Goal: Browse casually: Explore the website without a specific task or goal

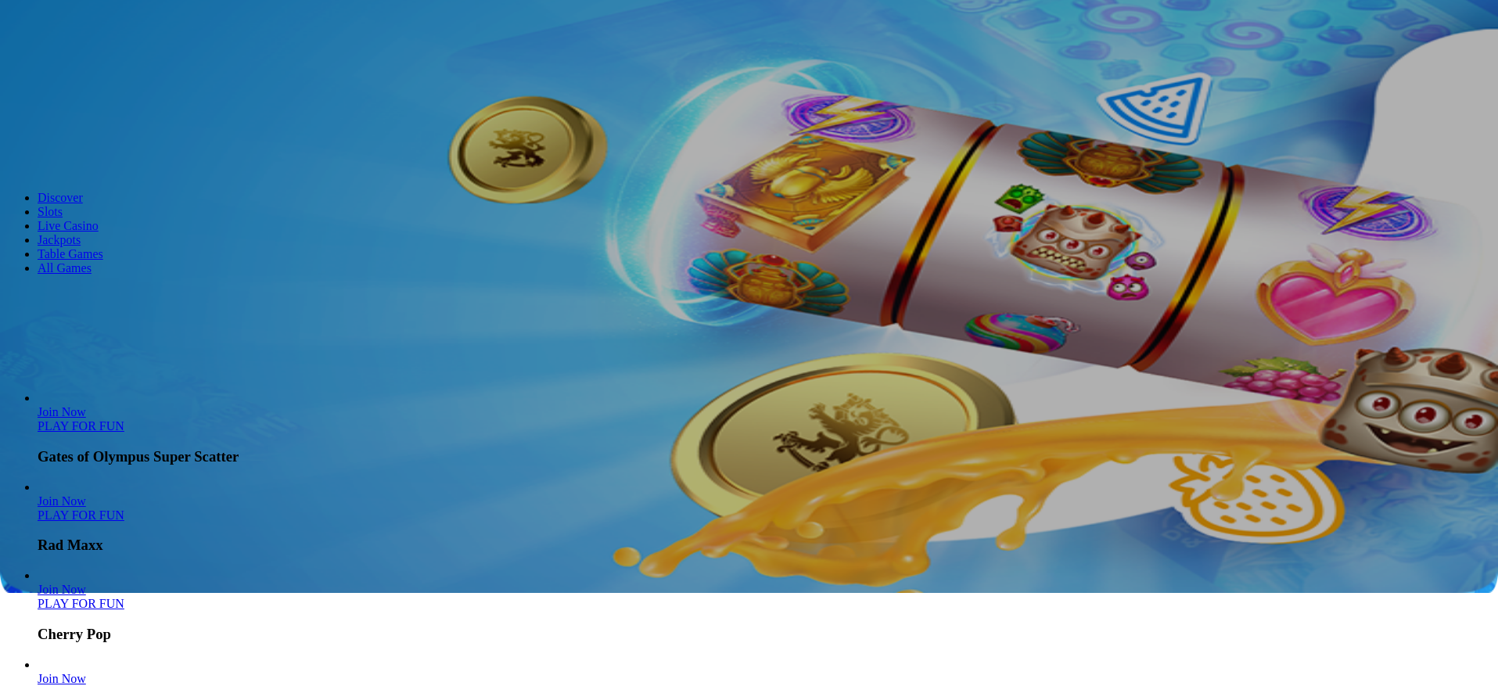
scroll to position [119, 0]
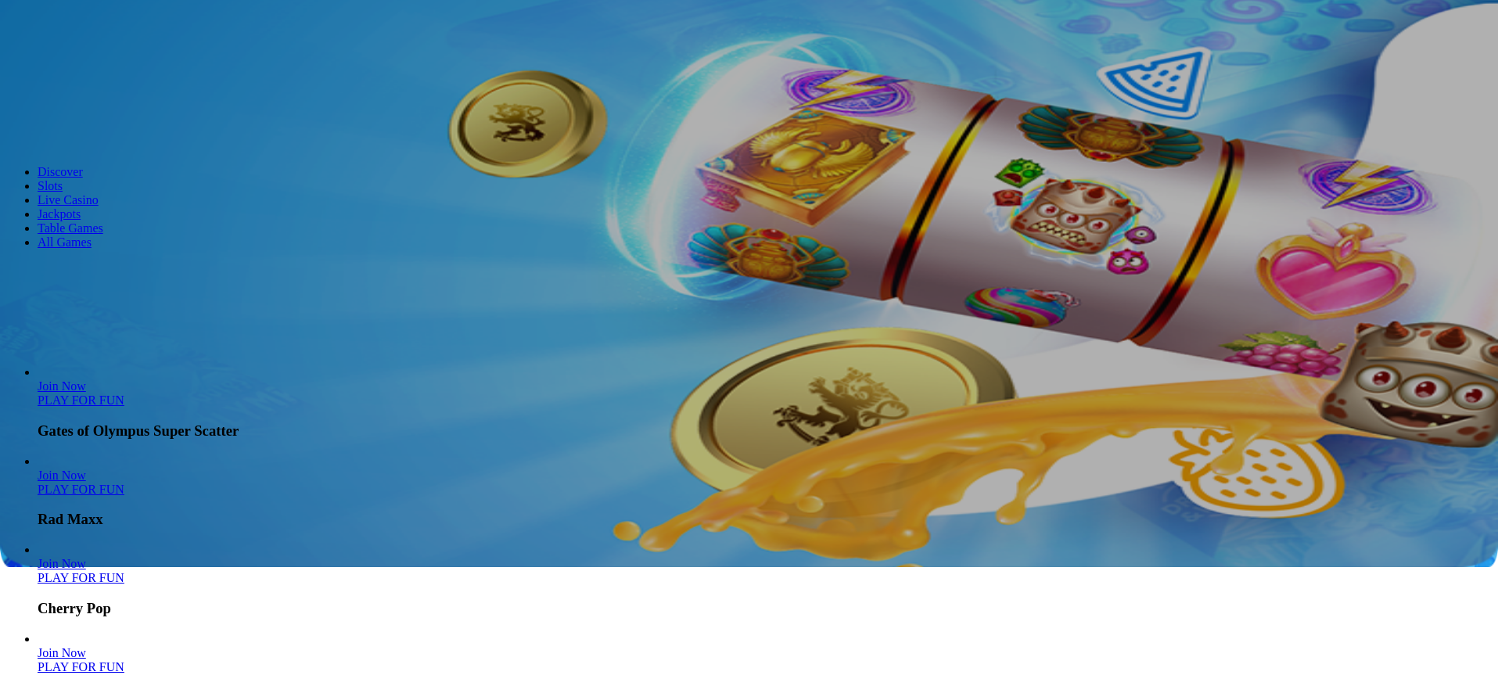
click at [63, 192] on link "Slots" at bounding box center [50, 185] width 25 height 13
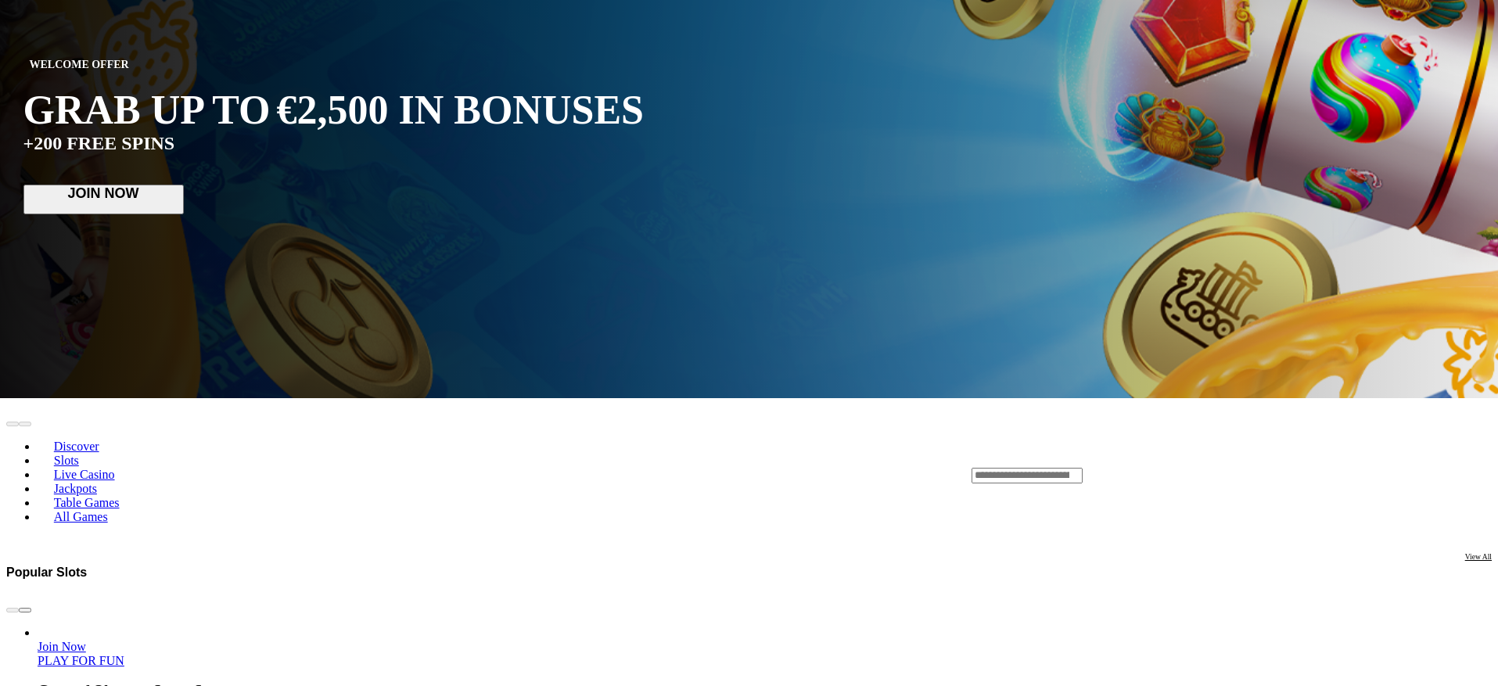
scroll to position [295, 0]
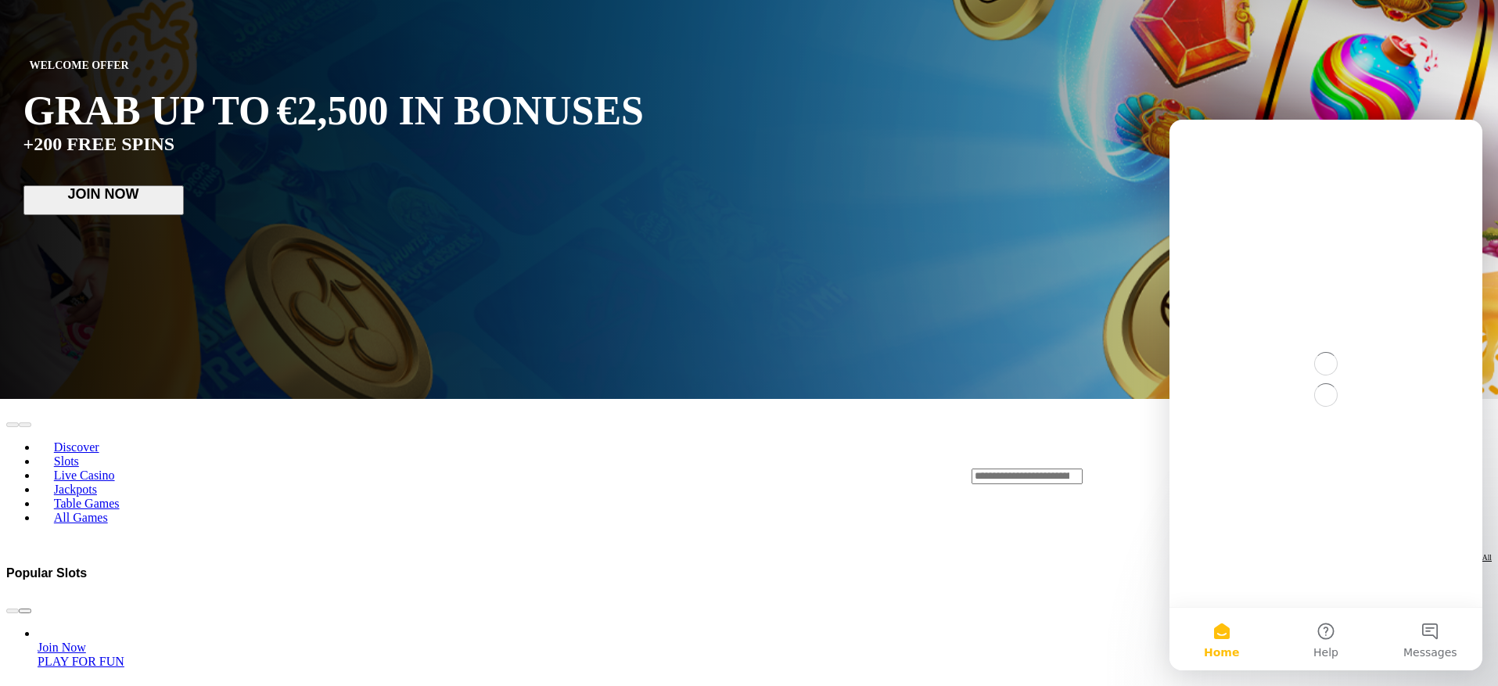
scroll to position [0, 0]
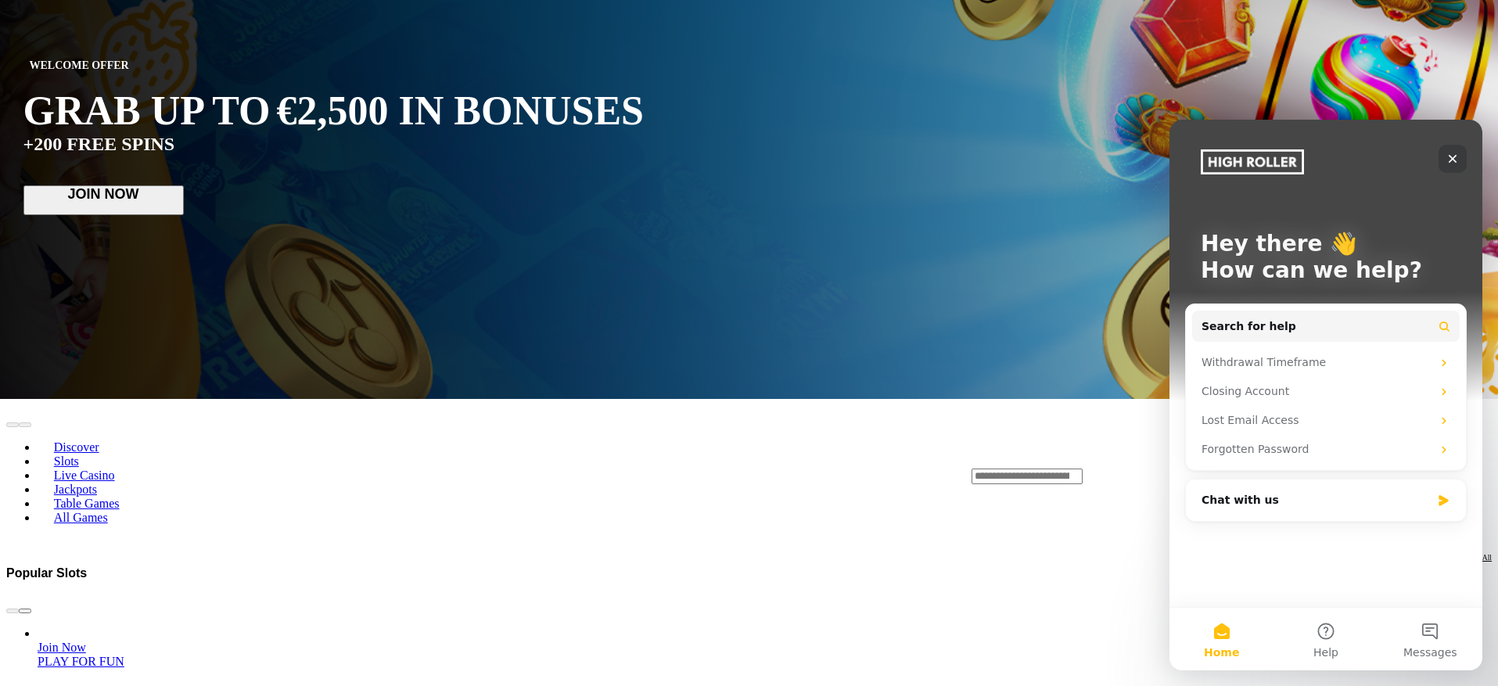
click at [1454, 154] on icon "Close" at bounding box center [1453, 159] width 13 height 13
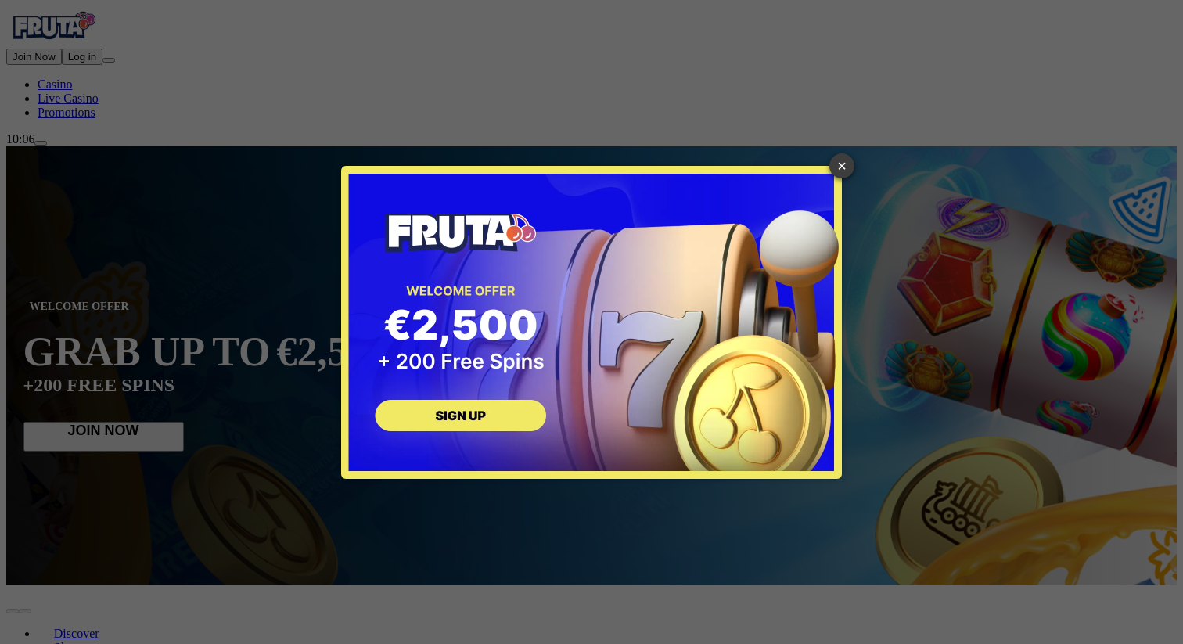
click at [846, 166] on link "×" at bounding box center [841, 165] width 25 height 25
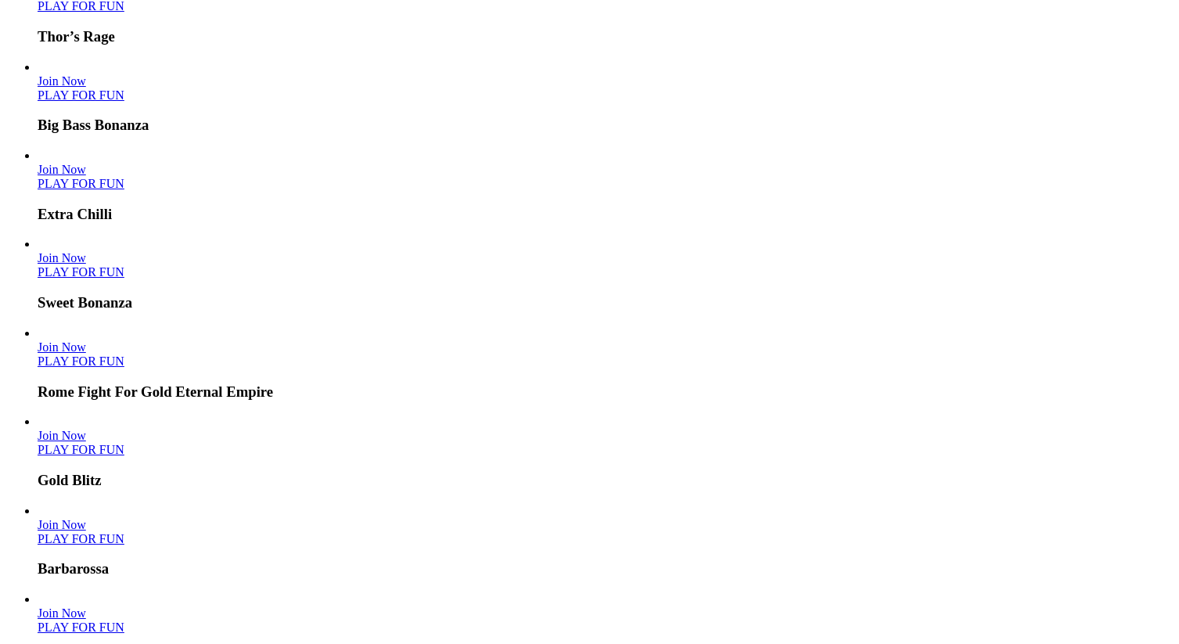
scroll to position [1109, 0]
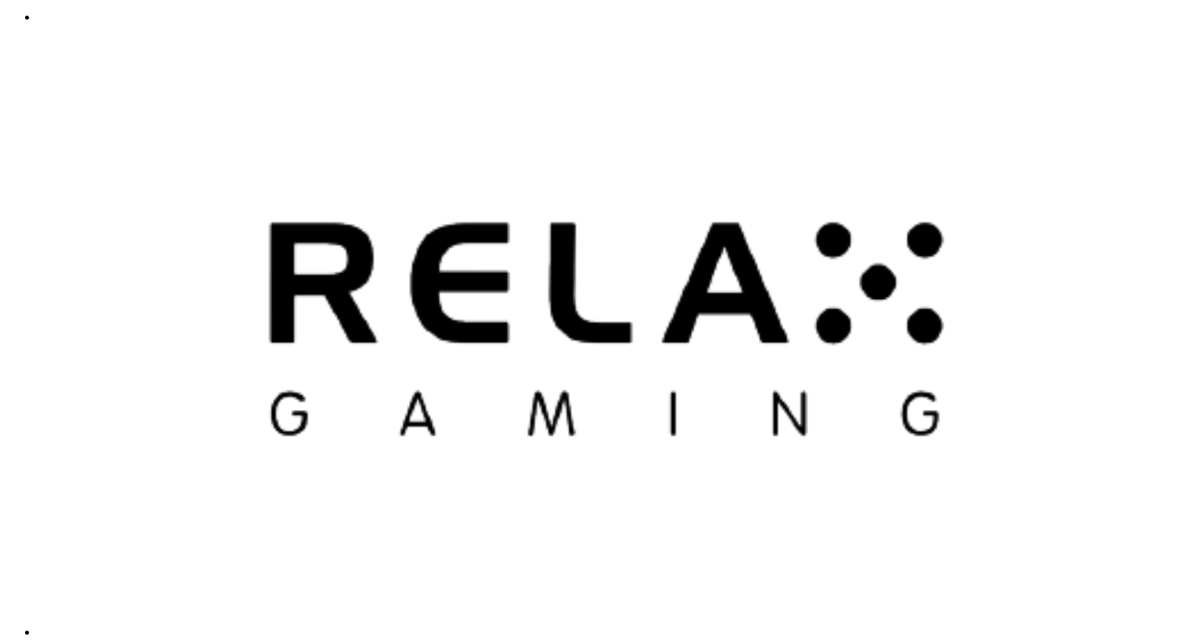
scroll to position [3528, 0]
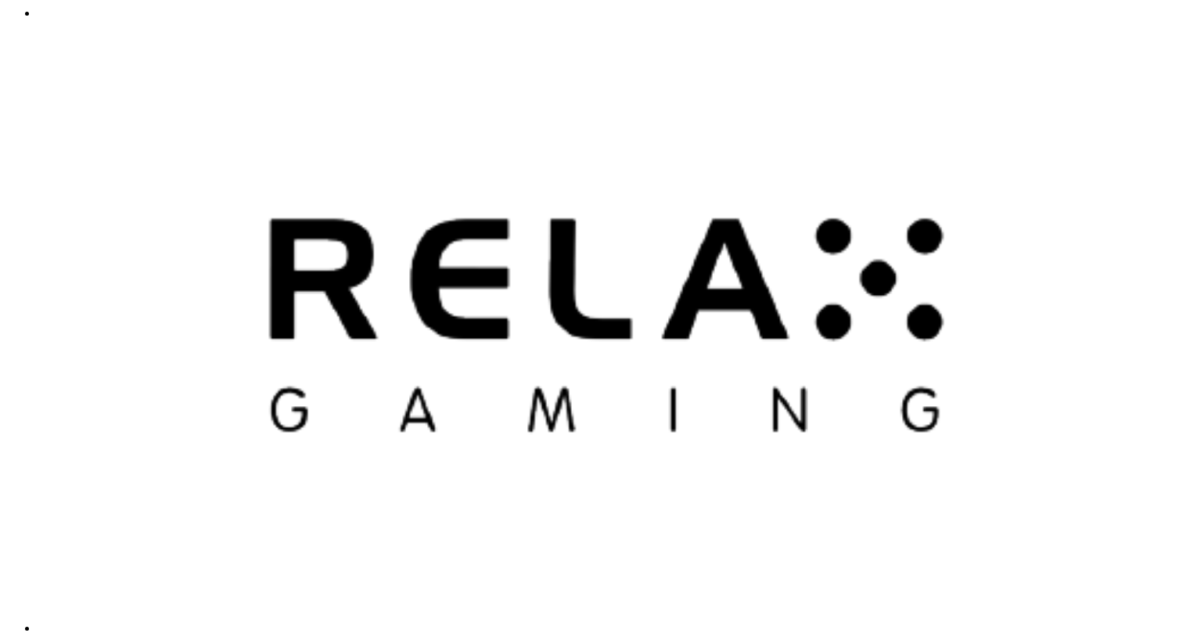
drag, startPoint x: 463, startPoint y: 404, endPoint x: 500, endPoint y: 396, distance: 37.6
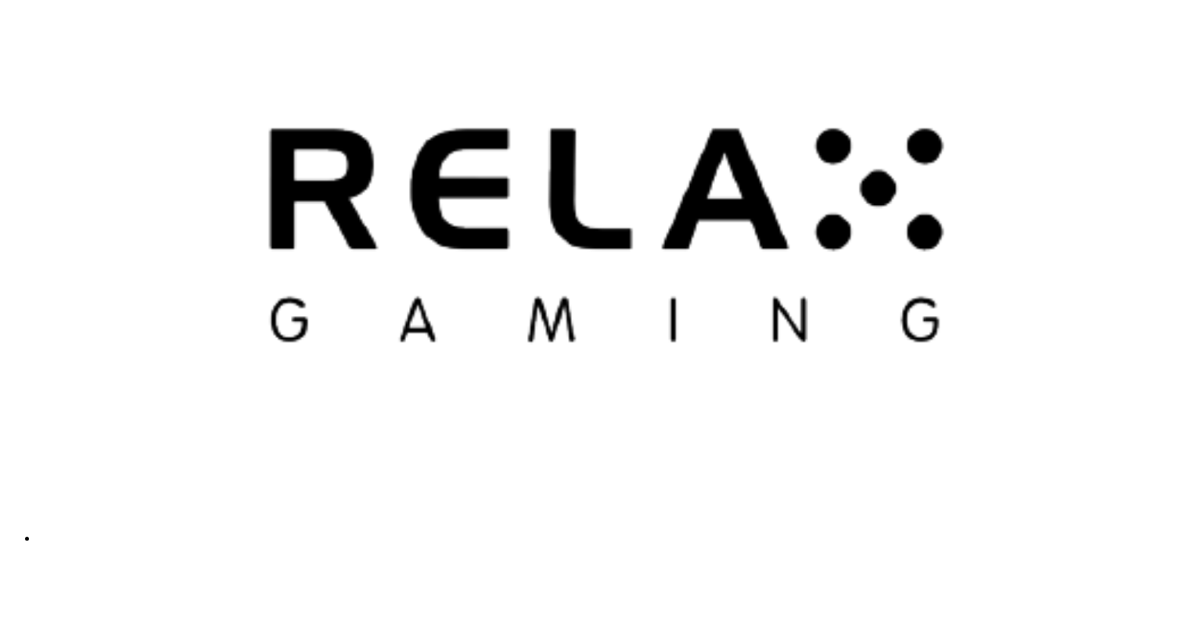
scroll to position [3622, 0]
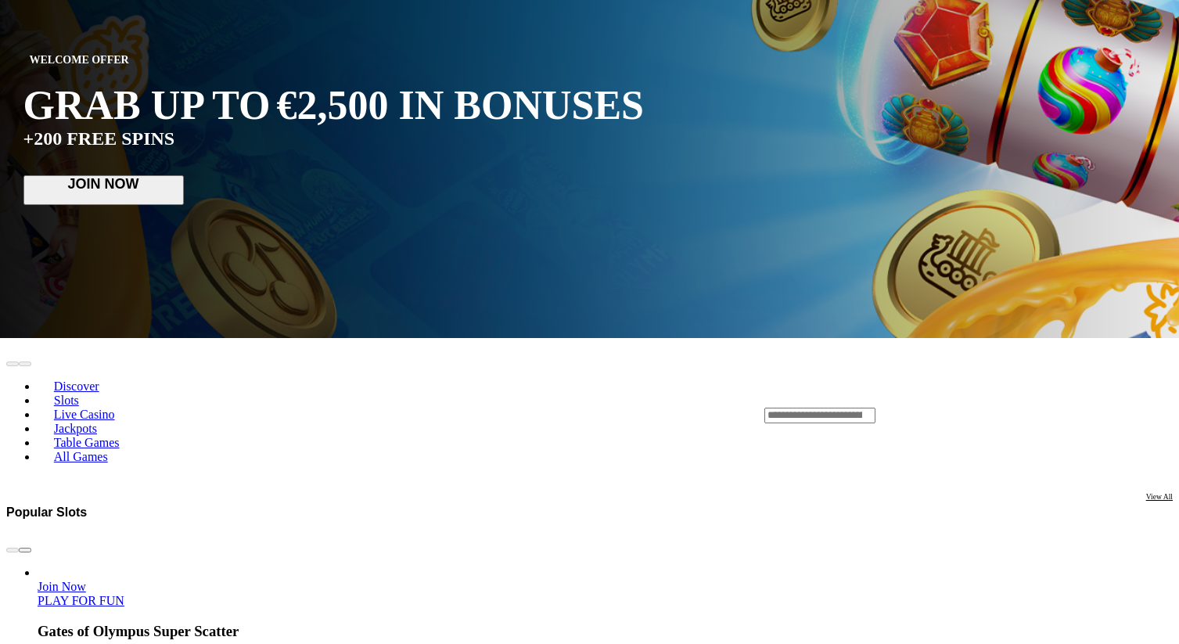
scroll to position [171, 0]
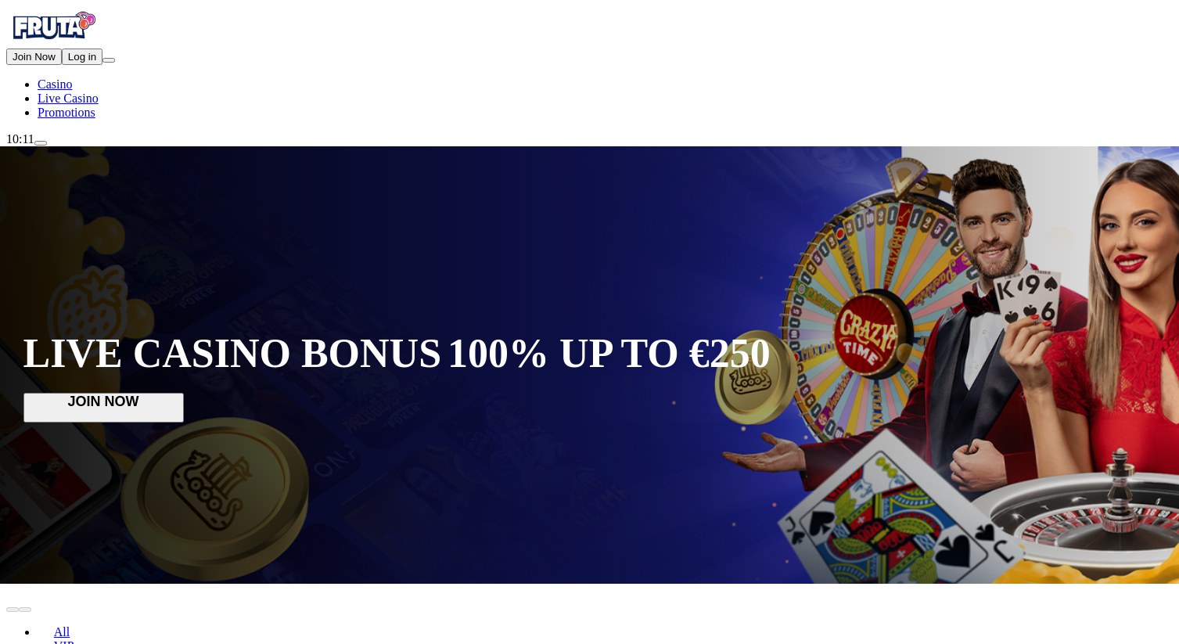
click at [95, 119] on span "Promotions" at bounding box center [67, 112] width 58 height 13
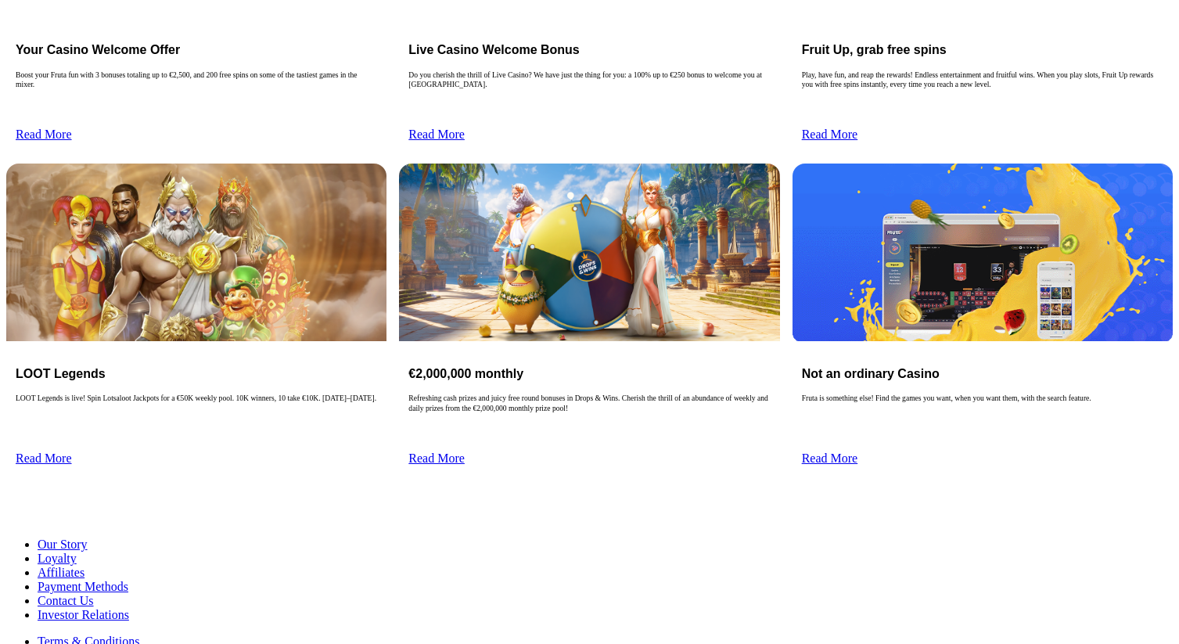
scroll to position [370, 0]
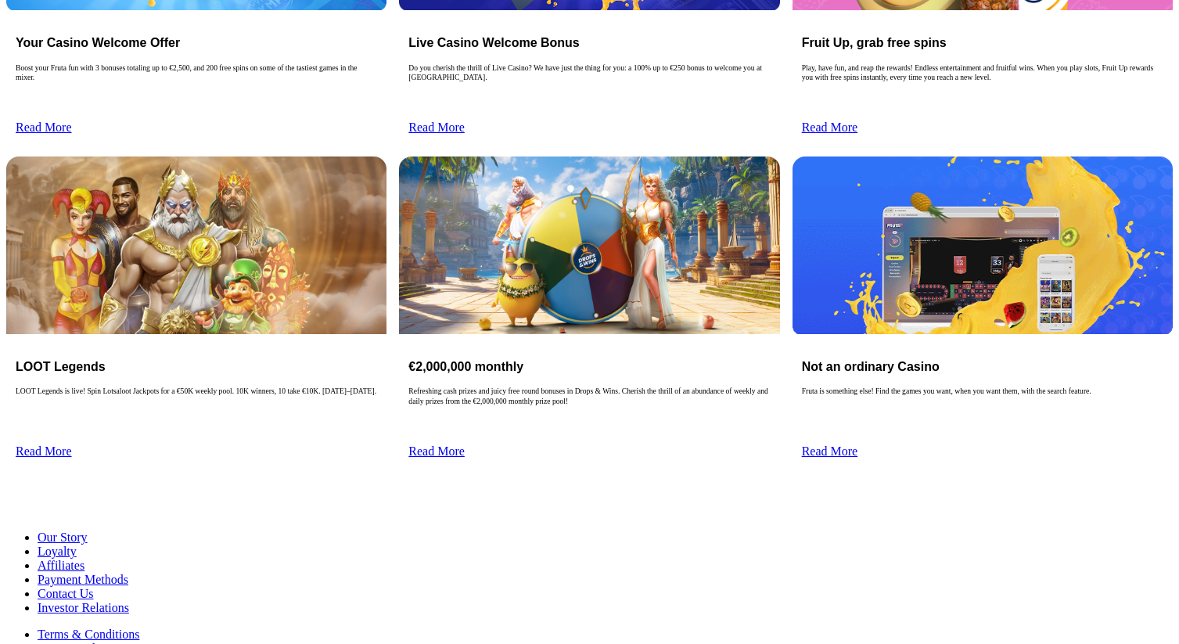
click at [471, 381] on main "Promotions Your Casino Welcome Offer Boost your Fruta fun with 3 bonuses totali…" at bounding box center [589, 559] width 1166 height 1540
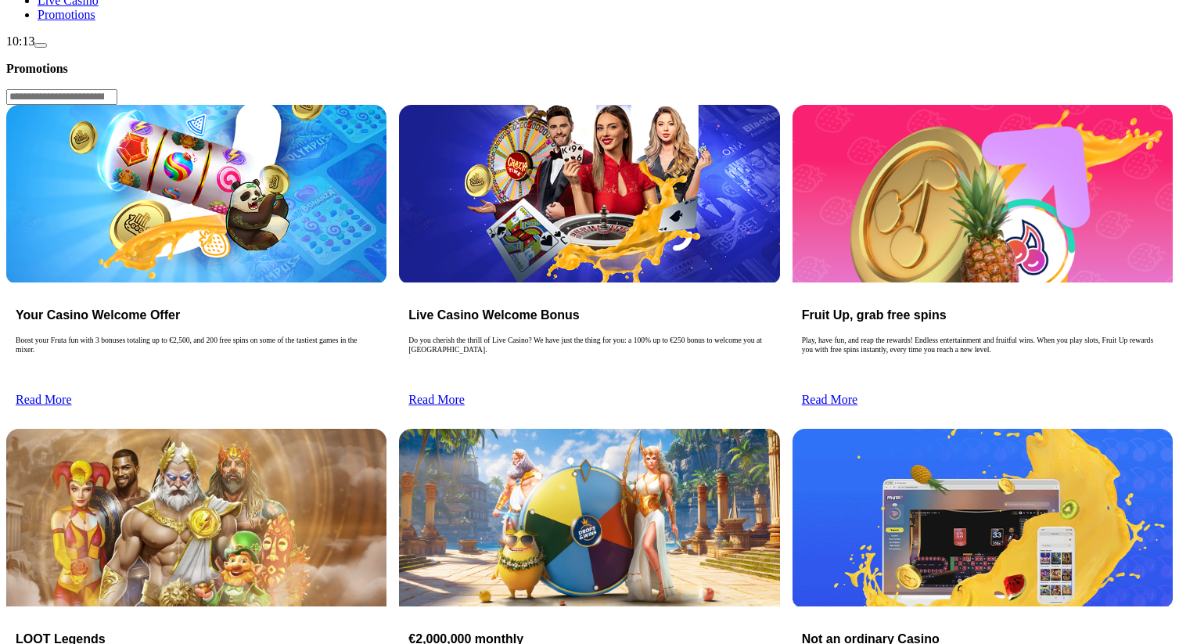
scroll to position [0, 0]
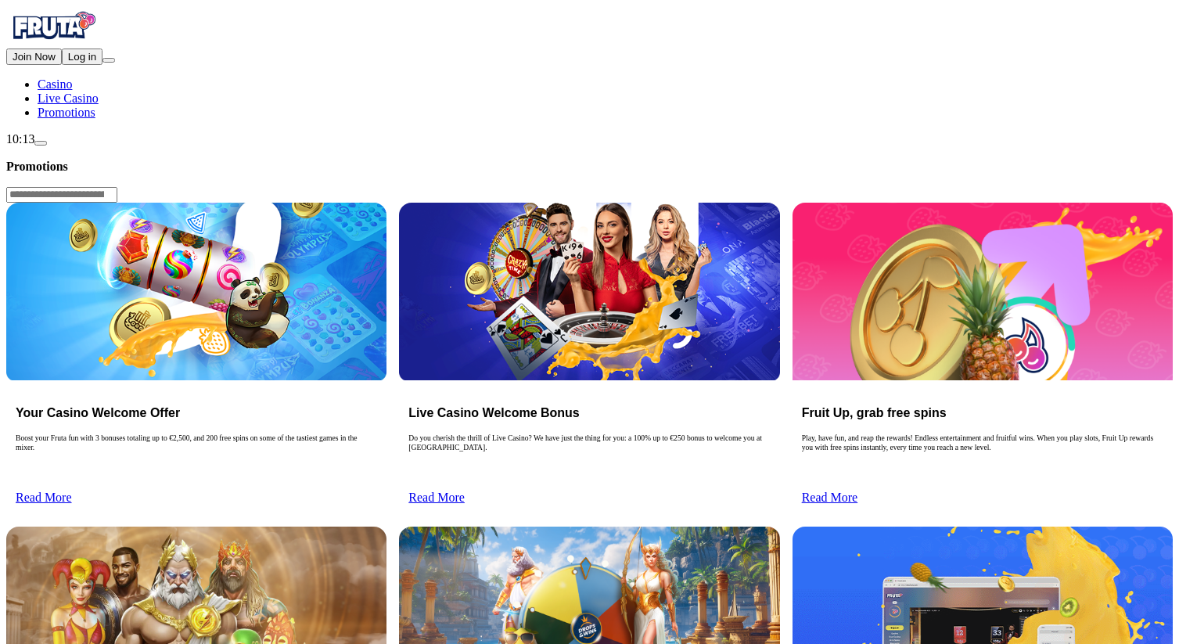
click at [88, 105] on span "Live Casino" at bounding box center [68, 98] width 61 height 13
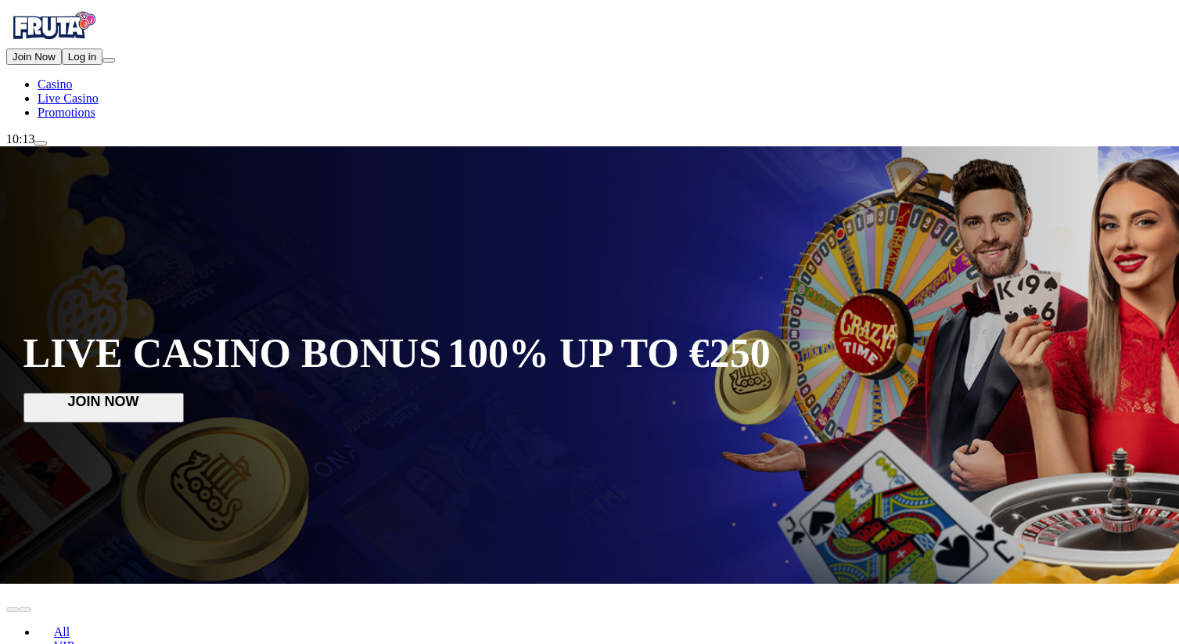
click at [56, 63] on span "Join Now" at bounding box center [34, 57] width 43 height 12
click at [102, 65] on button "Log in" at bounding box center [82, 57] width 41 height 16
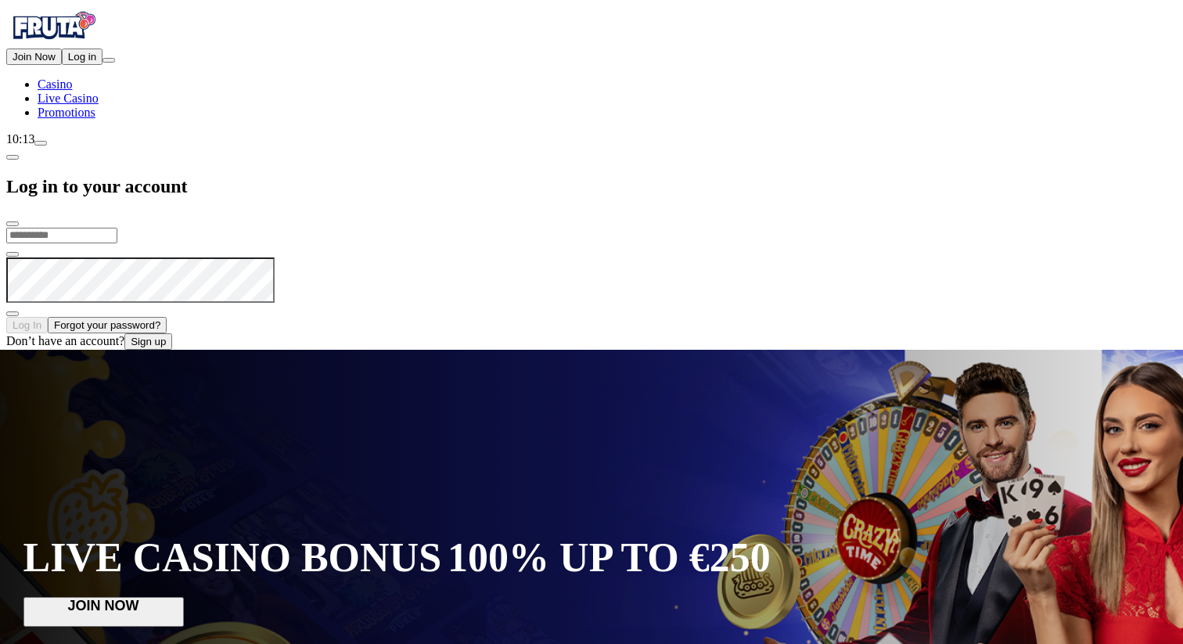
type input "**********"
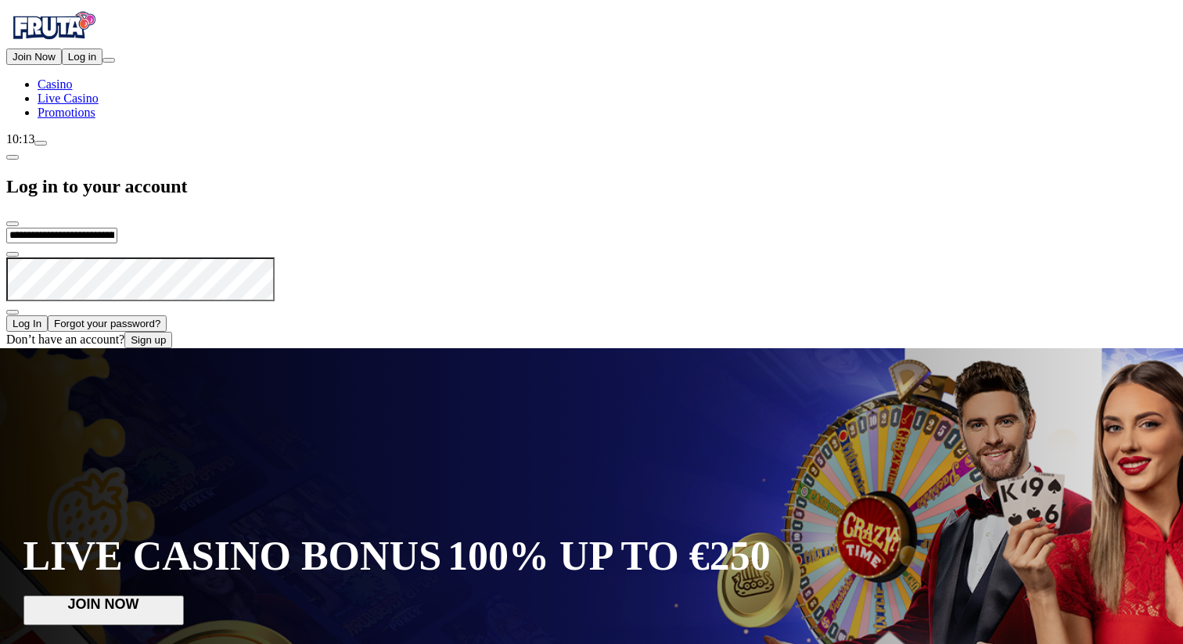
click at [48, 315] on button "Log In" at bounding box center [26, 323] width 41 height 16
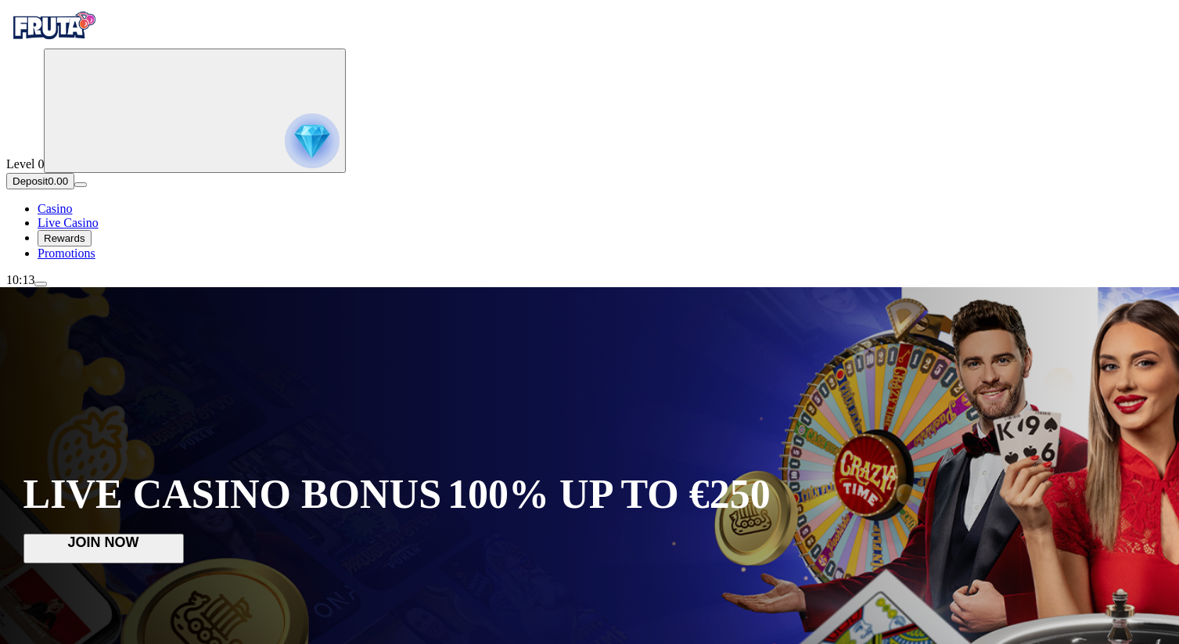
click at [347, 471] on span "LIVE CASINO BONUS" at bounding box center [232, 494] width 419 height 46
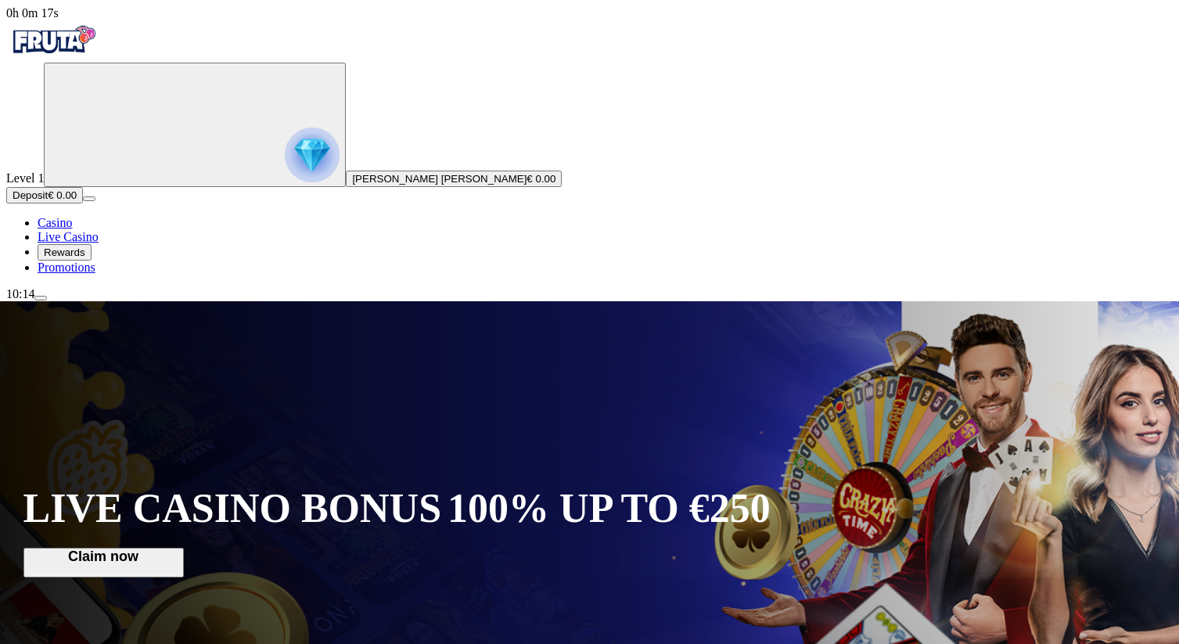
click at [41, 298] on span "menu icon" at bounding box center [41, 298] width 0 height 0
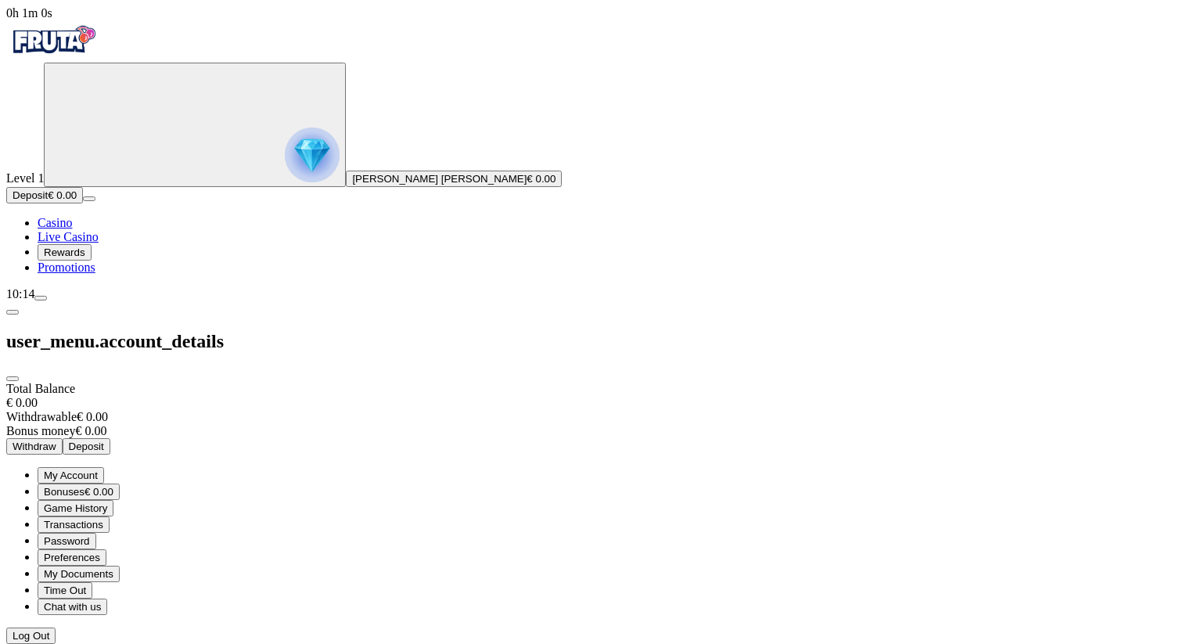
click at [85, 258] on span "Rewards" at bounding box center [64, 252] width 41 height 12
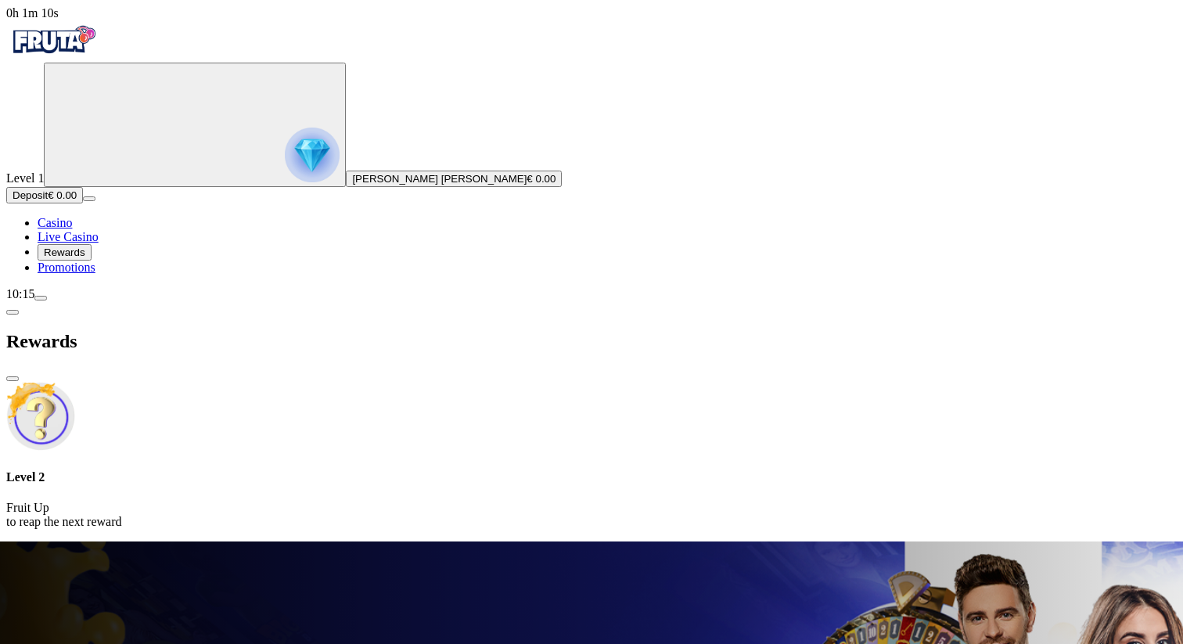
click at [95, 274] on span "Promotions" at bounding box center [67, 267] width 58 height 13
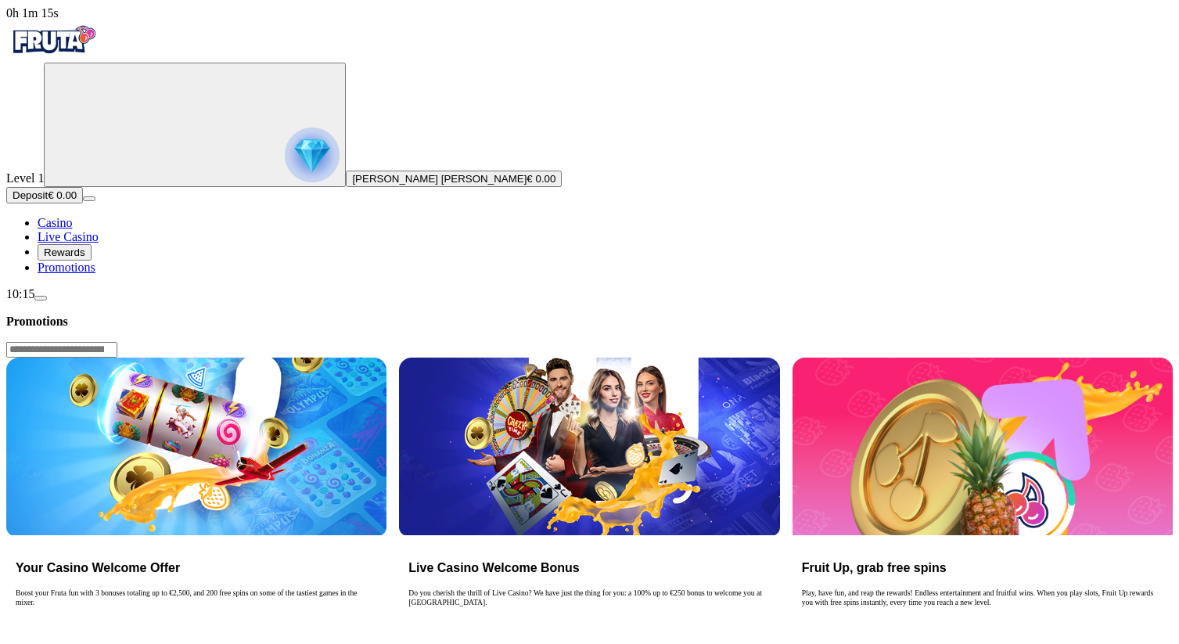
click at [41, 298] on span "menu icon" at bounding box center [41, 298] width 0 height 0
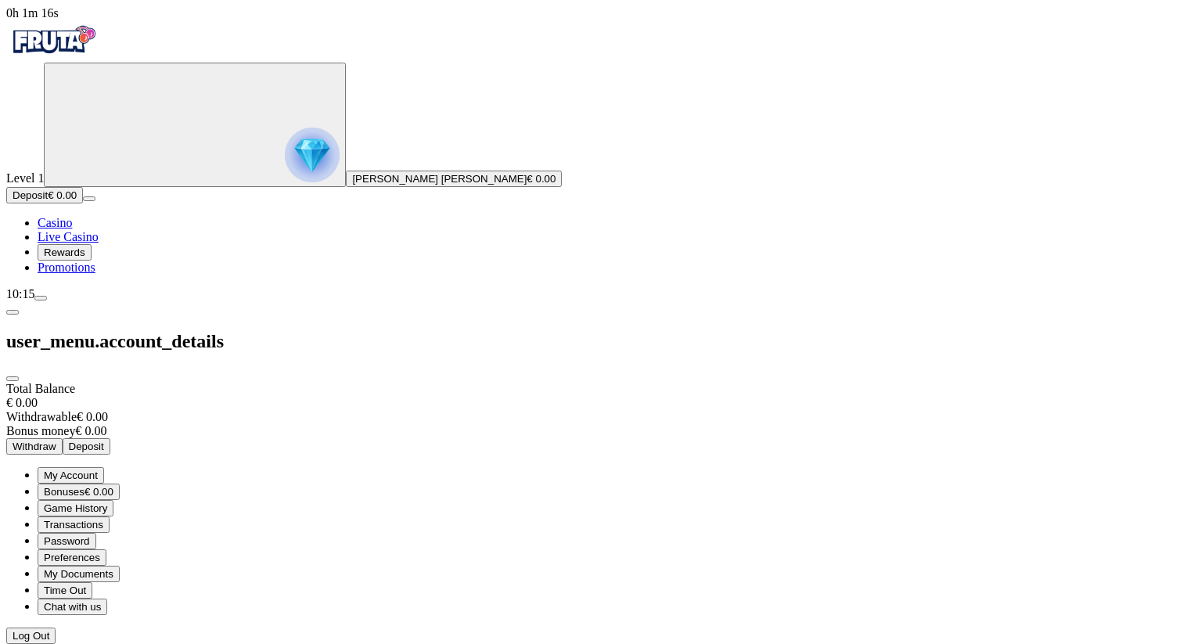
click at [98, 469] on span "My Account" at bounding box center [71, 475] width 54 height 12
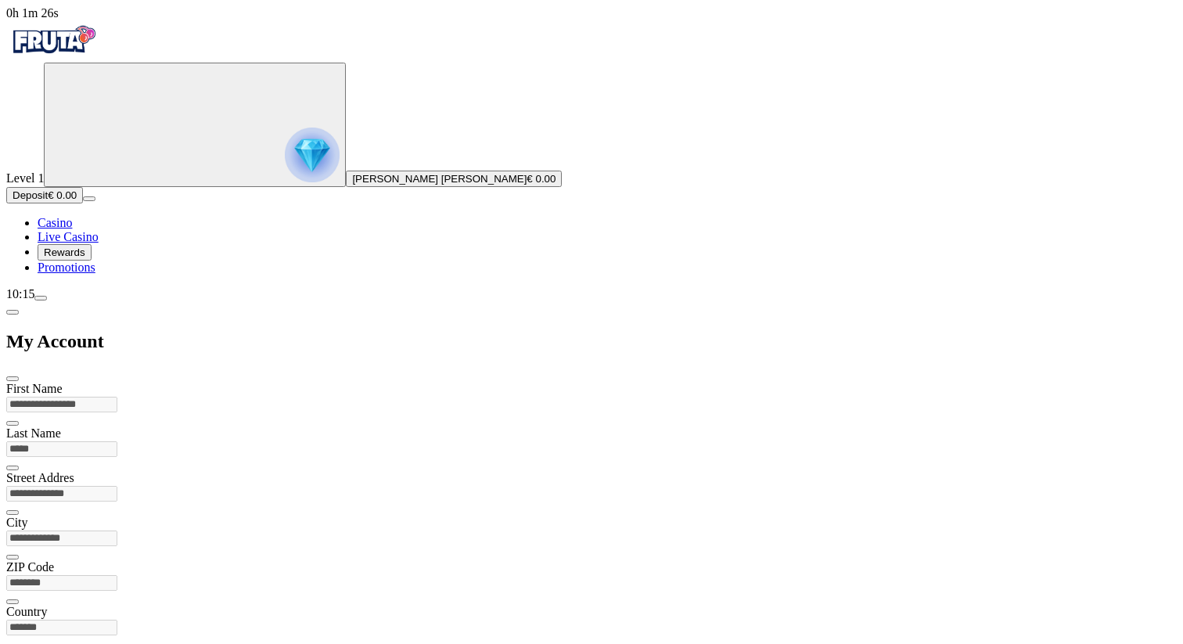
click at [13, 312] on span "chevron-left icon" at bounding box center [13, 312] width 0 height 0
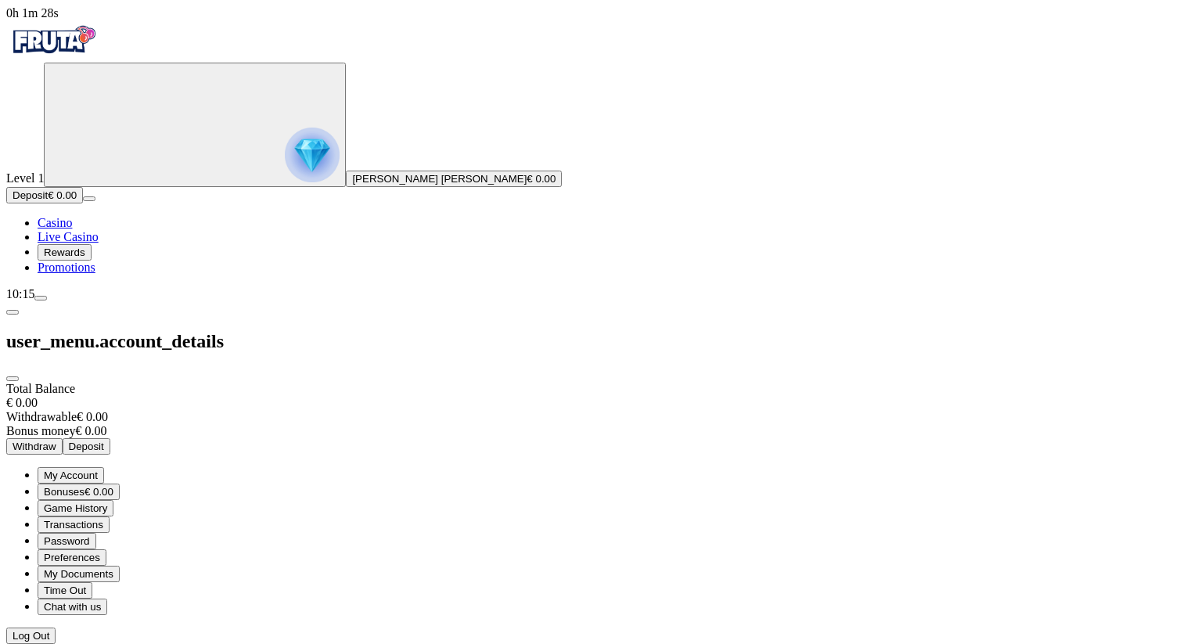
click at [107, 502] on span "Game History" at bounding box center [75, 508] width 63 height 12
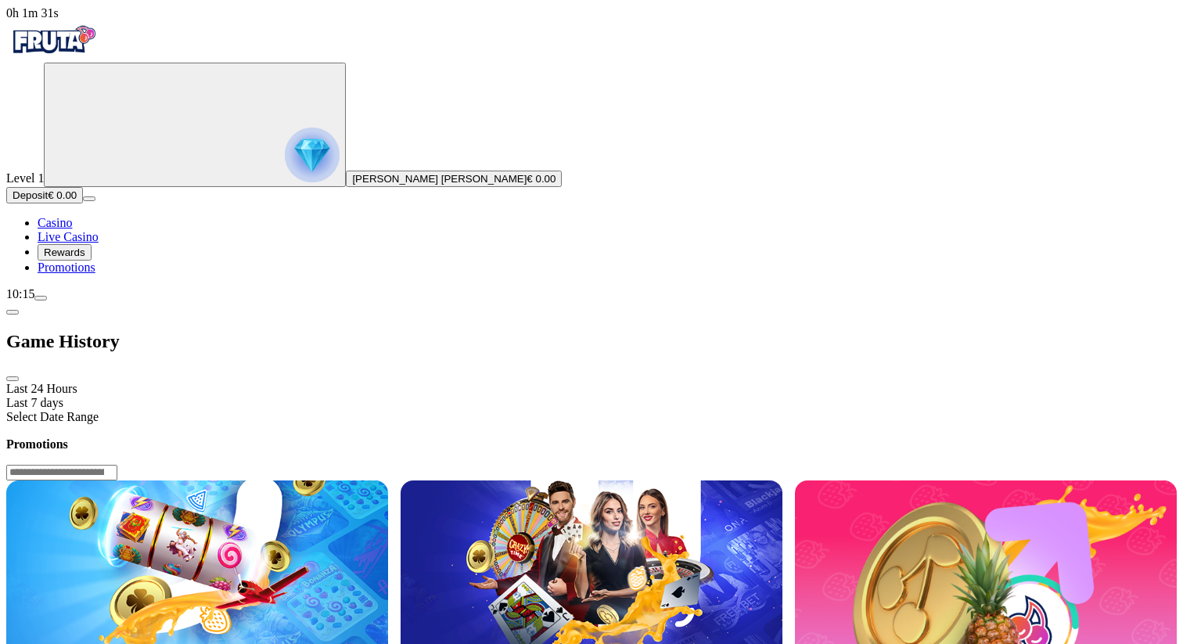
click at [13, 312] on span "chevron-left icon" at bounding box center [13, 312] width 0 height 0
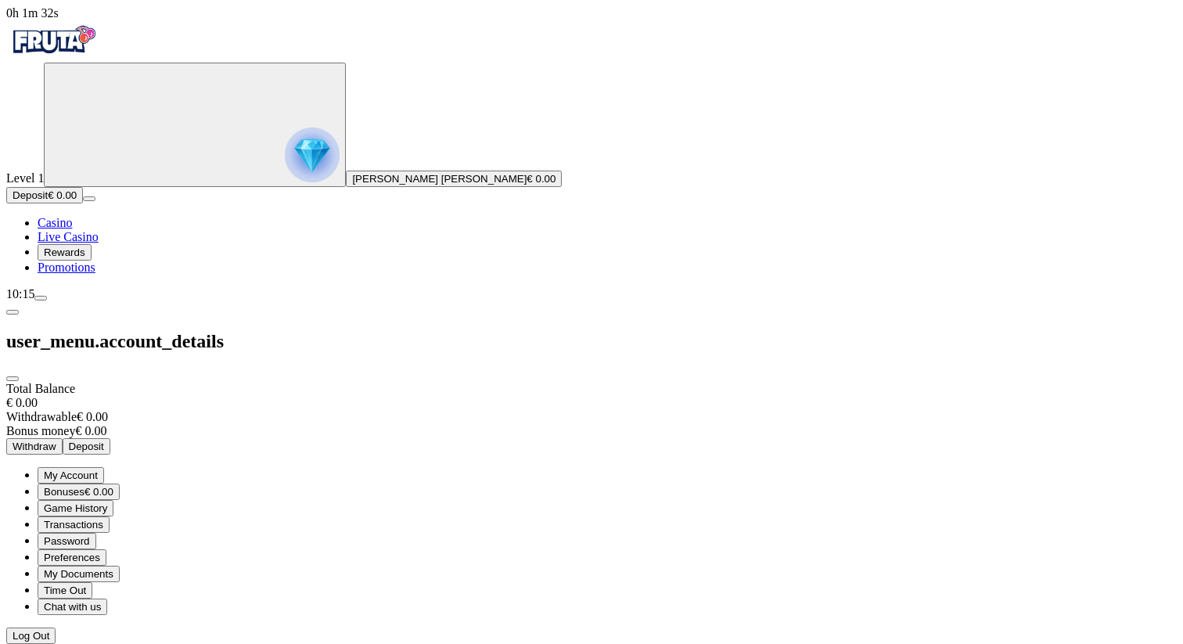
click at [107, 502] on span "Game History" at bounding box center [75, 508] width 63 height 12
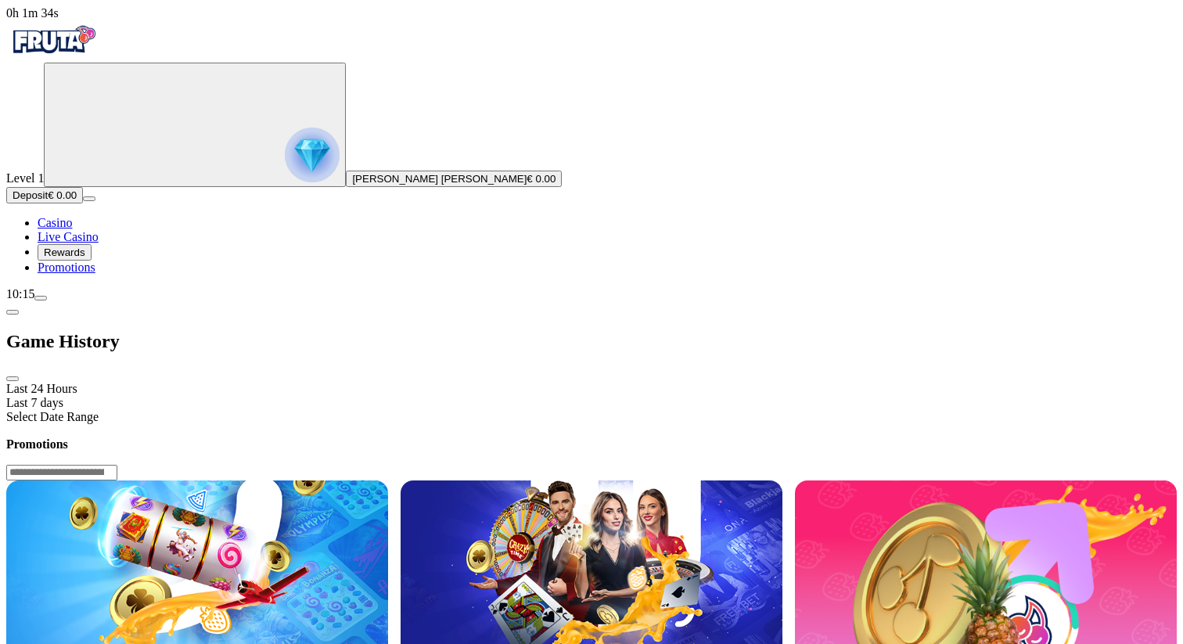
click at [284, 382] on div "Last 24 Hours" at bounding box center [591, 389] width 1170 height 14
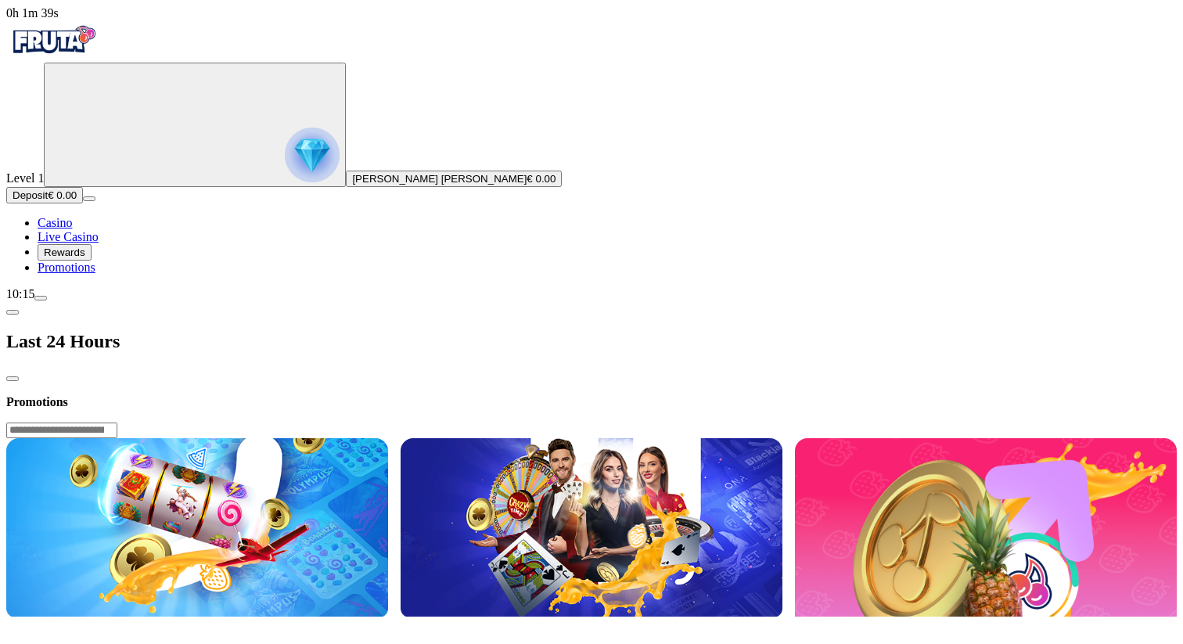
click at [13, 312] on span "chevron-left icon" at bounding box center [13, 312] width 0 height 0
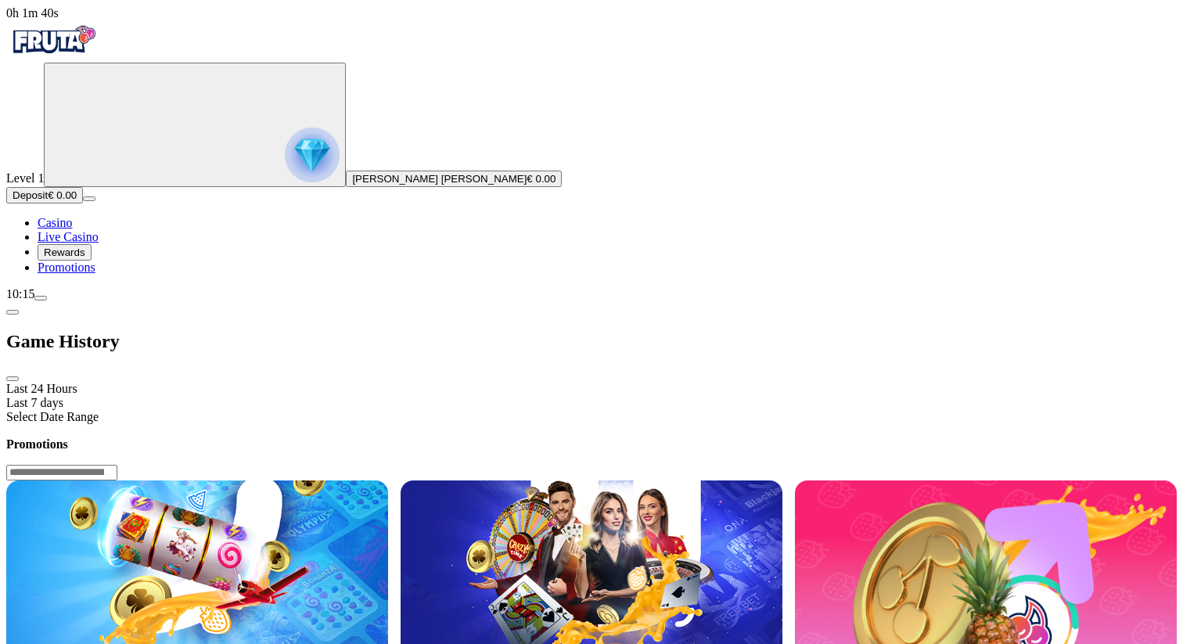
click at [13, 312] on span "chevron-left icon" at bounding box center [13, 312] width 0 height 0
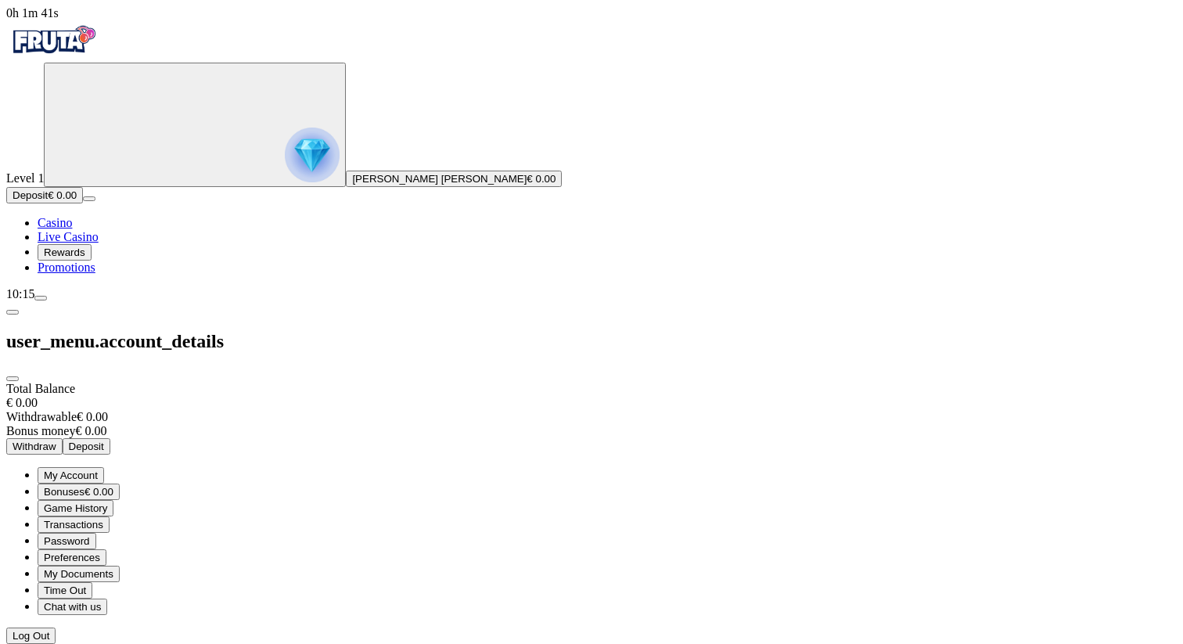
click at [90, 535] on span "Password" at bounding box center [67, 541] width 46 height 12
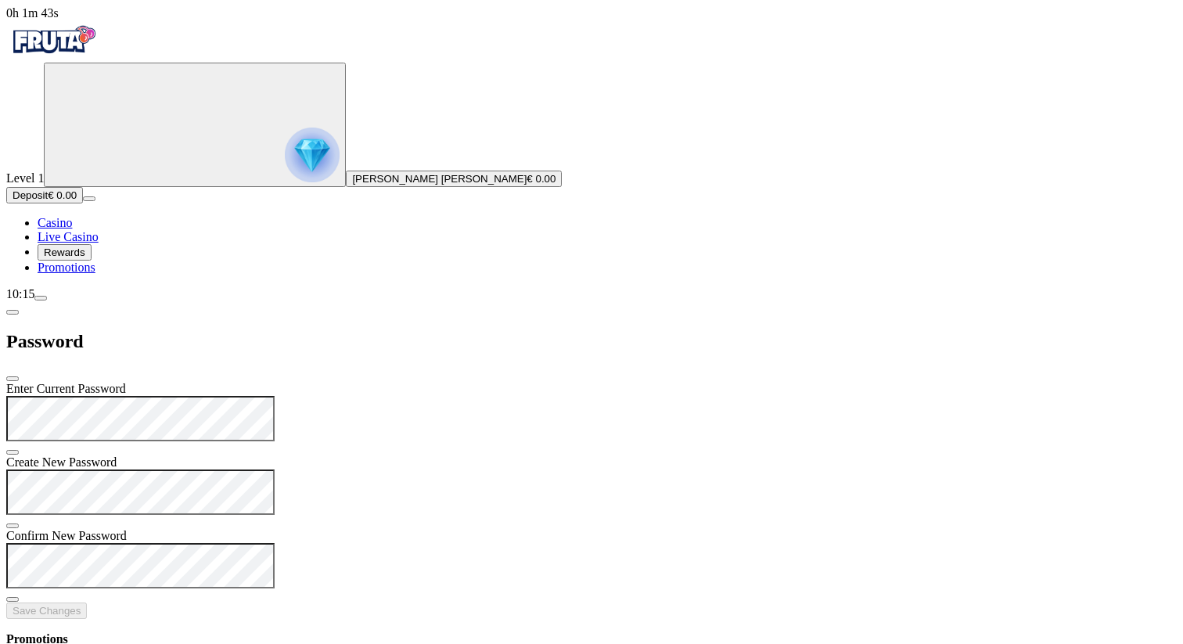
click at [13, 312] on span "chevron-left icon" at bounding box center [13, 312] width 0 height 0
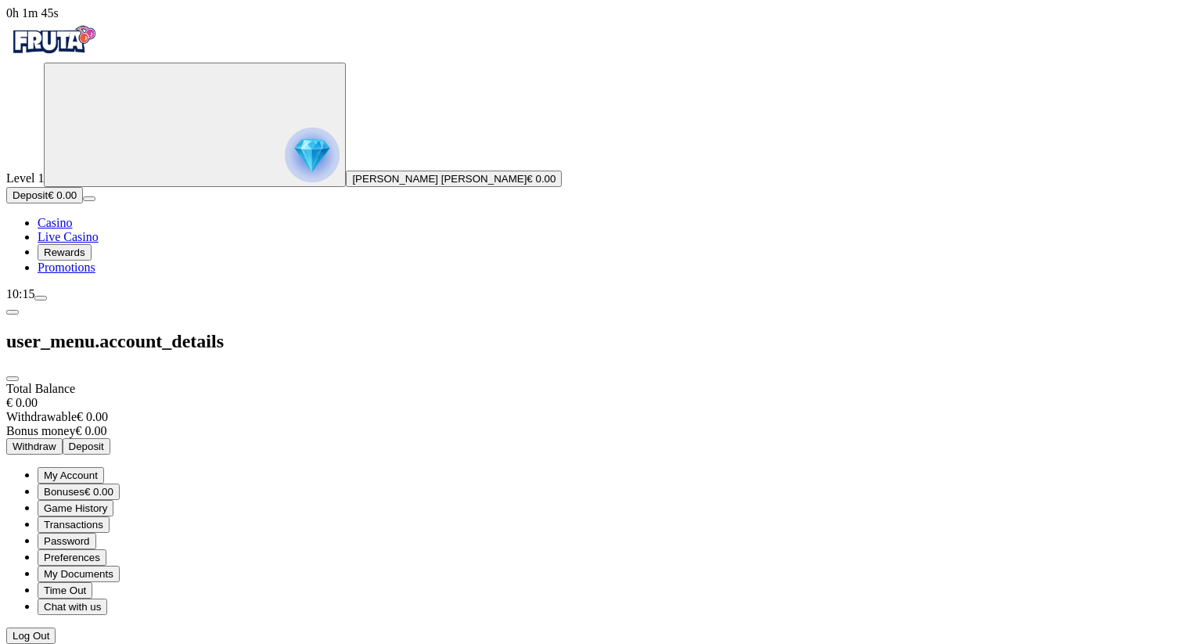
click at [113, 568] on span "My Documents" at bounding box center [79, 574] width 70 height 12
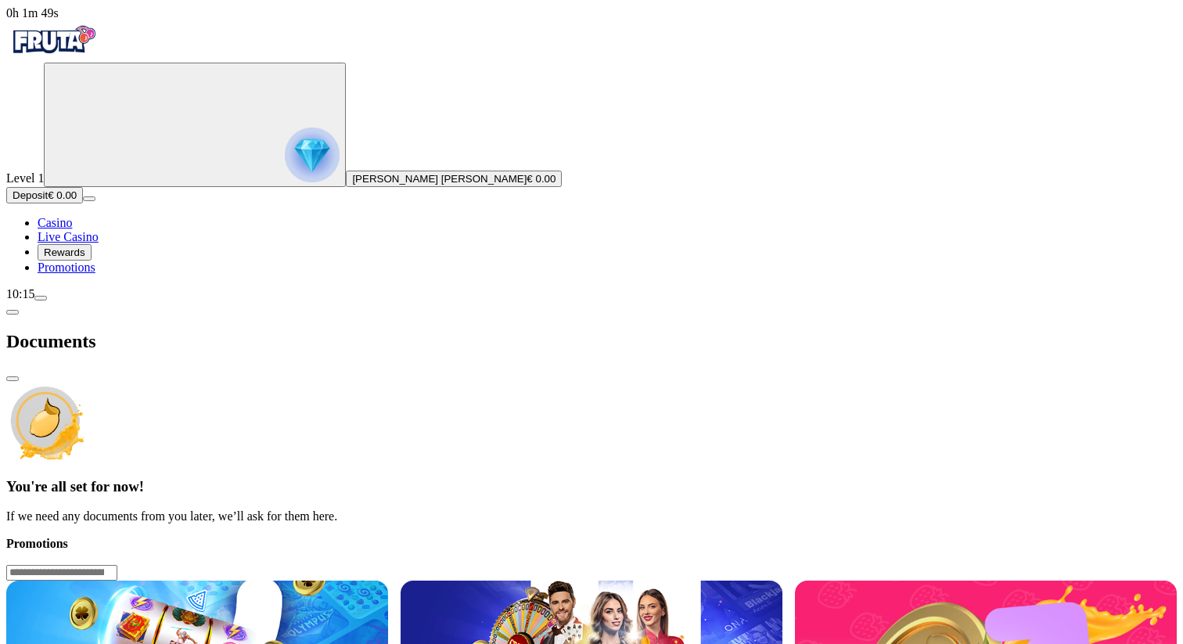
click at [13, 312] on span "chevron-left icon" at bounding box center [13, 312] width 0 height 0
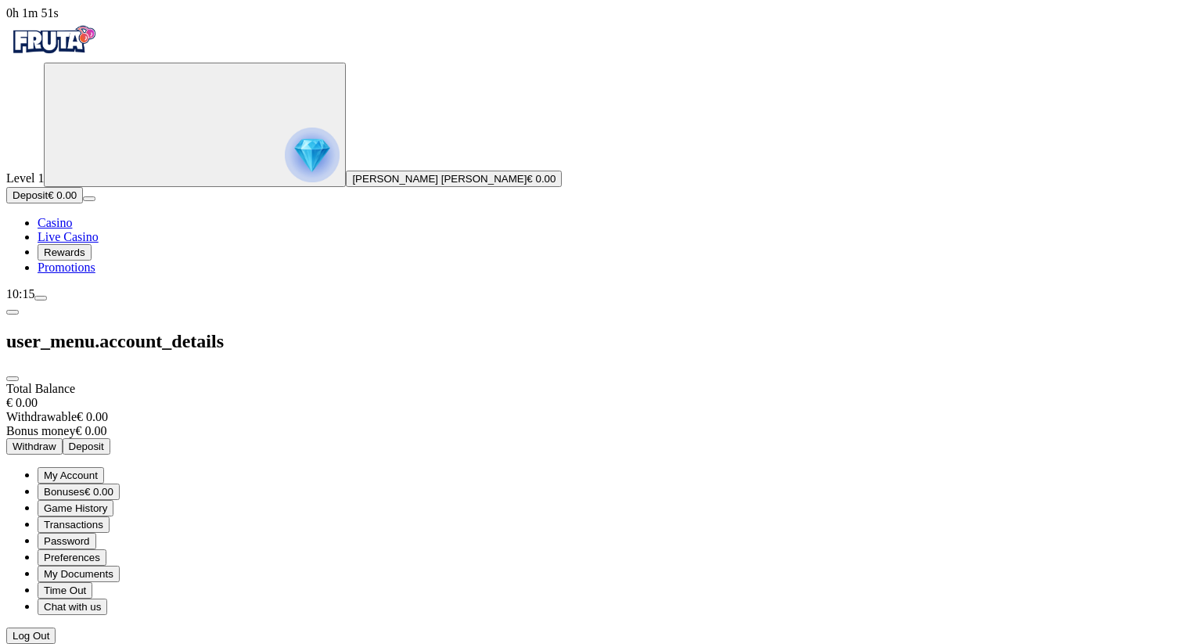
click at [107, 598] on button "Chat with us" at bounding box center [73, 606] width 70 height 16
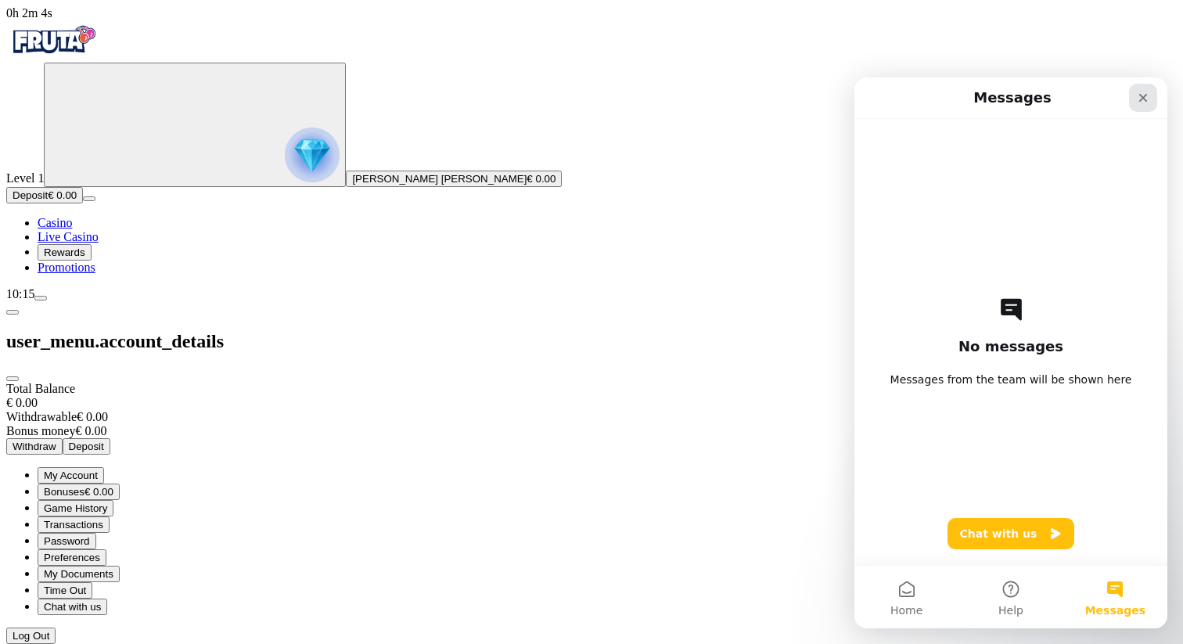
click at [1145, 96] on icon "Close" at bounding box center [1143, 98] width 9 height 9
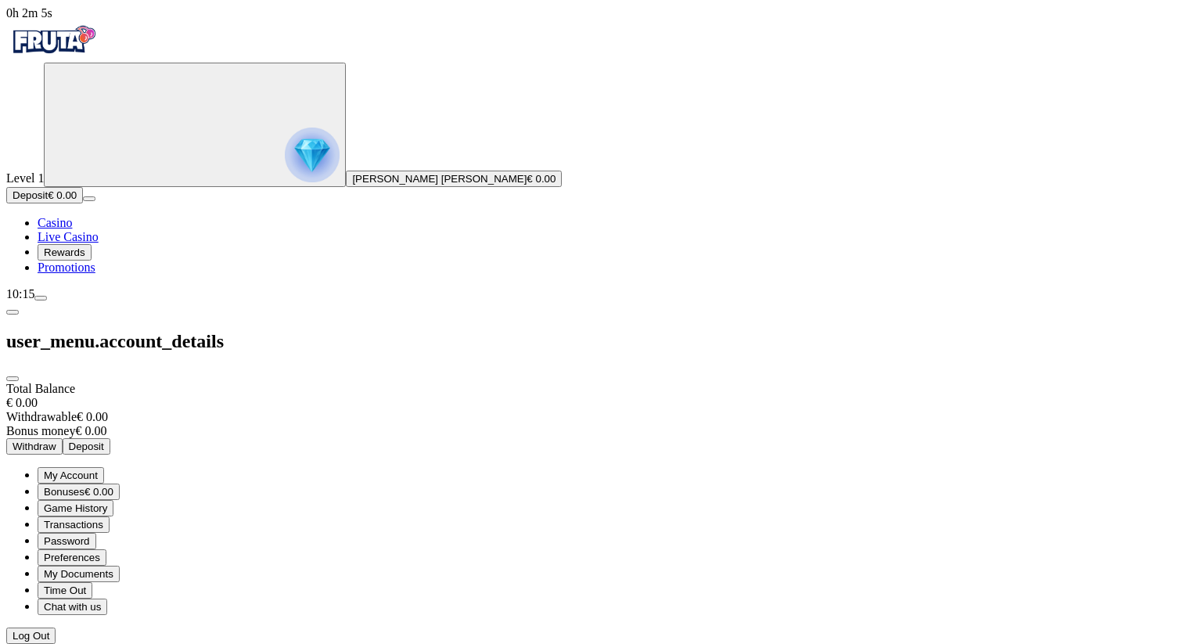
click at [113, 486] on span "Bonuses € 0.00" at bounding box center [79, 492] width 70 height 12
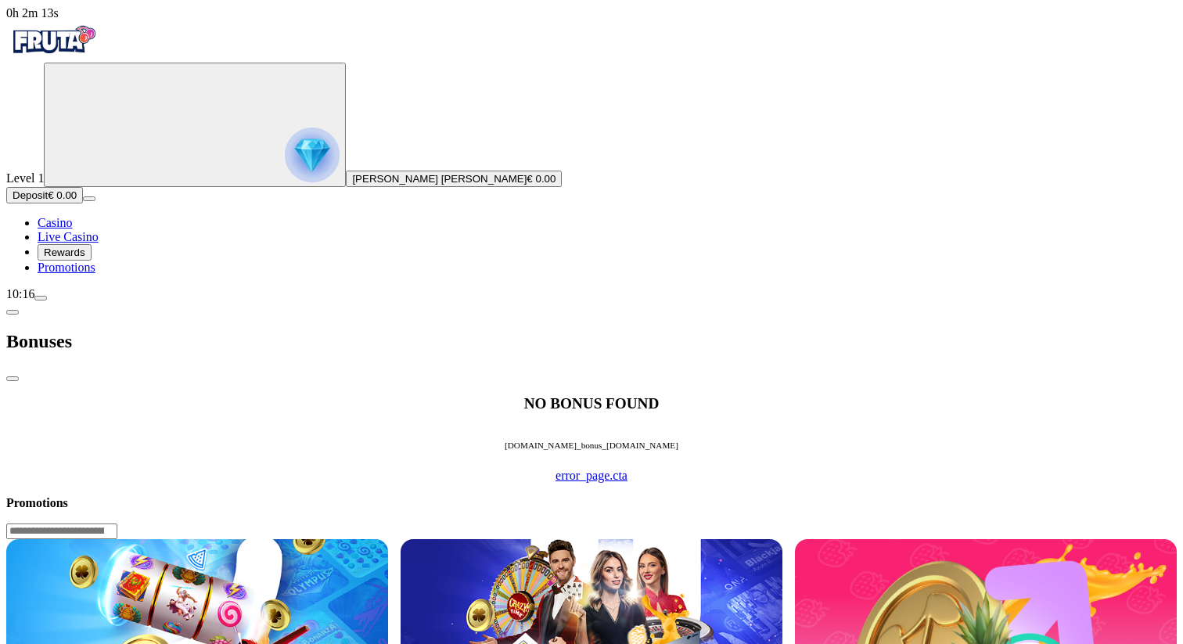
click at [13, 312] on span "chevron-left icon" at bounding box center [13, 312] width 0 height 0
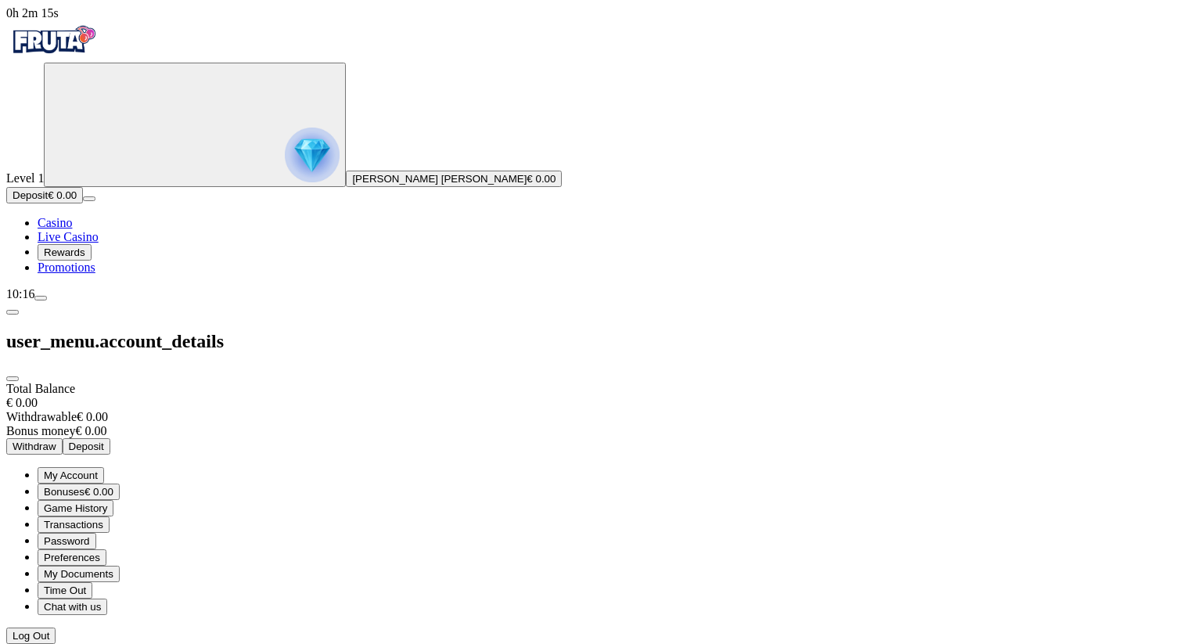
click at [103, 519] on span "Transactions" at bounding box center [73, 525] width 59 height 12
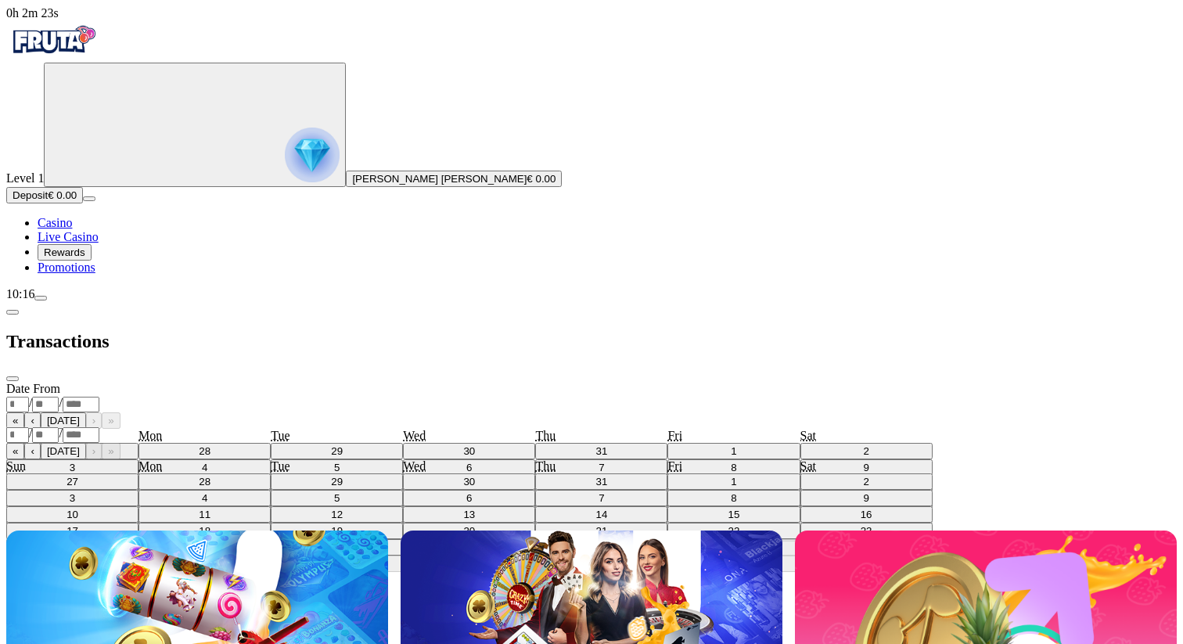
click at [300, 396] on div "/ /" at bounding box center [591, 404] width 1170 height 16
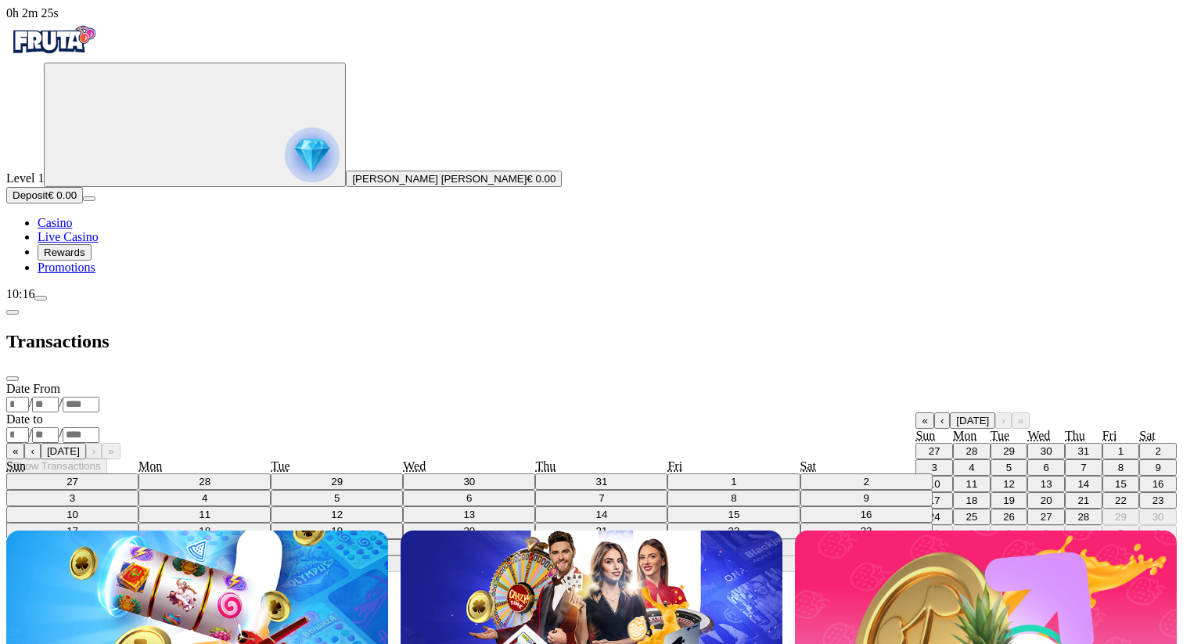
click at [915, 412] on div "« ‹ Aug 2025 › » Sun Mon Tue Wed Thu Fri Sat 27 28 29 30 31 1 2 3 4 5 6 7 8 9 1…" at bounding box center [1045, 476] width 261 height 129
drag, startPoint x: 190, startPoint y: 419, endPoint x: 197, endPoint y: 412, distance: 10.5
click at [192, 419] on div "Date From / / « ‹ Aug 2025 › » Sun Mon Tue Wed Thu Fri Sat 27 28 29 30 31 1 2 3…" at bounding box center [591, 428] width 1170 height 92
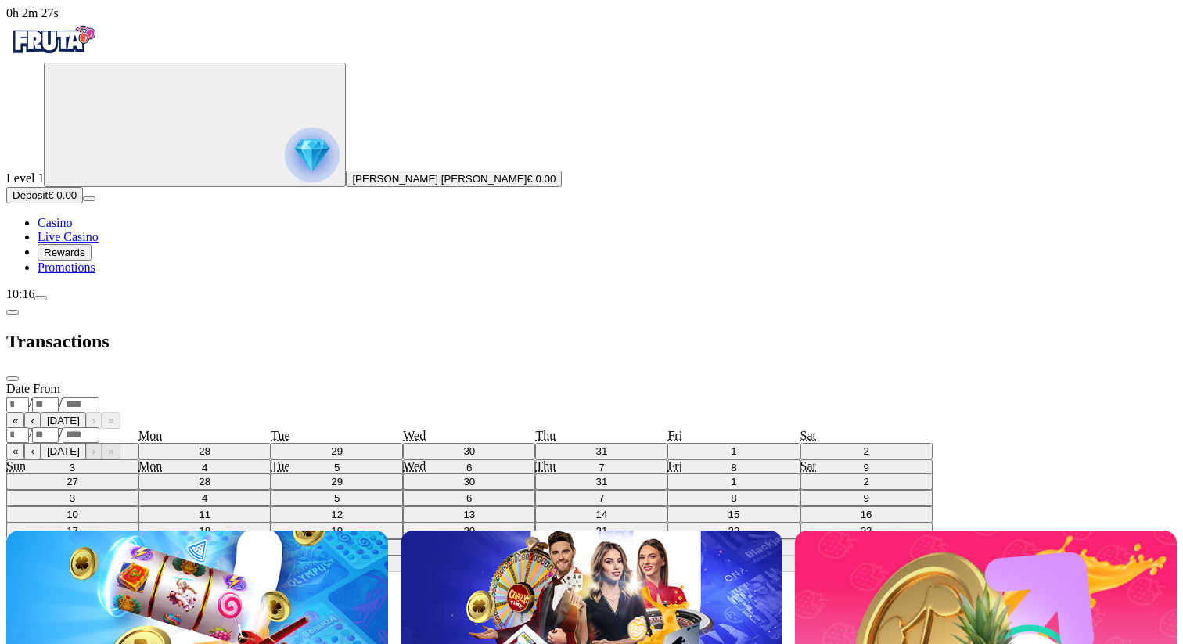
click at [55, 444] on select "******* ********" at bounding box center [30, 450] width 49 height 13
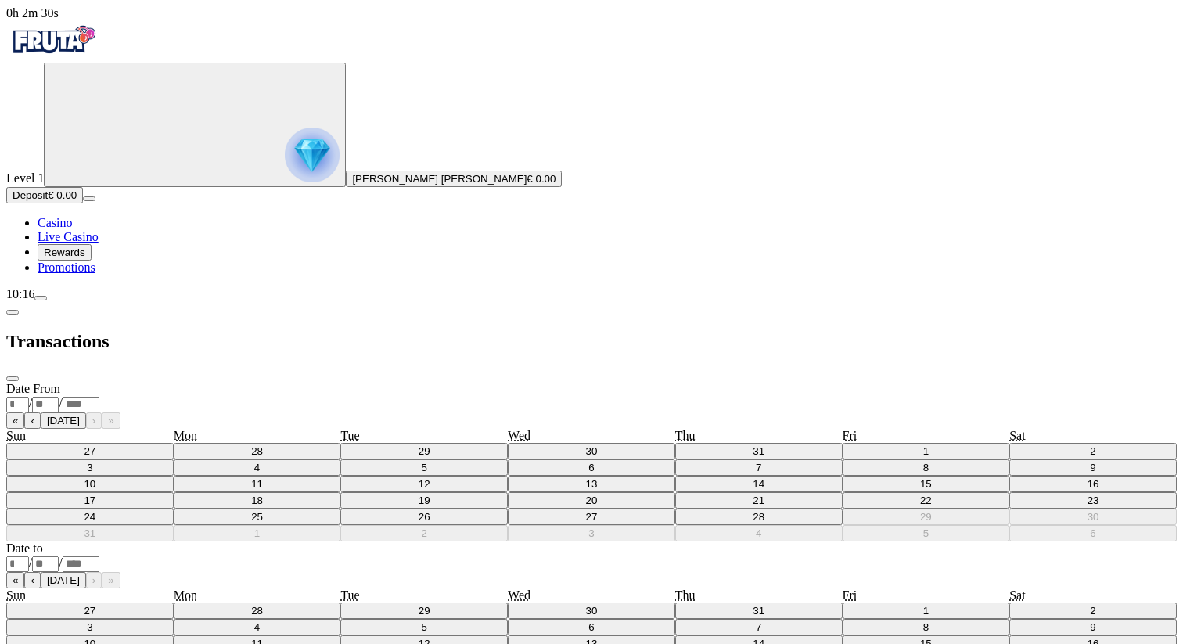
select select "*******"
drag, startPoint x: 246, startPoint y: 402, endPoint x: 248, endPoint y: 387, distance: 14.9
click at [246, 402] on div "Date From / / « ‹ Aug 2025 › » Sun Mon Tue Wed Thu Fri Sat 27 28 29 30 31 1 2 3…" at bounding box center [591, 557] width 1170 height 350
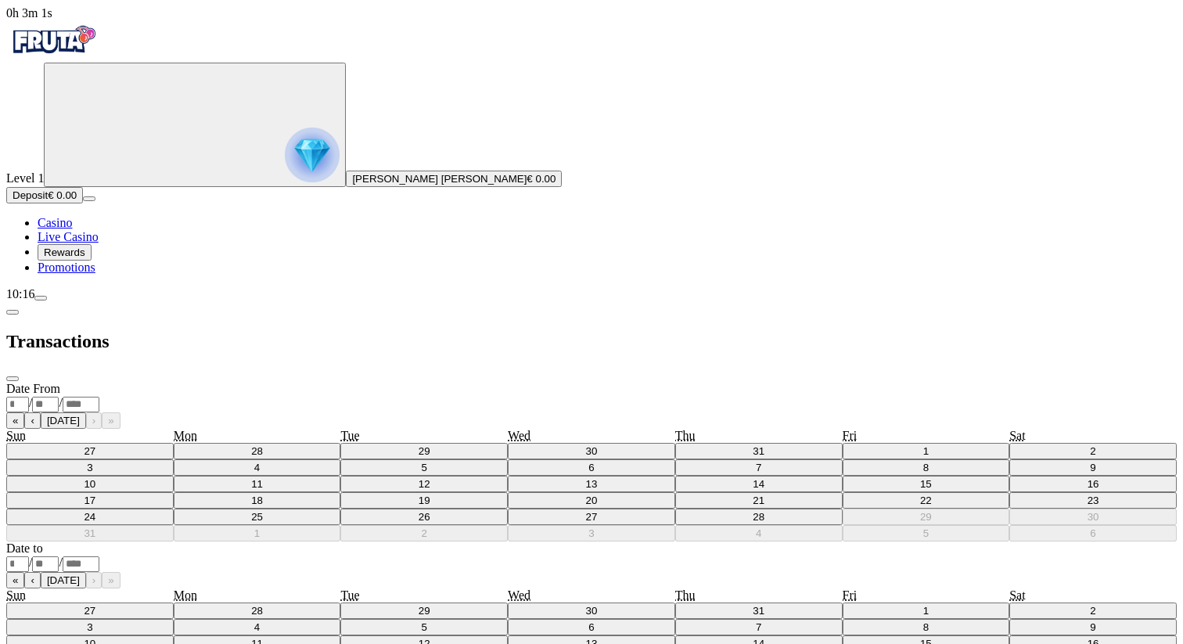
click at [13, 312] on span "chevron-left icon" at bounding box center [13, 312] width 0 height 0
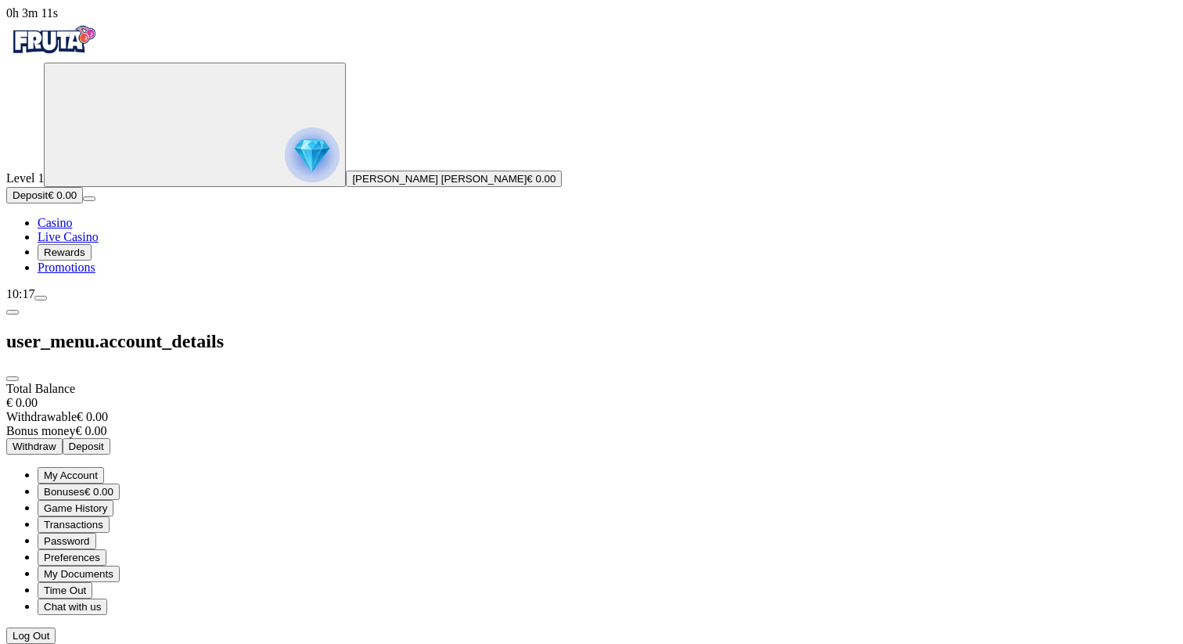
click at [86, 584] on span "Time Out" at bounding box center [65, 590] width 42 height 12
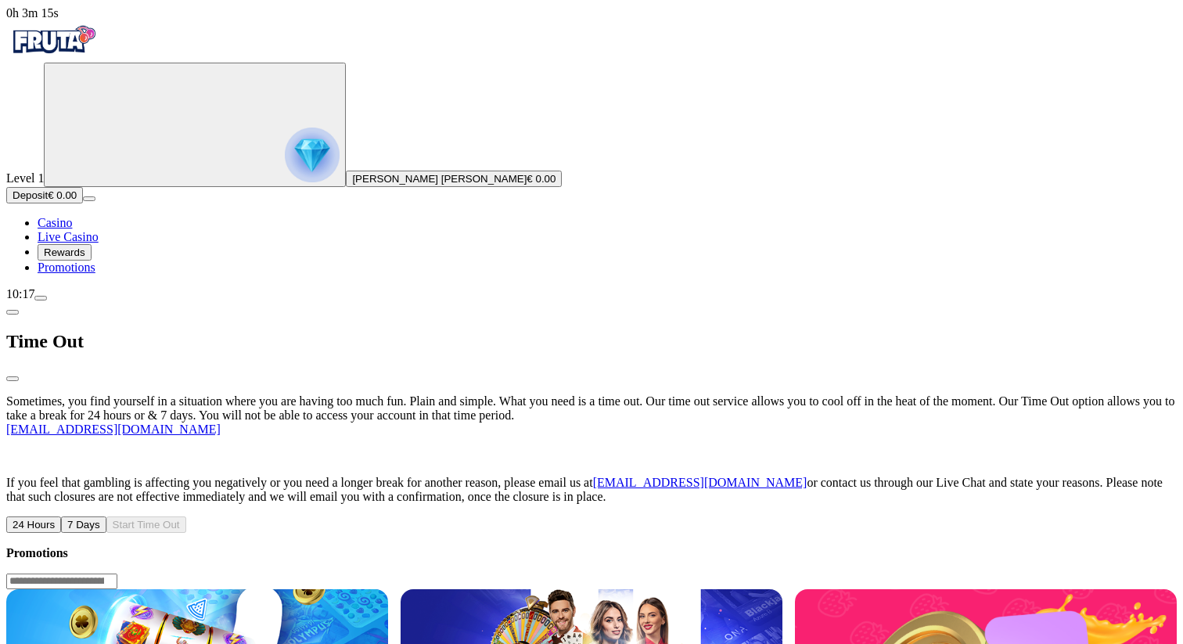
click at [13, 312] on span "chevron-left icon" at bounding box center [13, 312] width 0 height 0
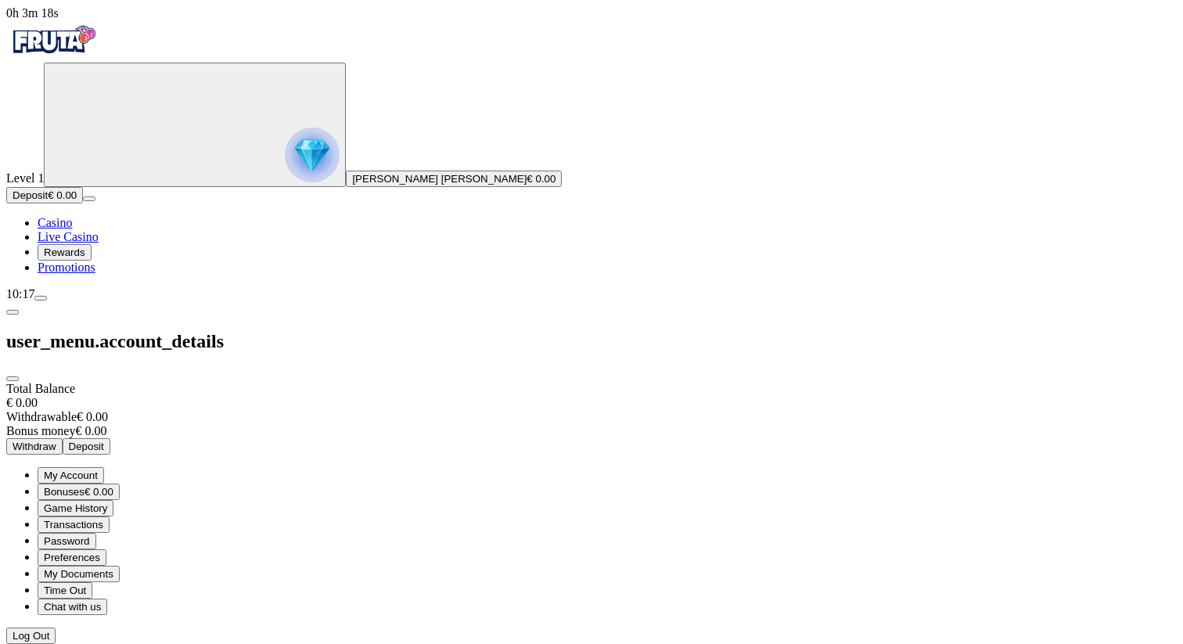
click at [285, 182] on img "Primary" at bounding box center [312, 155] width 55 height 55
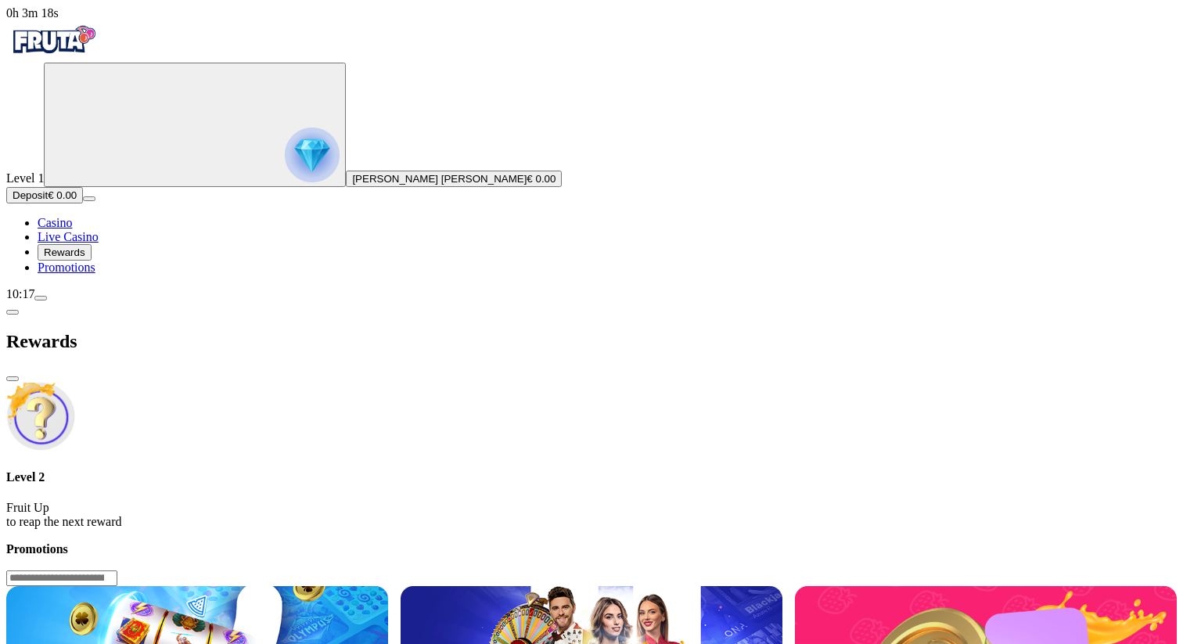
scroll to position [638, 0]
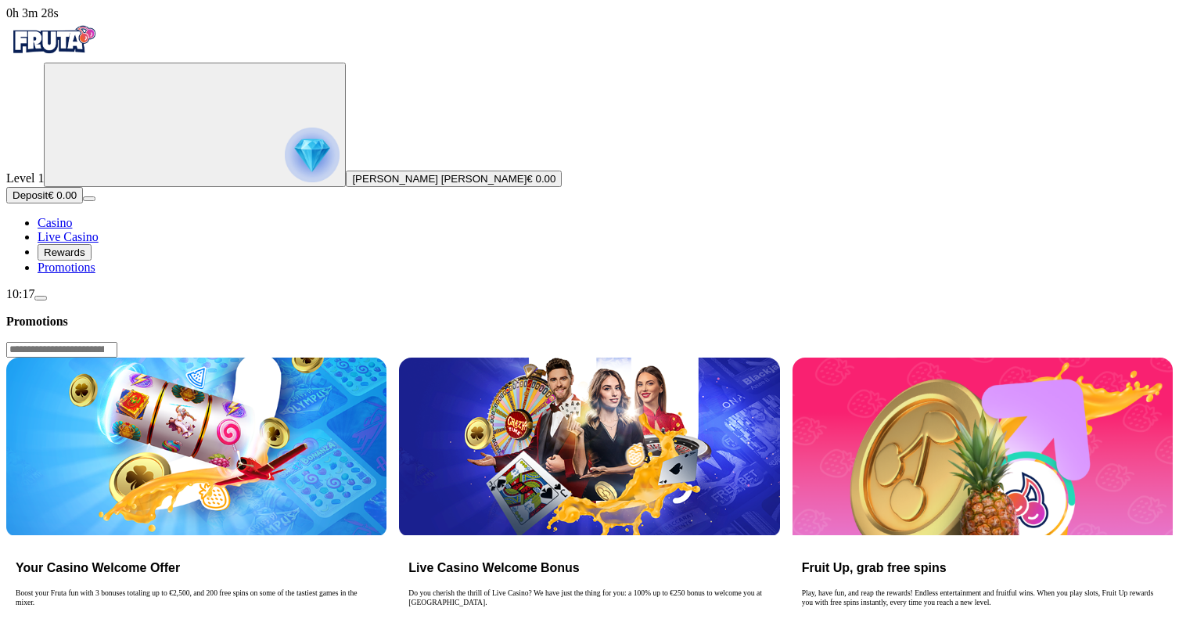
click at [72, 229] on link "Casino" at bounding box center [55, 222] width 34 height 13
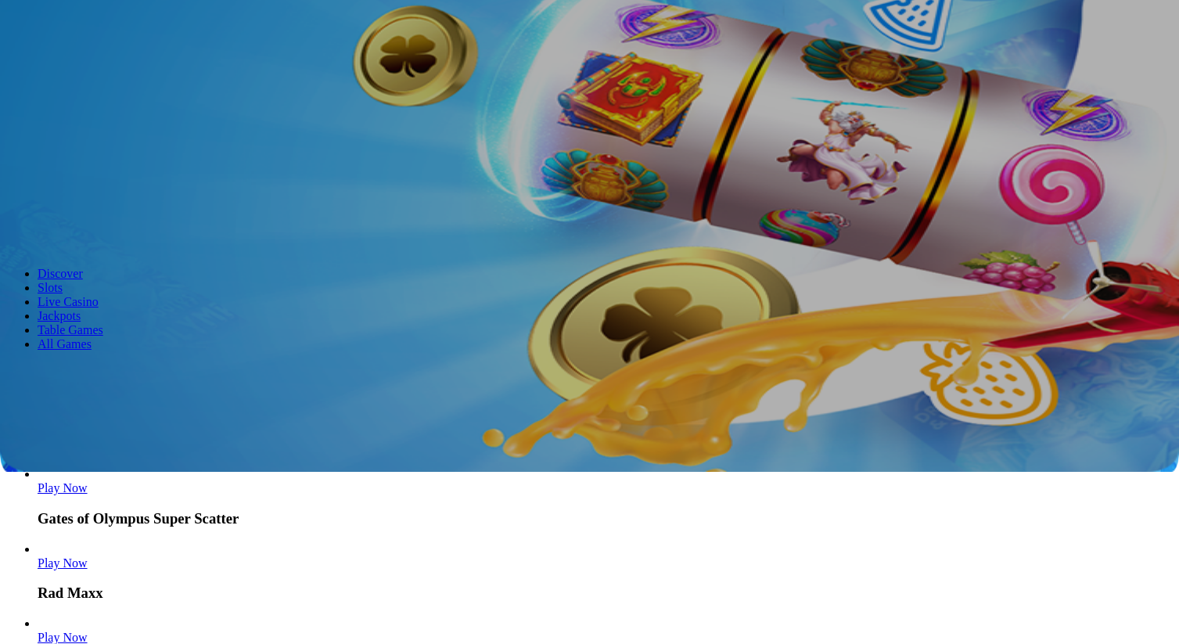
scroll to position [174, 0]
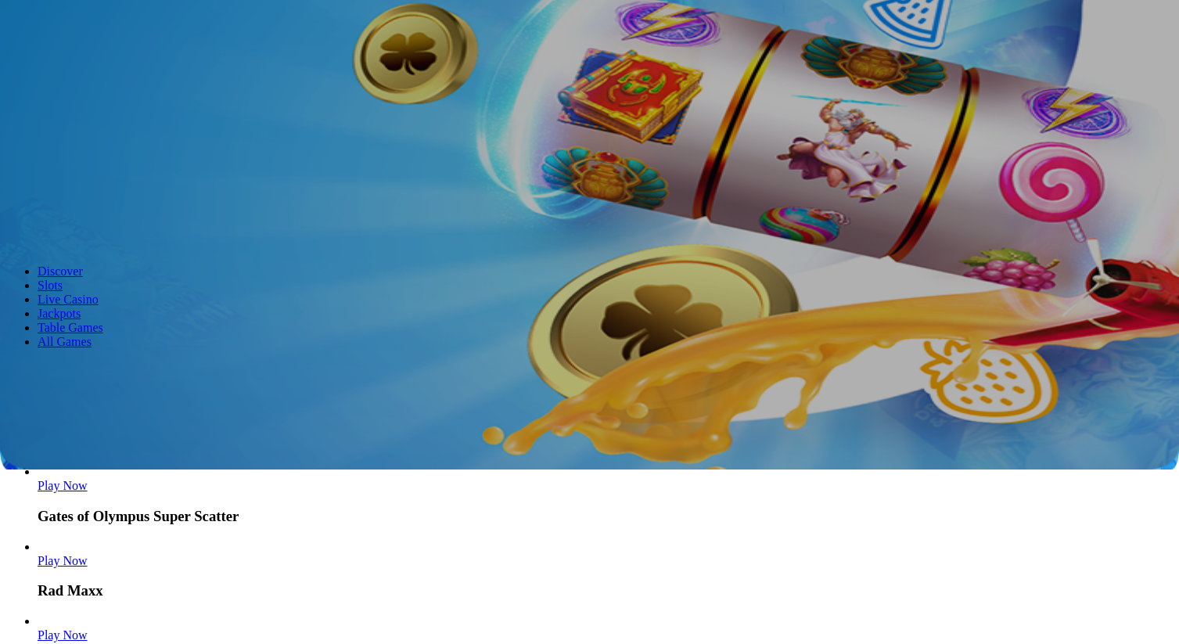
click at [88, 479] on link "Play Now" at bounding box center [63, 485] width 50 height 13
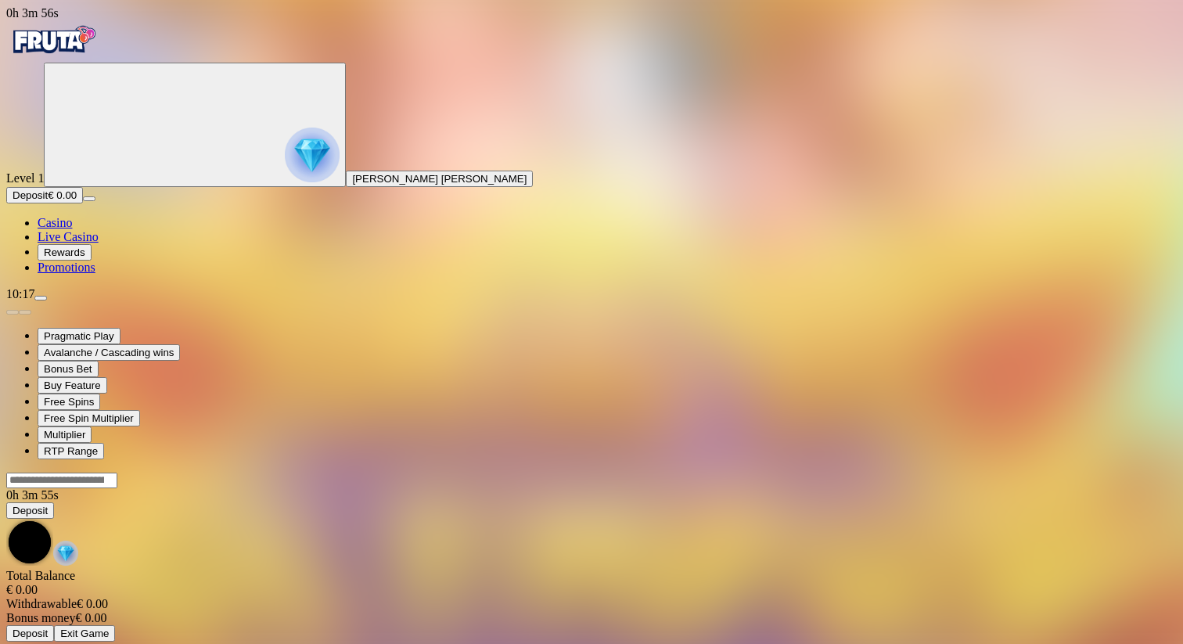
drag, startPoint x: 757, startPoint y: 116, endPoint x: 750, endPoint y: 136, distance: 21.5
click at [757, 643] on div at bounding box center [591, 654] width 1170 height 0
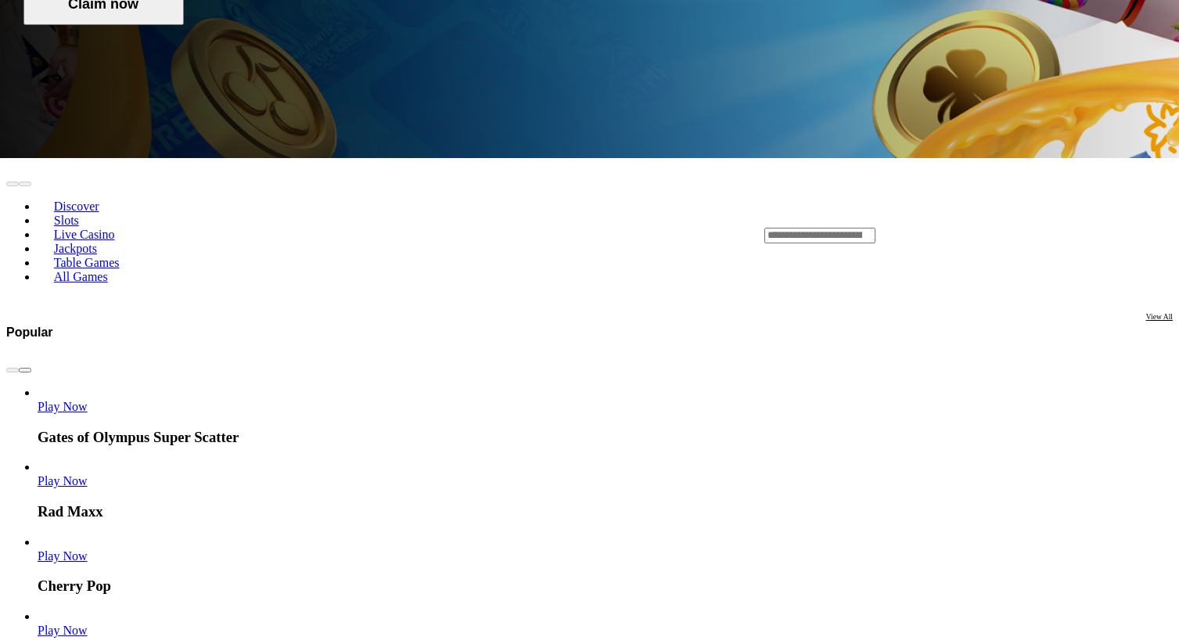
scroll to position [583, 0]
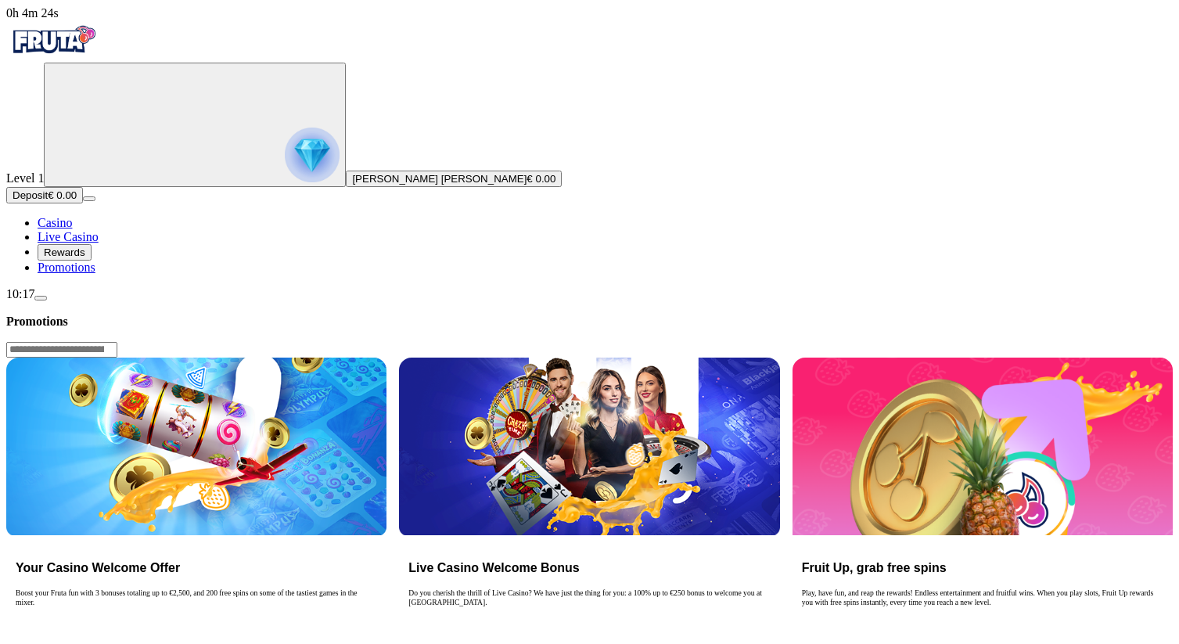
click at [117, 342] on input "Search" at bounding box center [61, 350] width 111 height 16
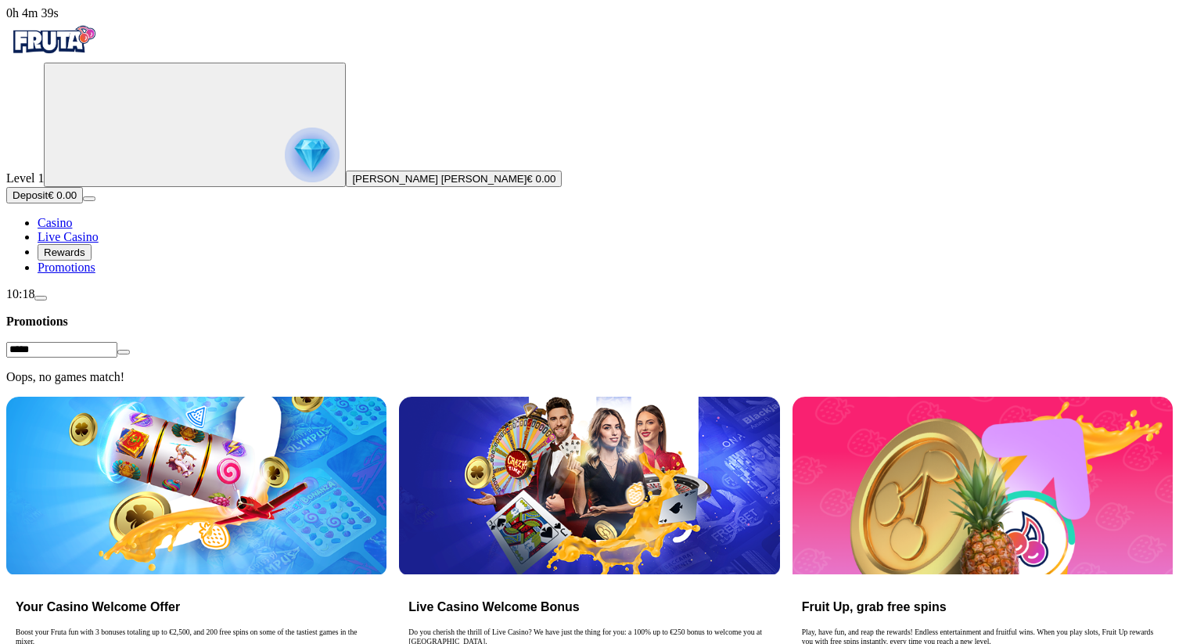
drag, startPoint x: 876, startPoint y: 29, endPoint x: 827, endPoint y: 24, distance: 49.5
click at [827, 341] on div "**" at bounding box center [589, 349] width 1166 height 16
drag, startPoint x: 899, startPoint y: 29, endPoint x: 987, endPoint y: 32, distance: 88.5
click at [117, 342] on input "**********" at bounding box center [61, 350] width 111 height 16
type input "**********"
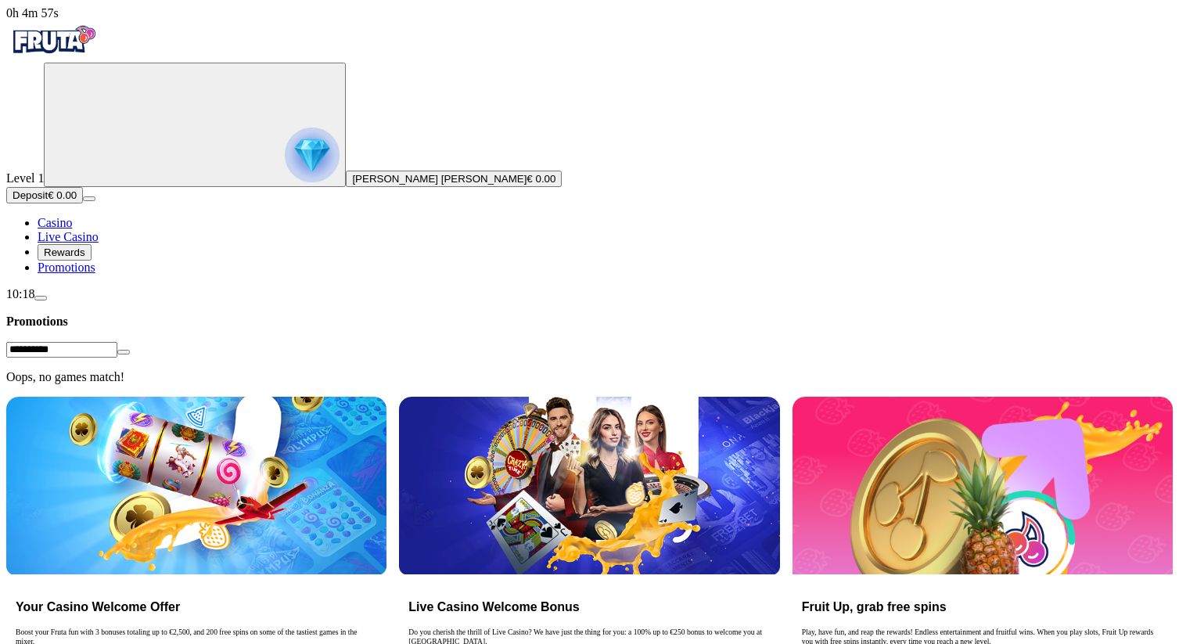
click at [124, 352] on span "close icon" at bounding box center [124, 352] width 0 height 0
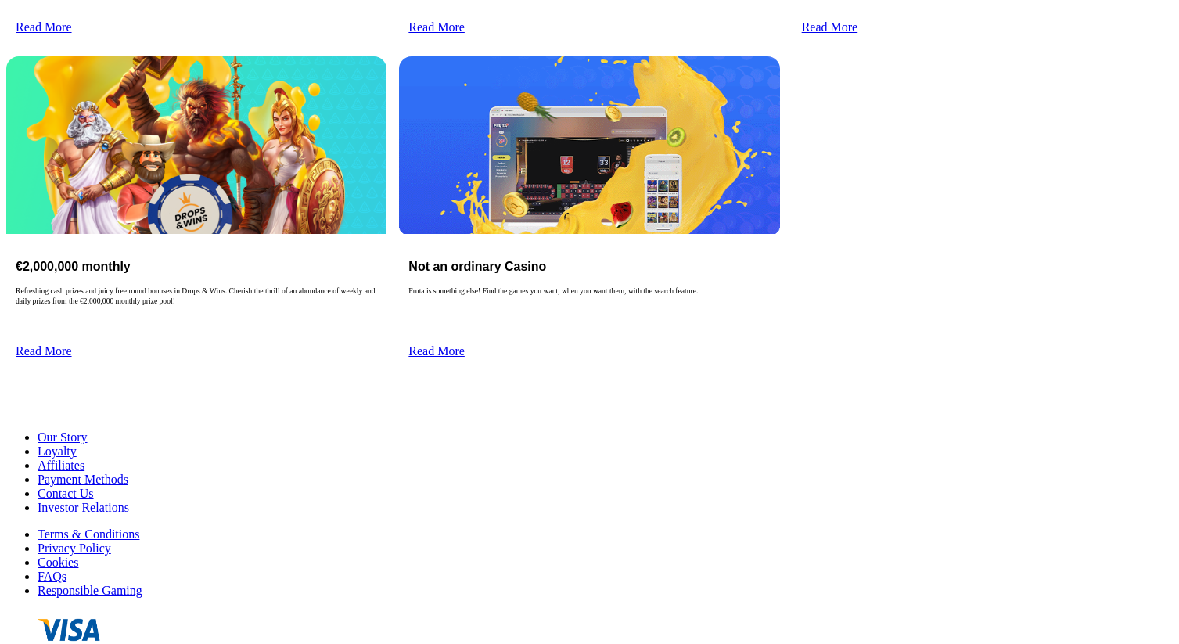
scroll to position [638, 0]
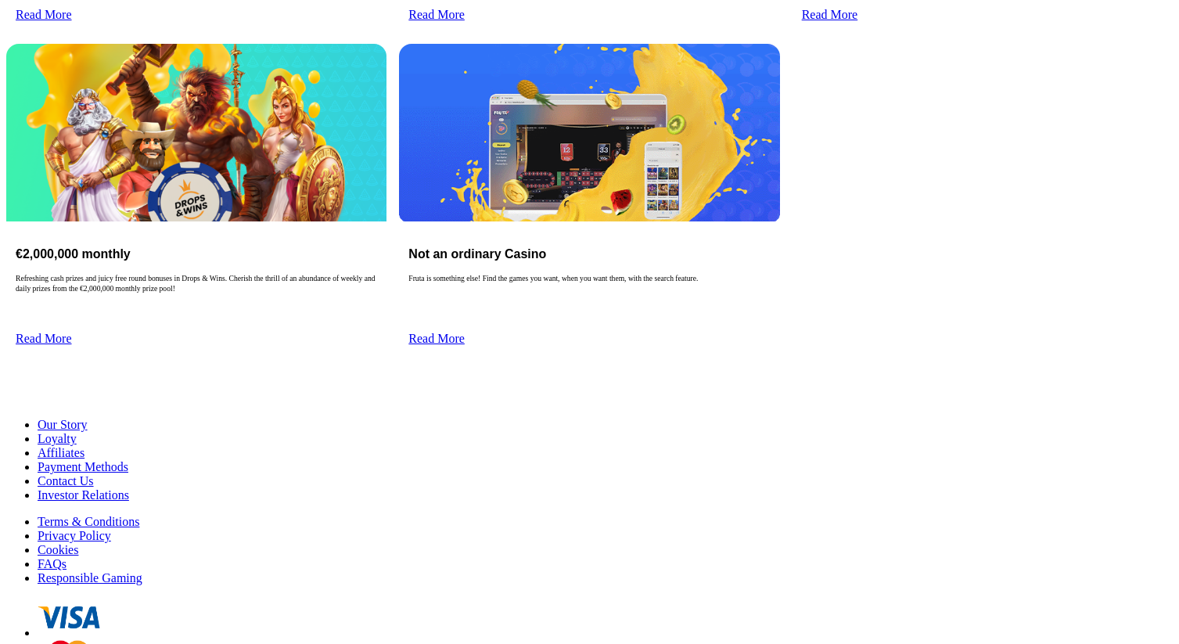
click at [88, 418] on span "Our Story" at bounding box center [63, 424] width 50 height 13
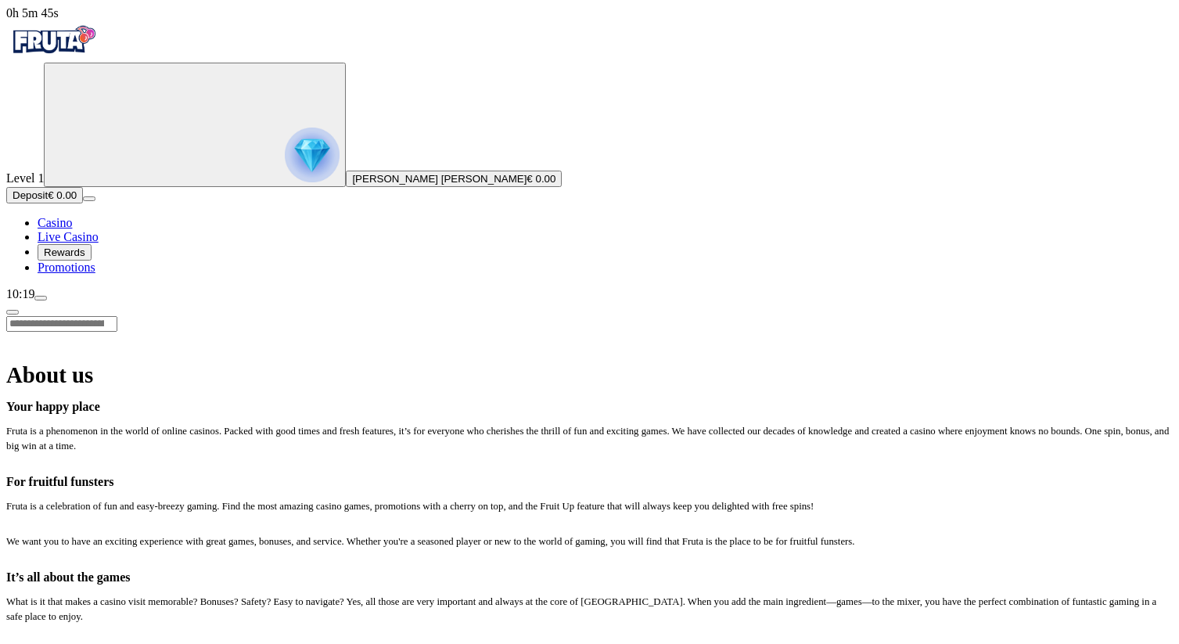
click at [13, 312] on span "chevron-left icon" at bounding box center [13, 312] width 0 height 0
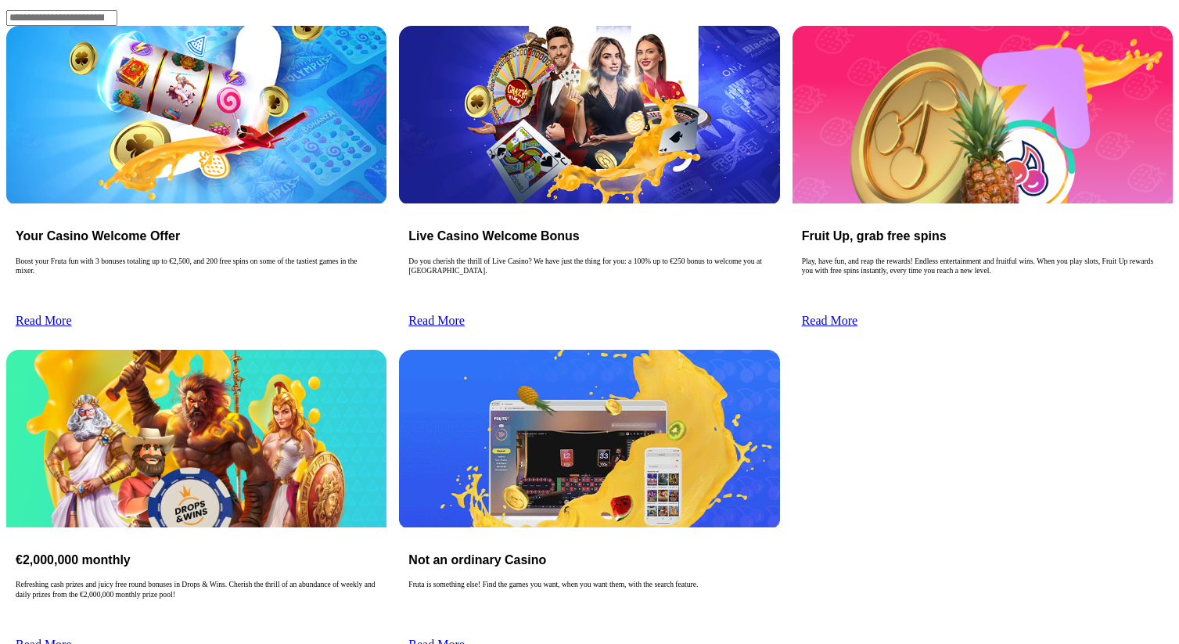
scroll to position [638, 0]
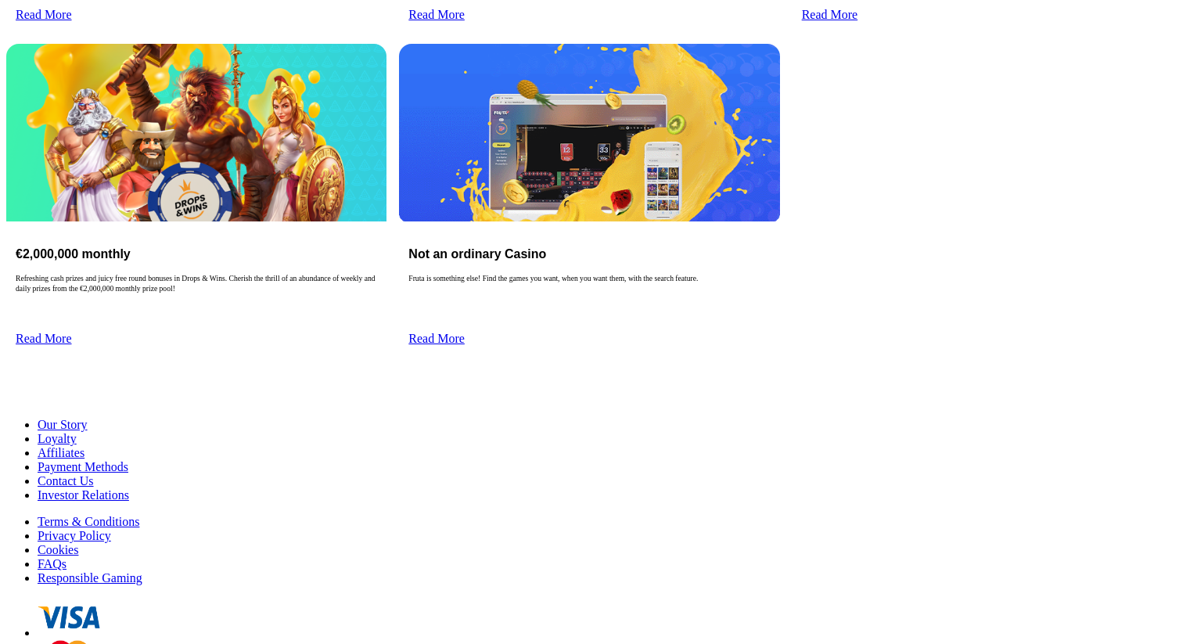
click at [77, 432] on span "Loyalty" at bounding box center [57, 438] width 39 height 13
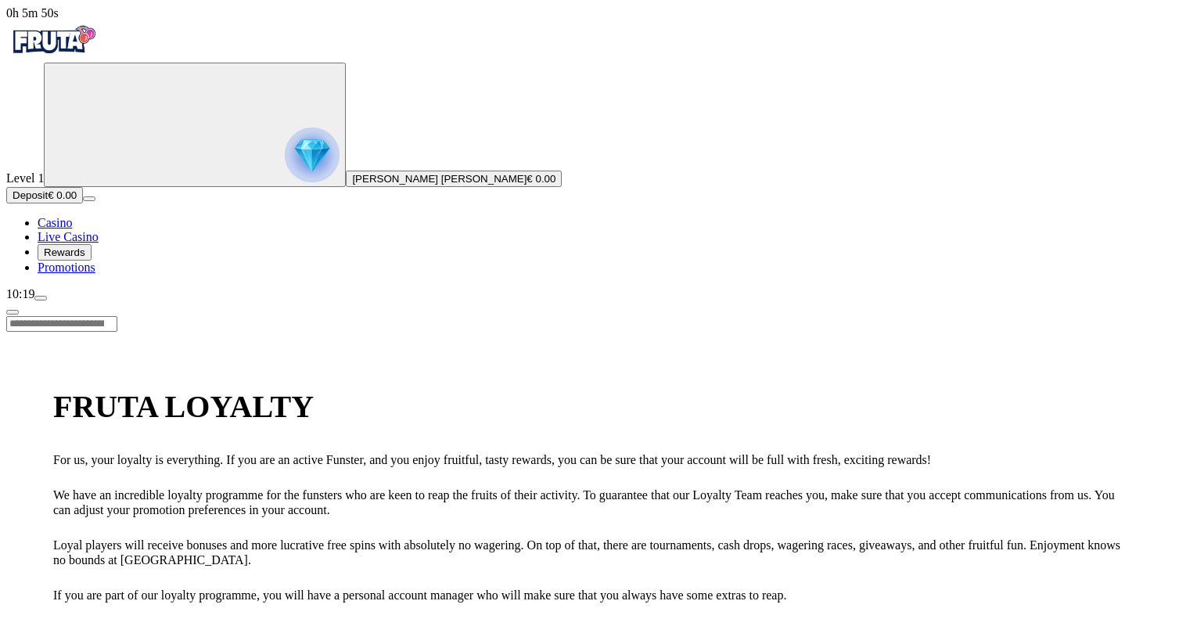
click at [13, 312] on span "chevron-left icon" at bounding box center [13, 312] width 0 height 0
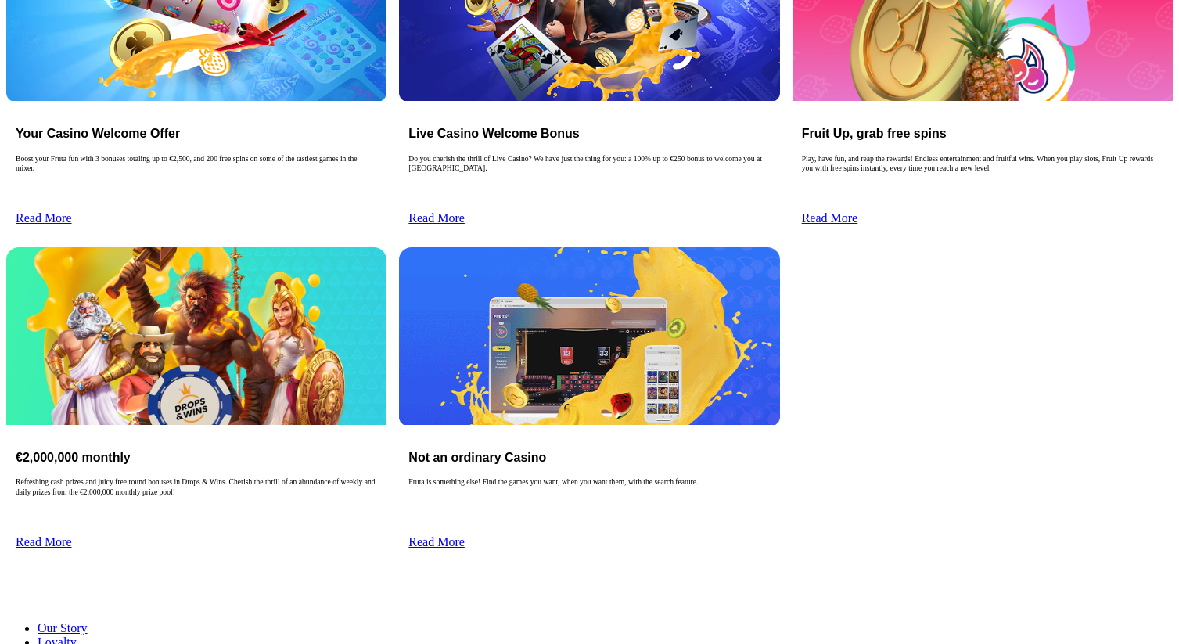
scroll to position [638, 0]
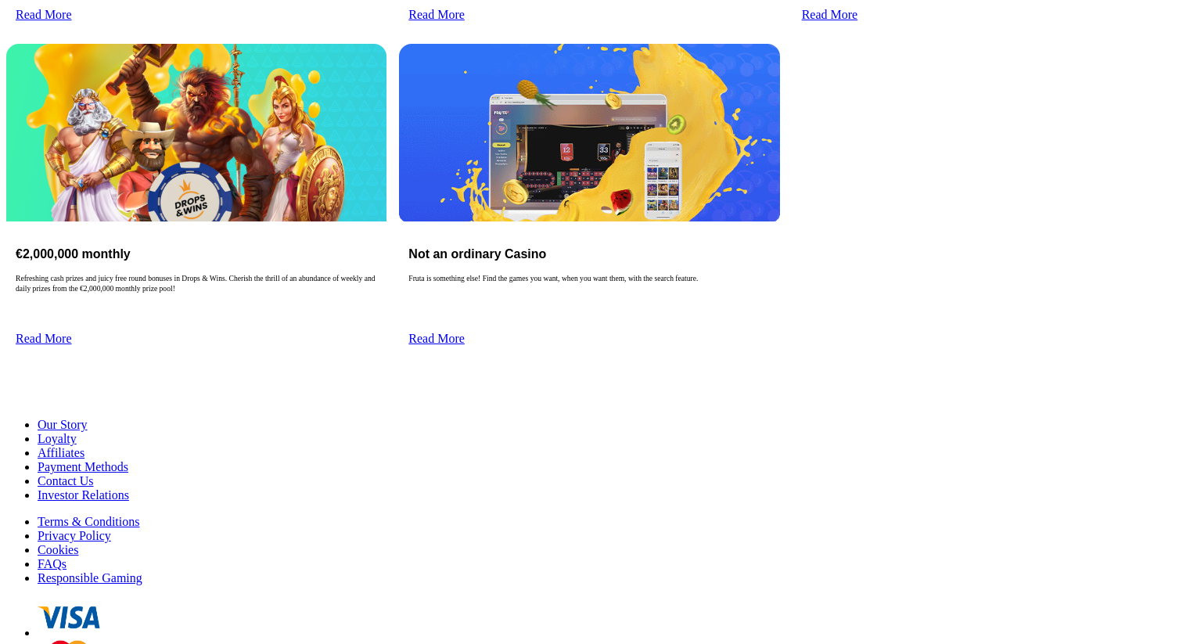
click at [84, 446] on span "Affiliates" at bounding box center [61, 452] width 47 height 13
click at [128, 460] on span "Payment Methods" at bounding box center [83, 466] width 91 height 13
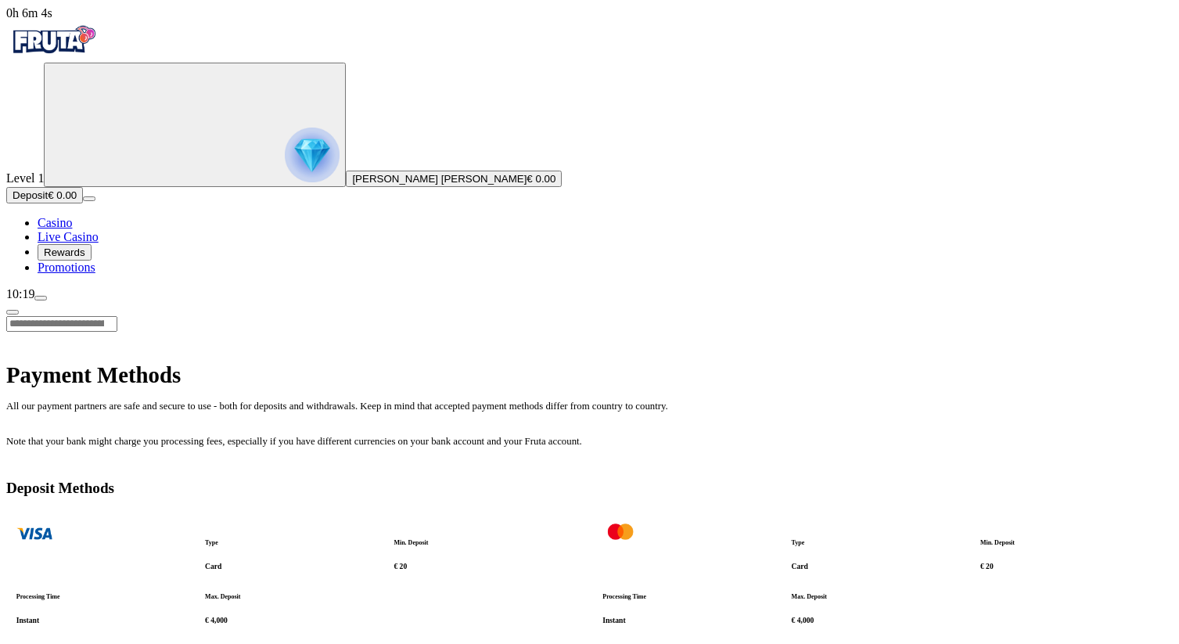
click at [13, 312] on span "chevron-left icon" at bounding box center [13, 312] width 0 height 0
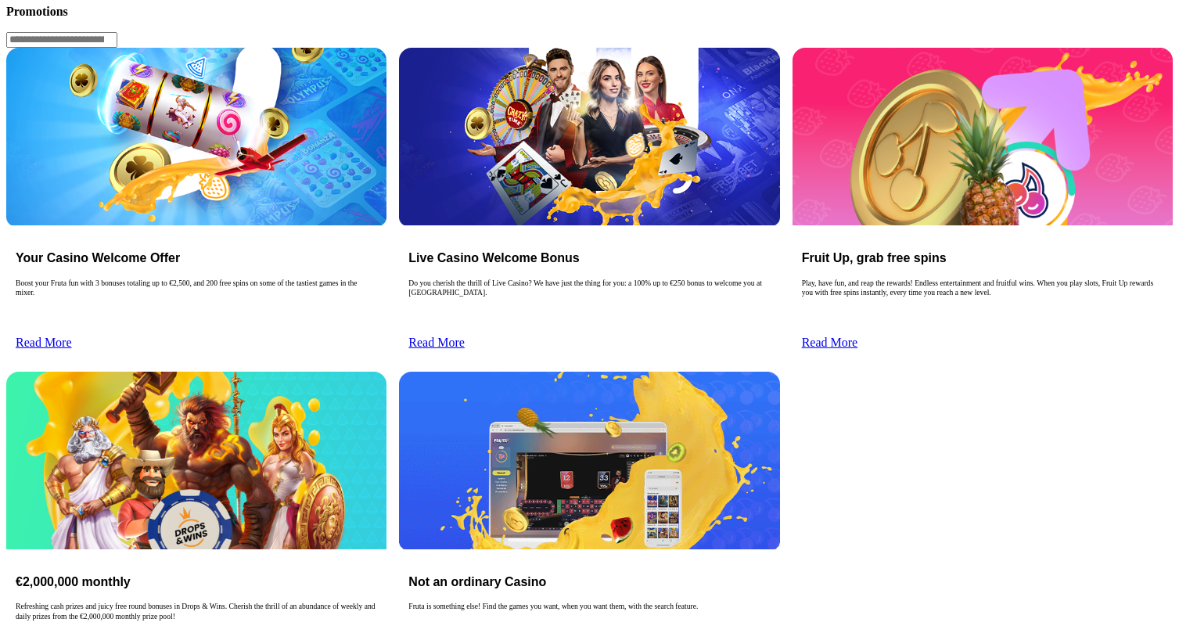
scroll to position [638, 0]
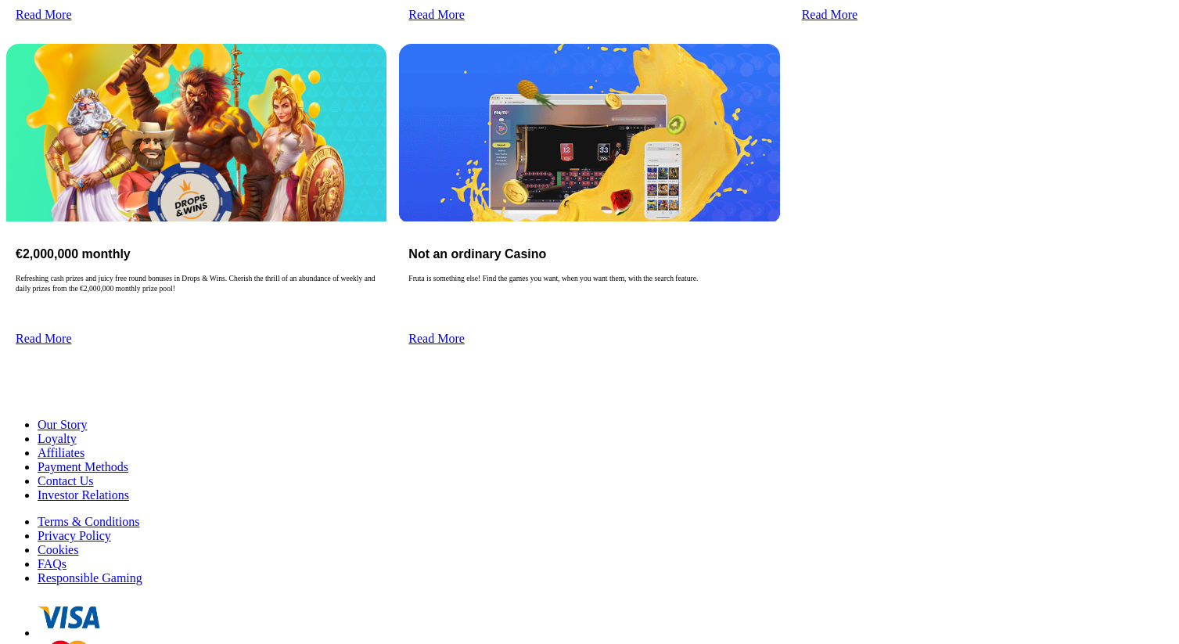
click at [94, 474] on span "Contact Us" at bounding box center [66, 480] width 56 height 13
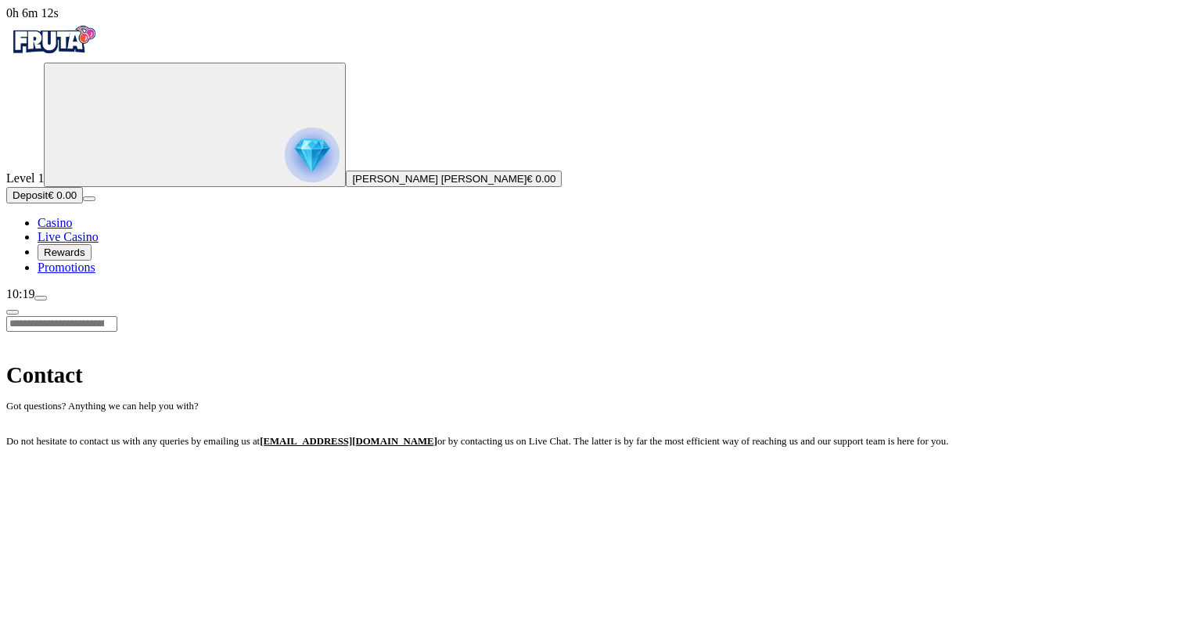
click at [13, 312] on span "chevron-left icon" at bounding box center [13, 312] width 0 height 0
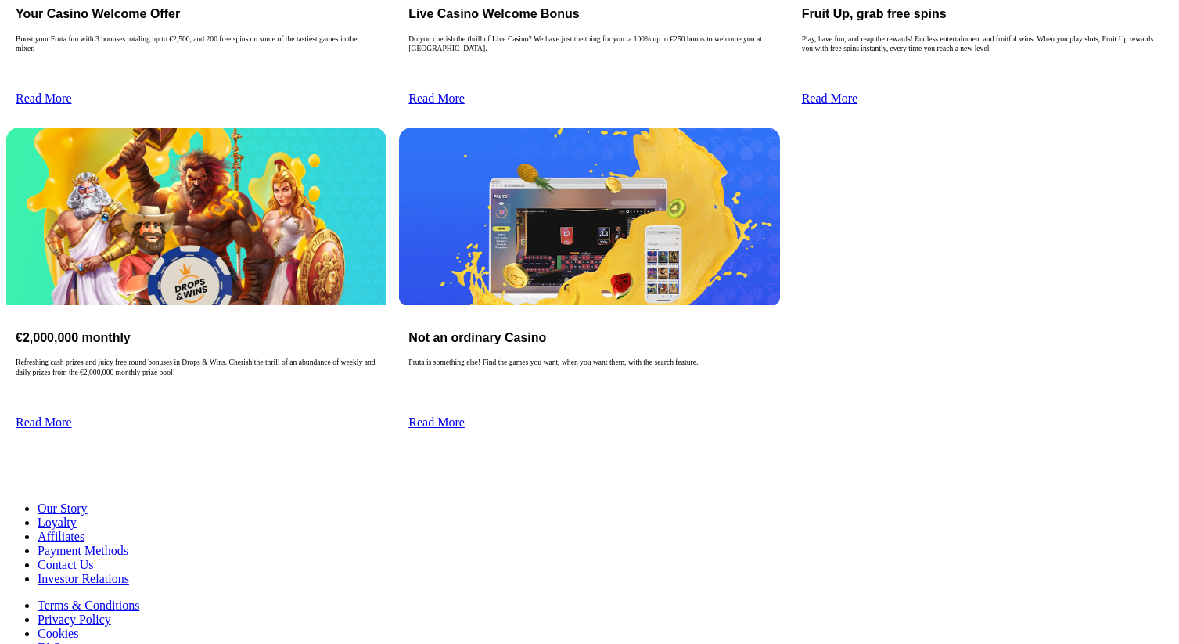
scroll to position [638, 0]
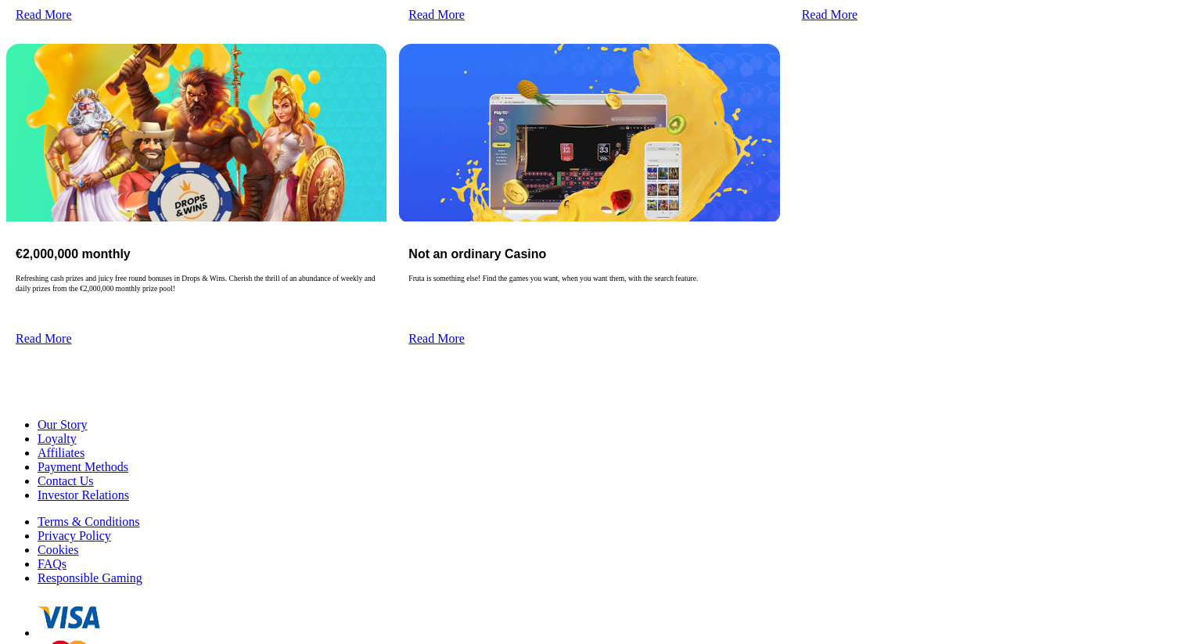
click at [139, 515] on span "Terms & Conditions" at bounding box center [89, 521] width 102 height 13
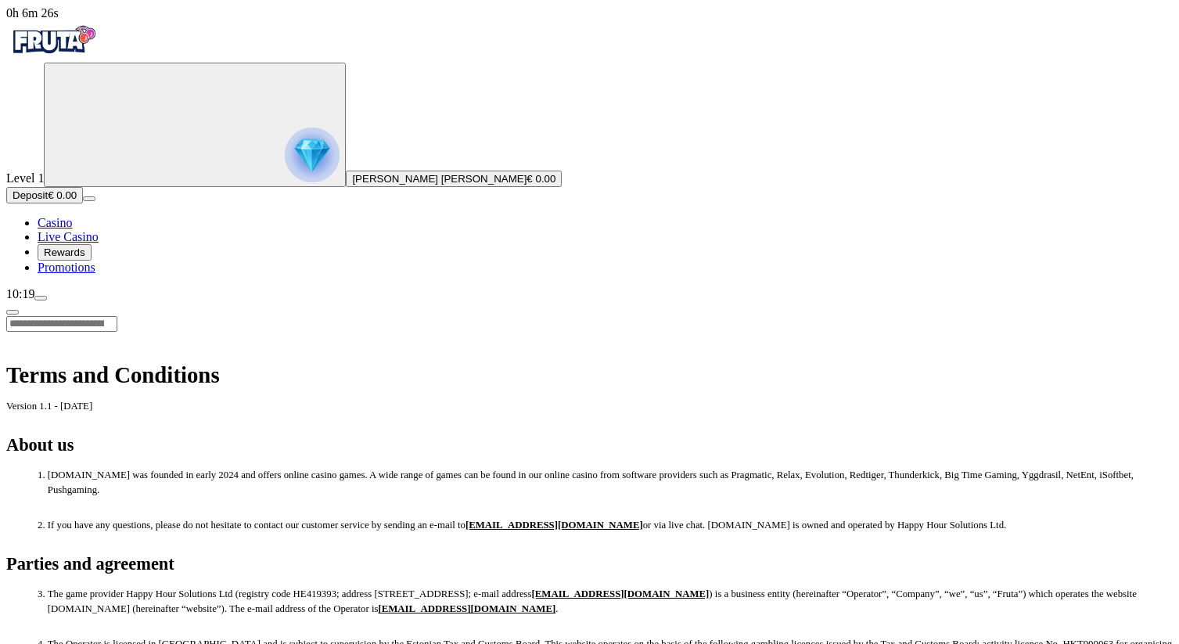
click at [13, 312] on span "chevron-left icon" at bounding box center [13, 312] width 0 height 0
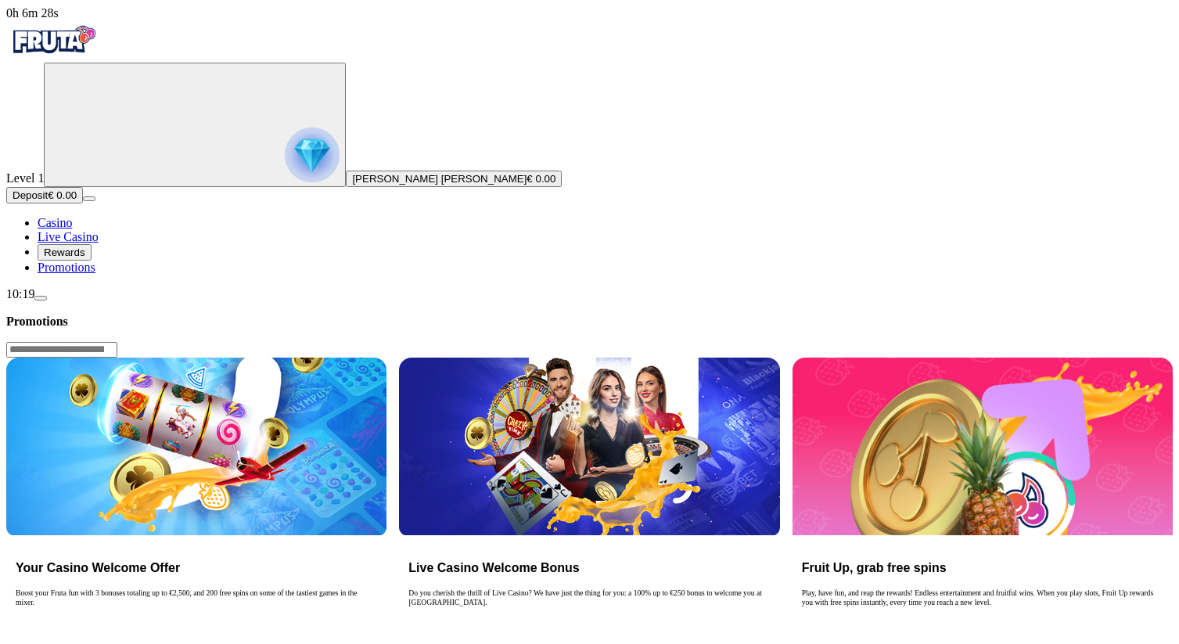
scroll to position [638, 0]
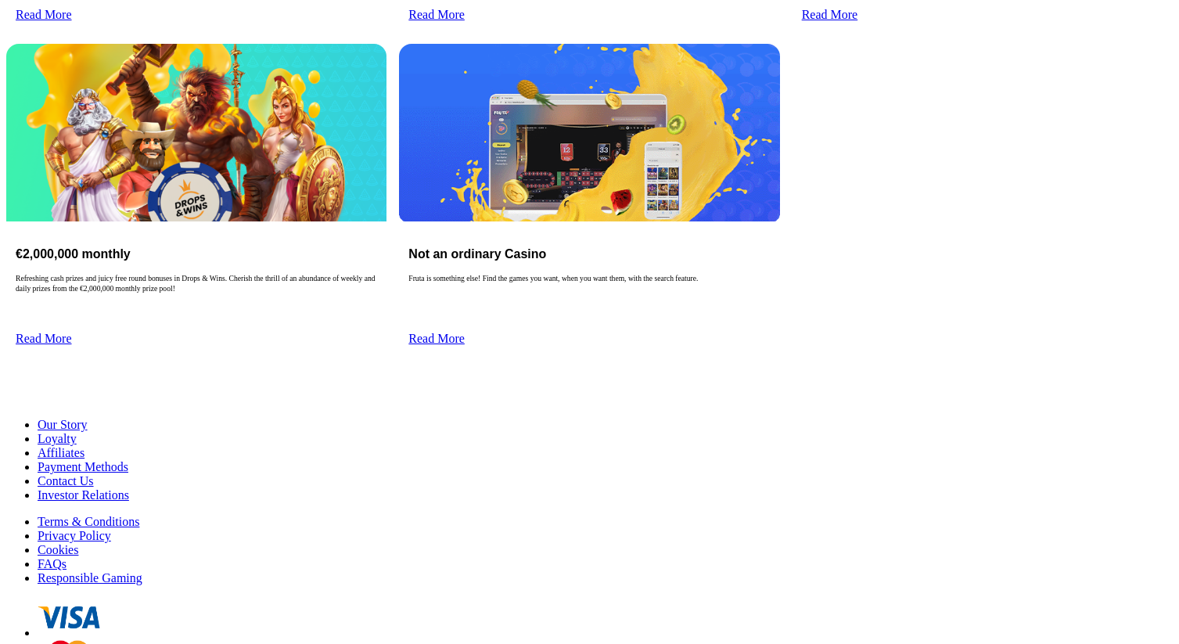
click at [111, 529] on span "Privacy Policy" at bounding box center [75, 535] width 74 height 13
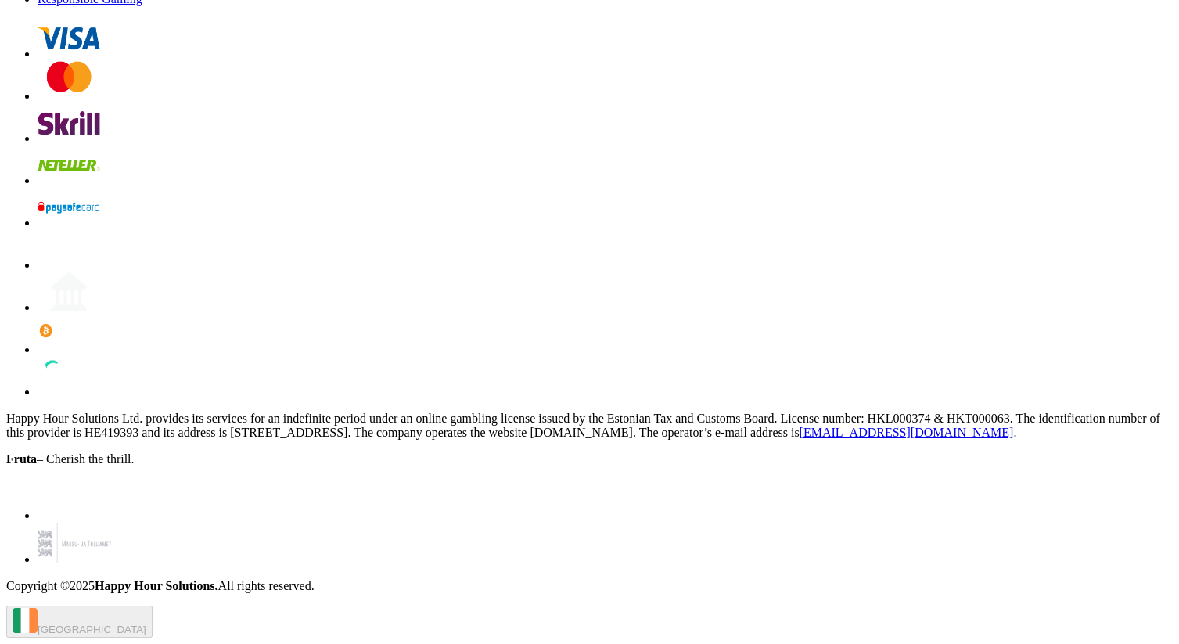
scroll to position [2762, 0]
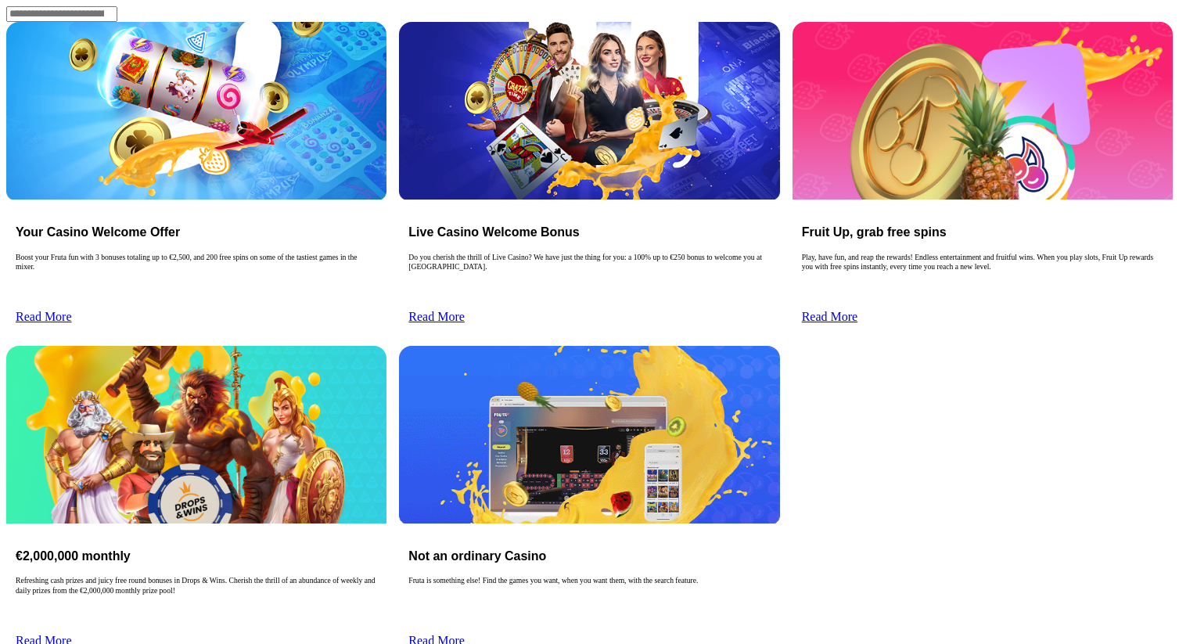
scroll to position [638, 0]
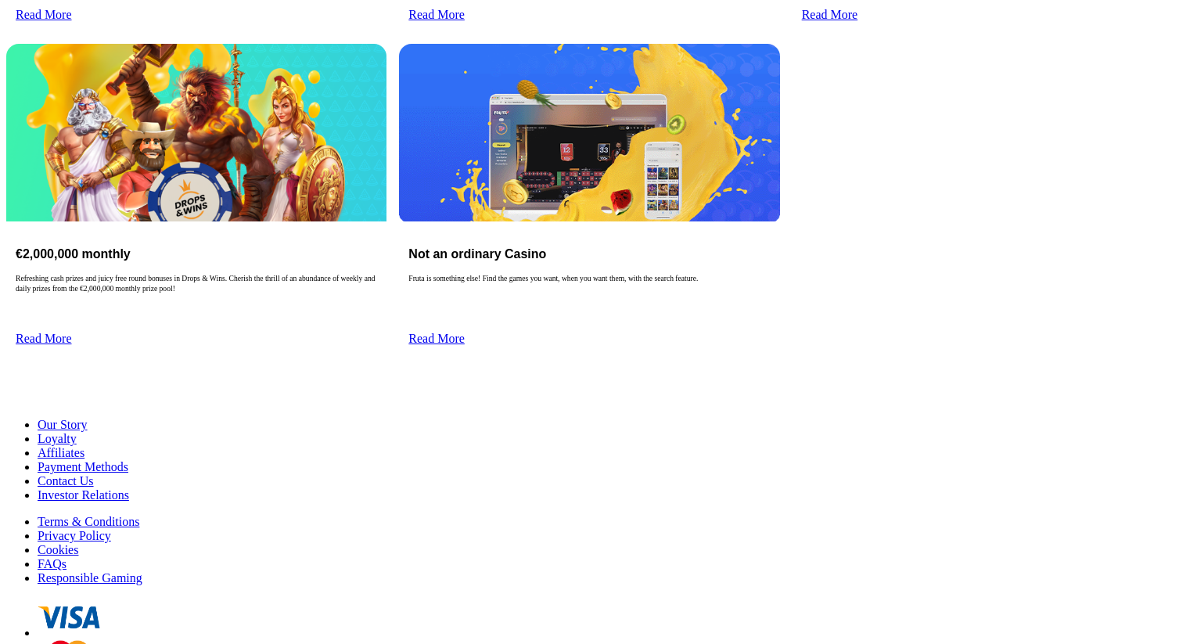
click at [78, 543] on span "Cookies" at bounding box center [58, 549] width 41 height 13
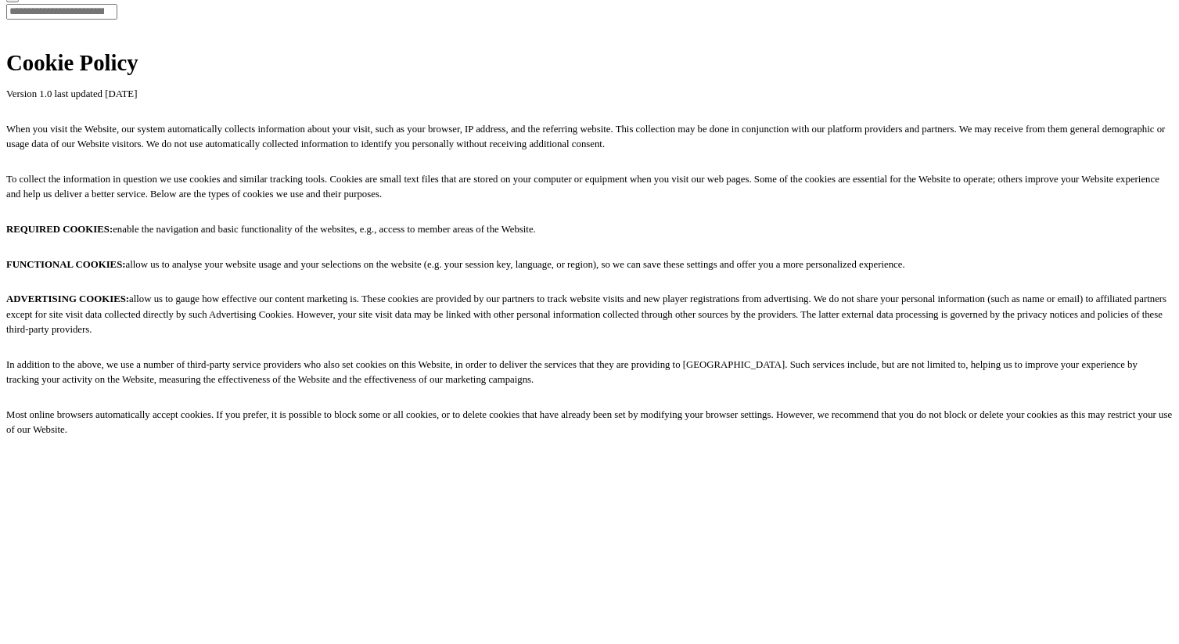
scroll to position [315, 0]
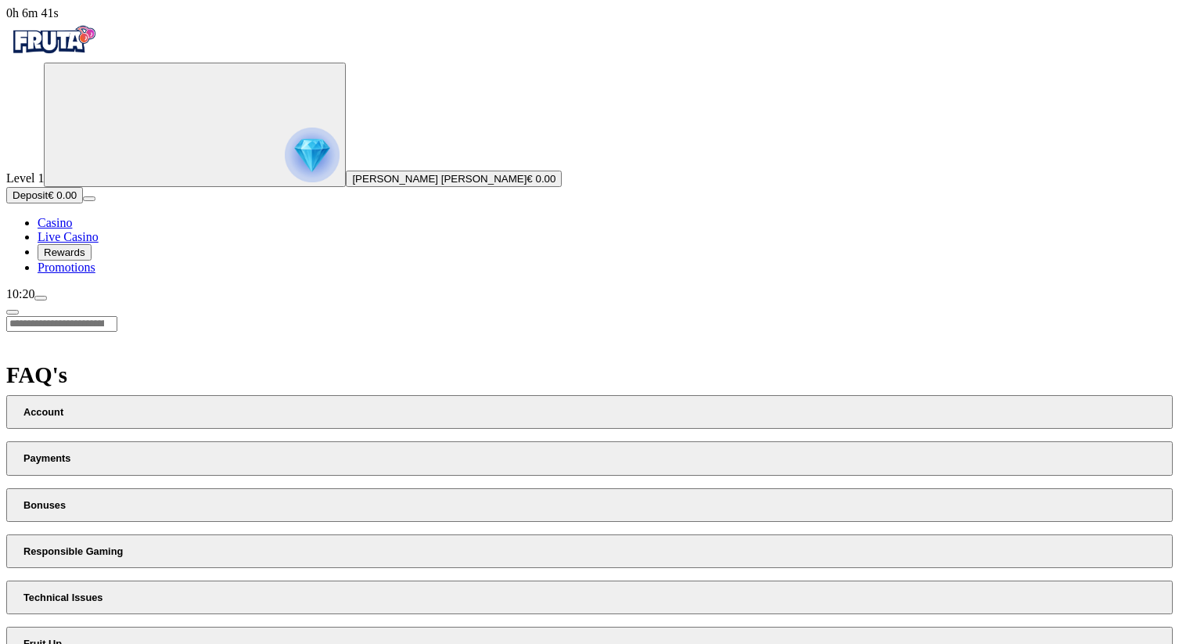
click at [445, 395] on button "Account" at bounding box center [589, 412] width 1166 height 34
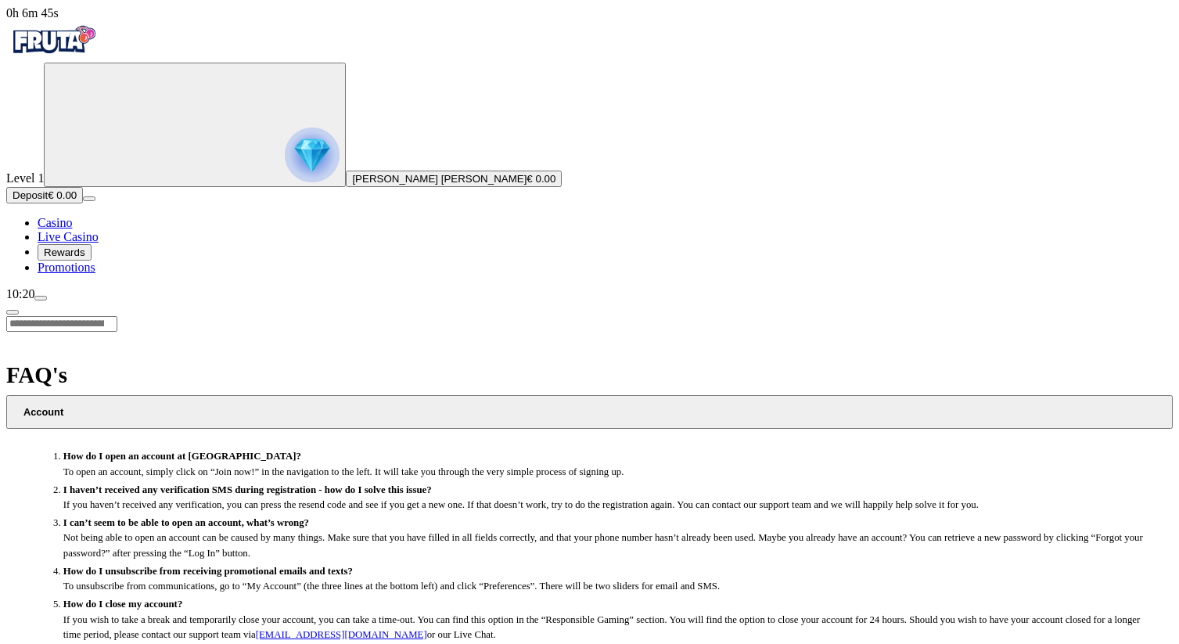
click at [13, 312] on span "chevron-left icon" at bounding box center [13, 312] width 0 height 0
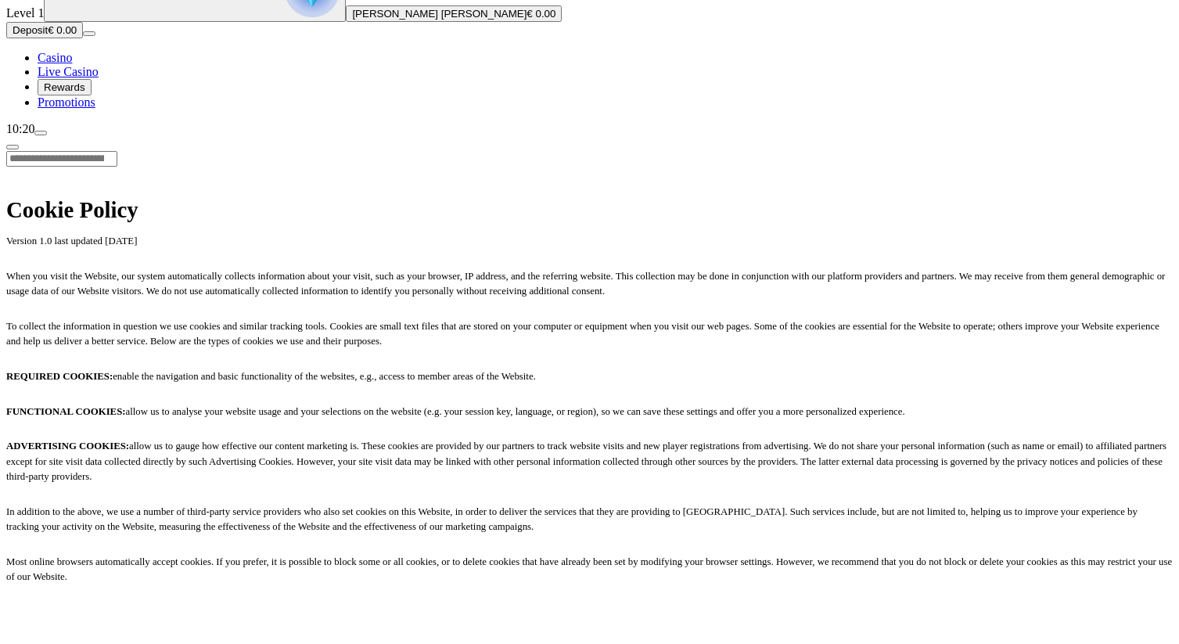
scroll to position [325, 0]
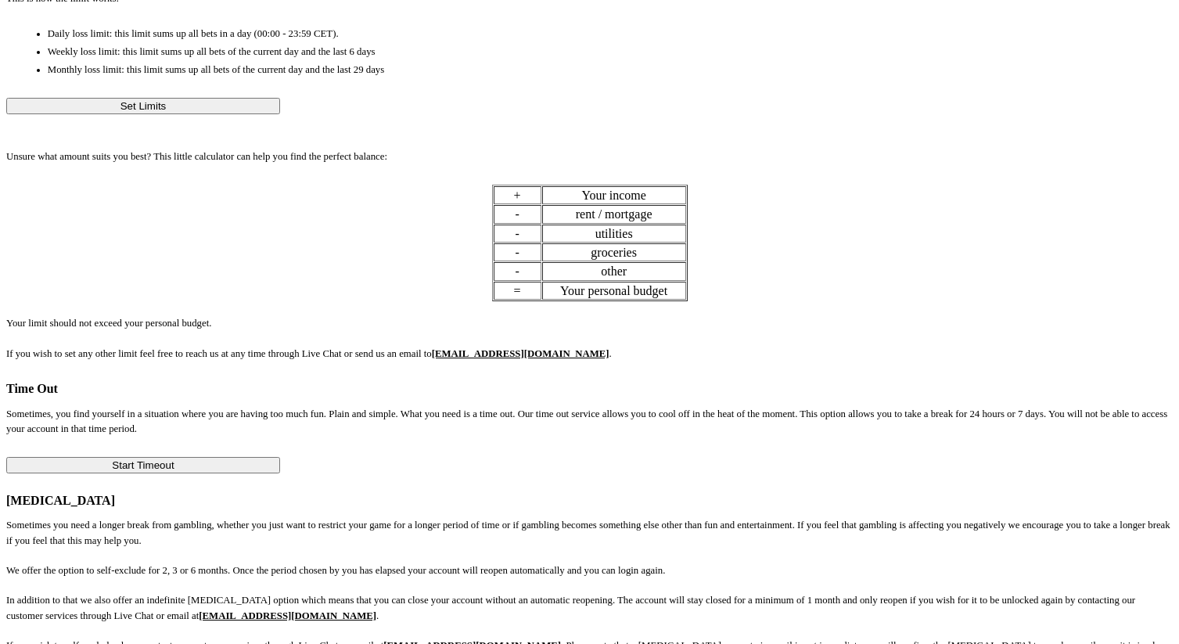
scroll to position [1005, 0]
drag, startPoint x: 345, startPoint y: 299, endPoint x: 286, endPoint y: 281, distance: 62.1
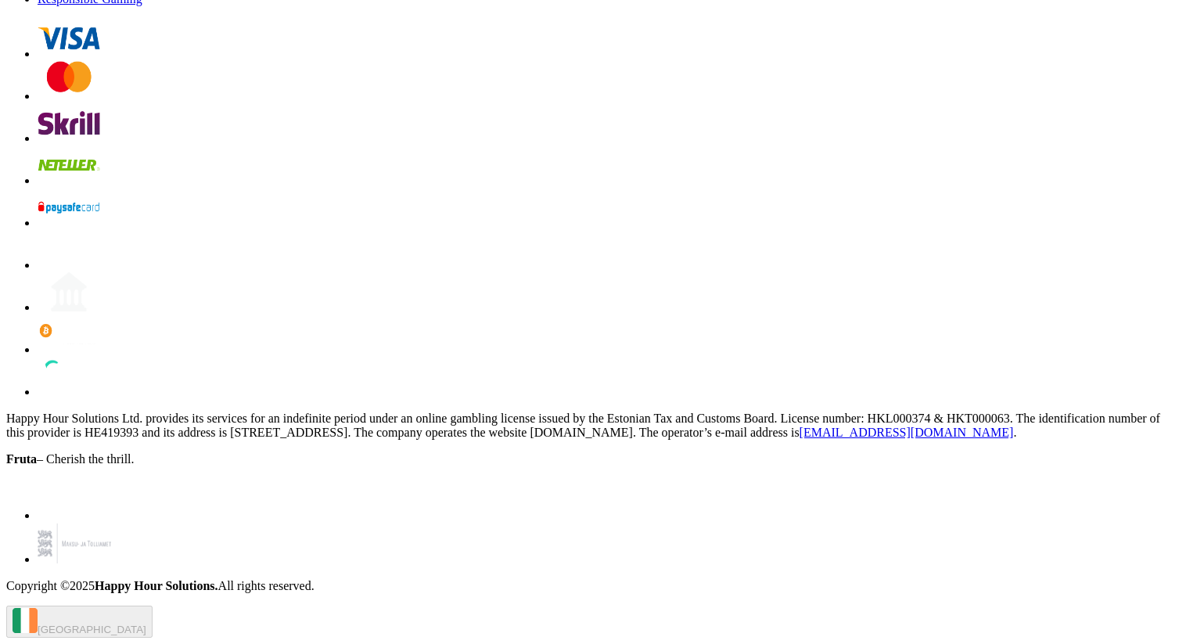
scroll to position [3452, 0]
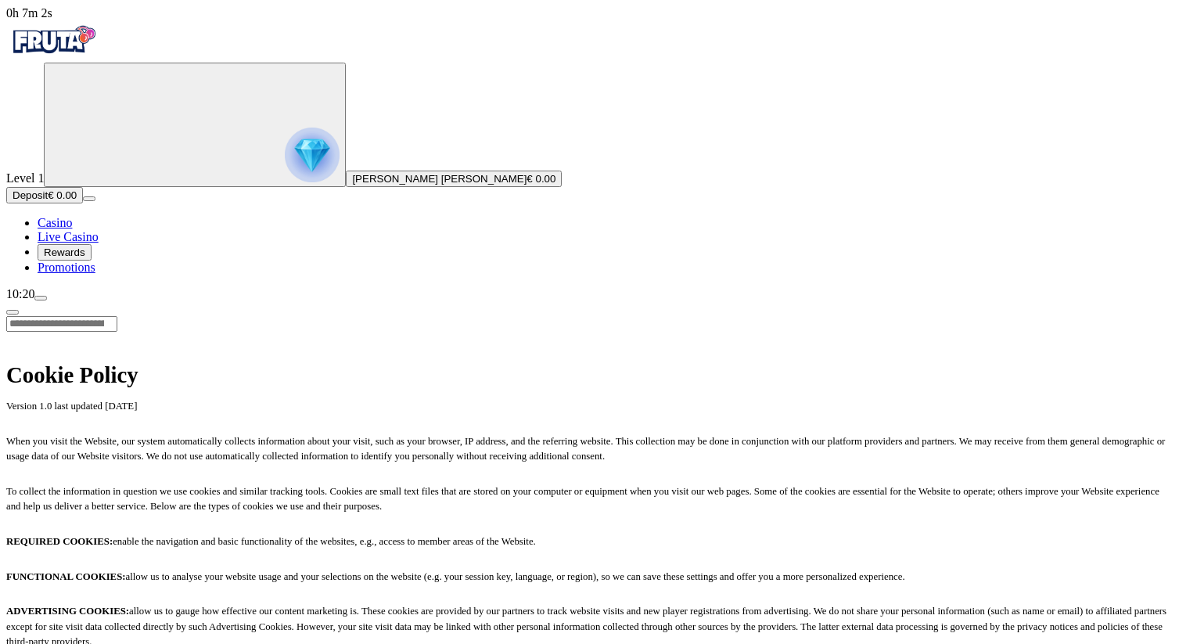
click at [13, 312] on span "chevron-left icon" at bounding box center [13, 312] width 0 height 0
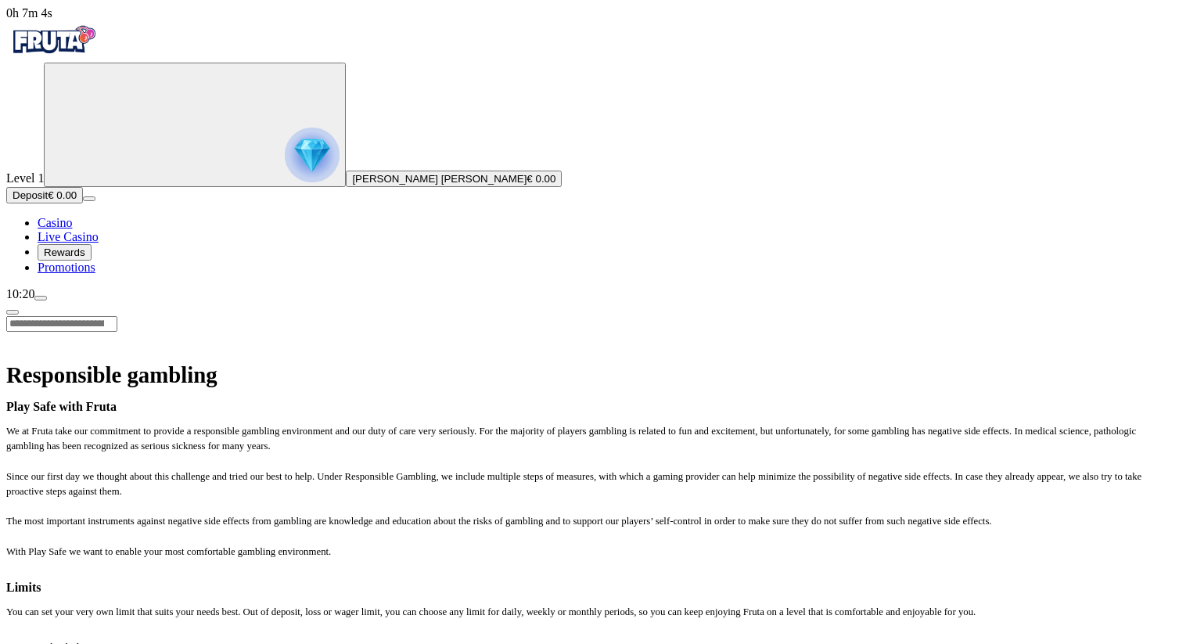
click at [13, 312] on span "chevron-left icon" at bounding box center [13, 312] width 0 height 0
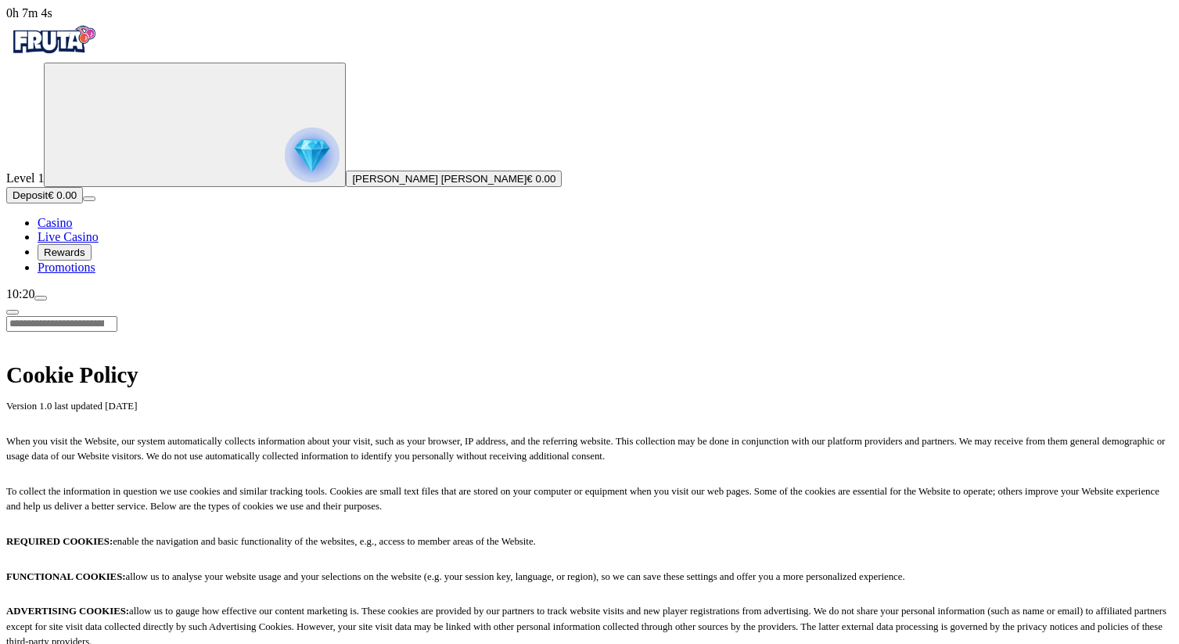
click at [13, 312] on span "chevron-left icon" at bounding box center [13, 312] width 0 height 0
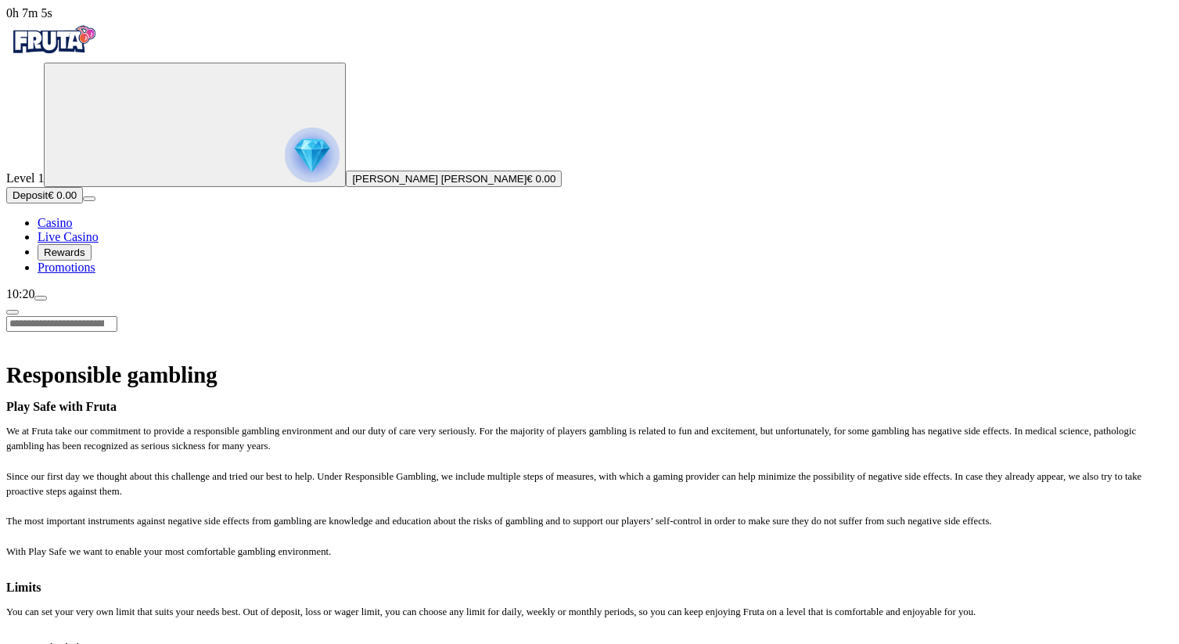
click at [13, 312] on span "chevron-left icon" at bounding box center [13, 312] width 0 height 0
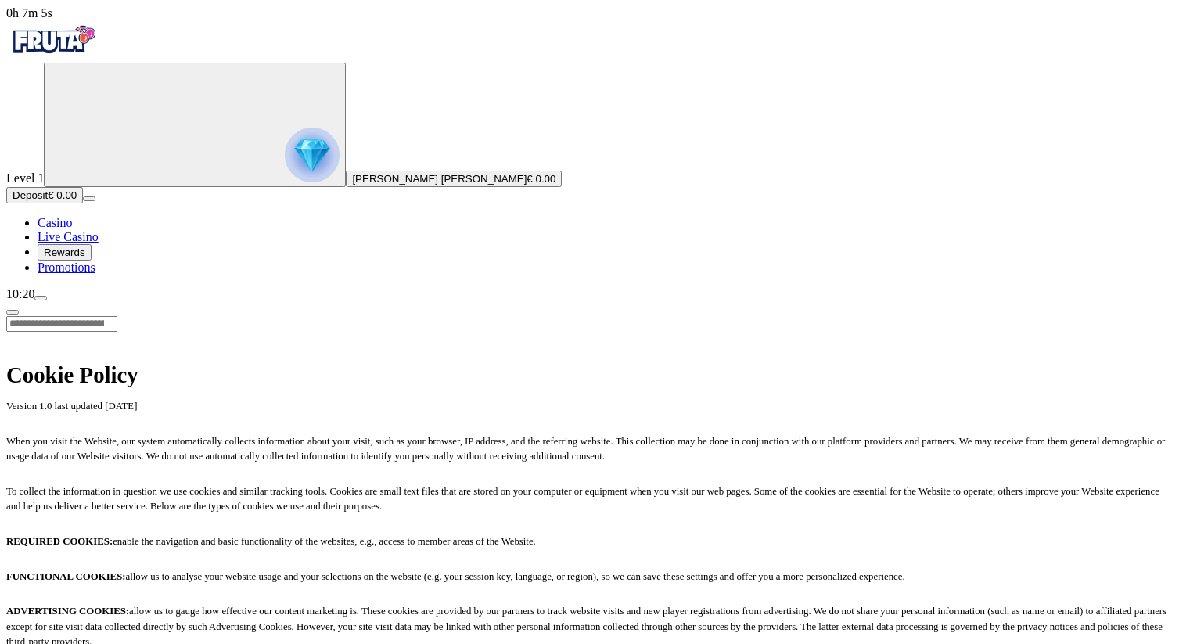
click at [13, 312] on span "chevron-left icon" at bounding box center [13, 312] width 0 height 0
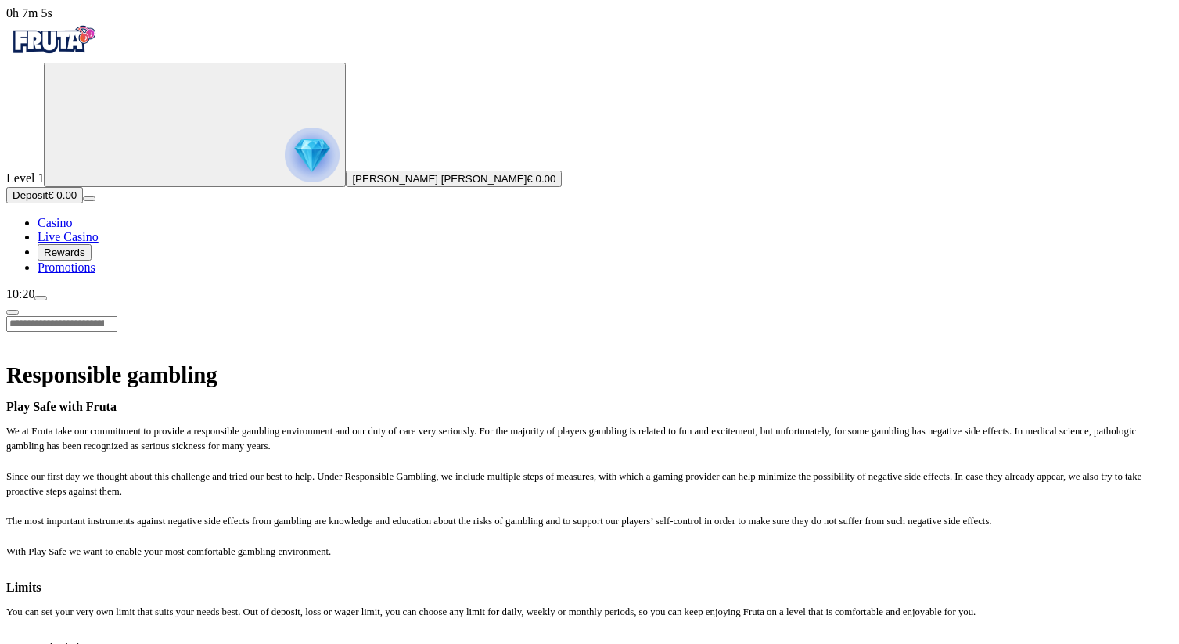
click at [13, 312] on span "chevron-left icon" at bounding box center [13, 312] width 0 height 0
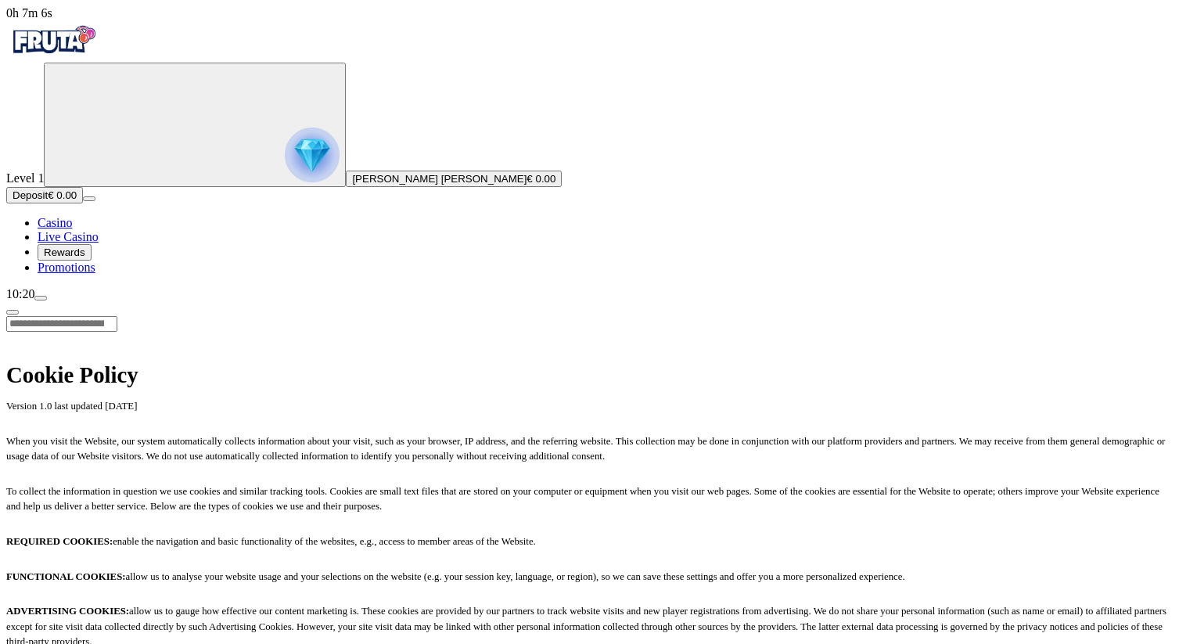
click at [13, 312] on span "chevron-left icon" at bounding box center [13, 312] width 0 height 0
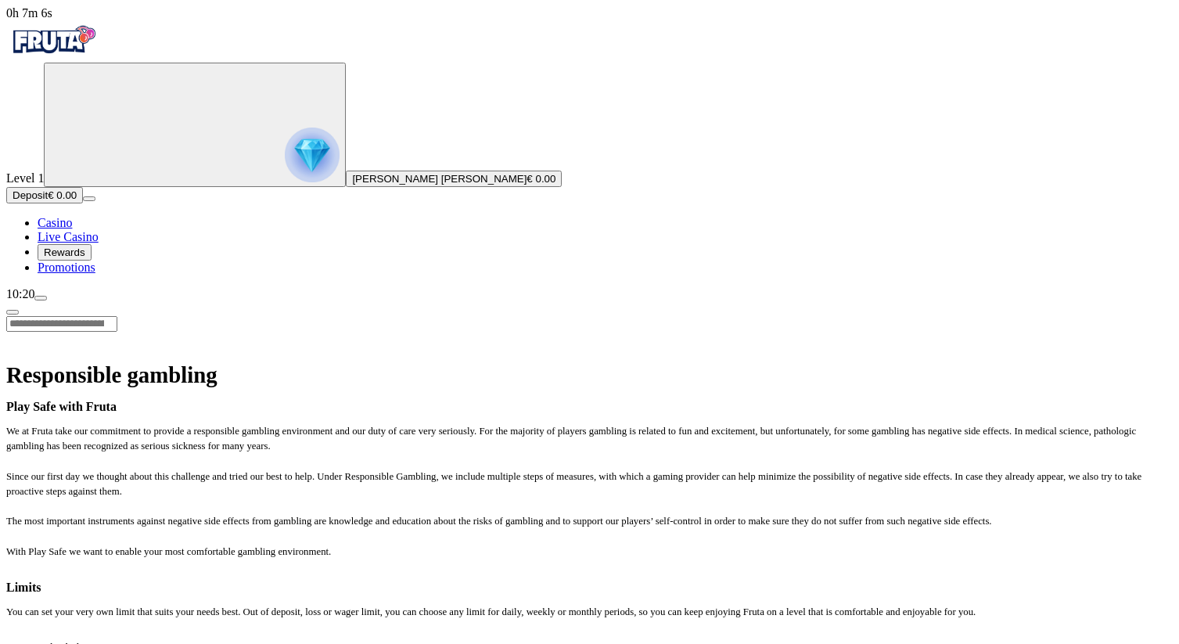
click at [13, 312] on span "chevron-left icon" at bounding box center [13, 312] width 0 height 0
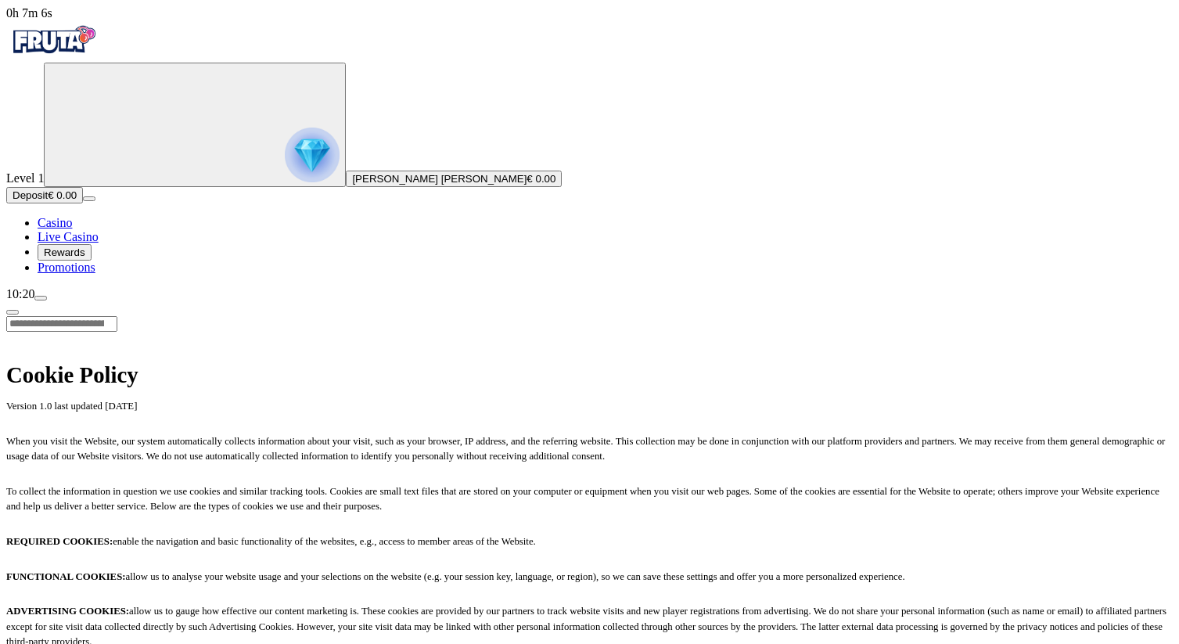
click at [13, 312] on span "chevron-left icon" at bounding box center [13, 312] width 0 height 0
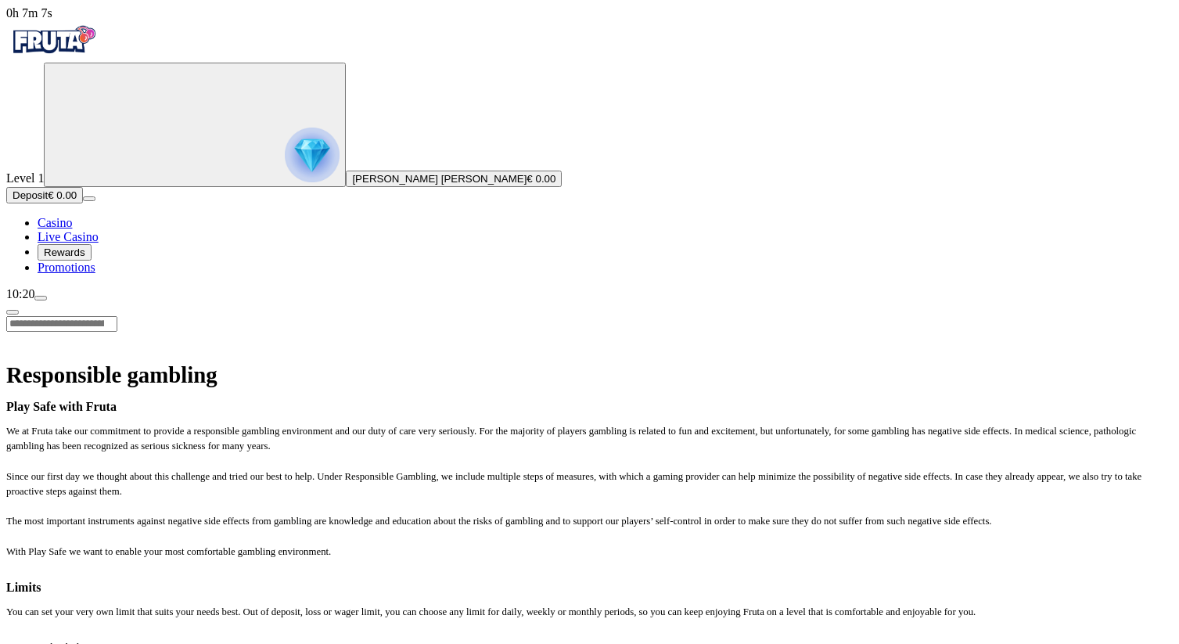
click at [13, 312] on span "chevron-left icon" at bounding box center [13, 312] width 0 height 0
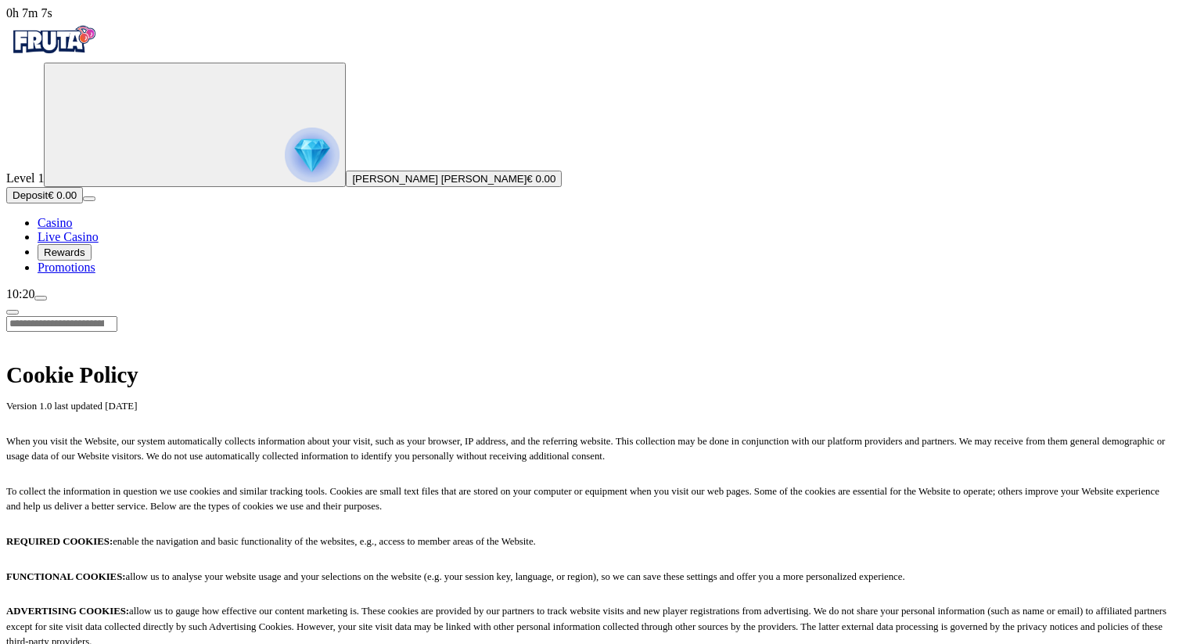
click at [13, 312] on span "chevron-left icon" at bounding box center [13, 312] width 0 height 0
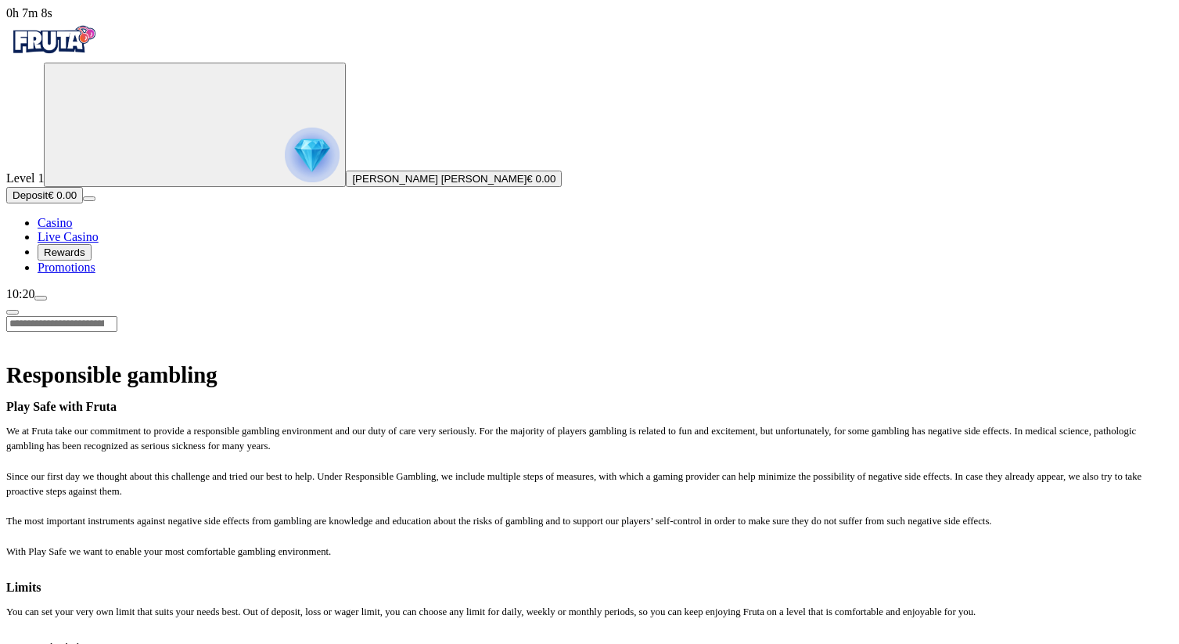
click at [13, 312] on span "chevron-left icon" at bounding box center [13, 312] width 0 height 0
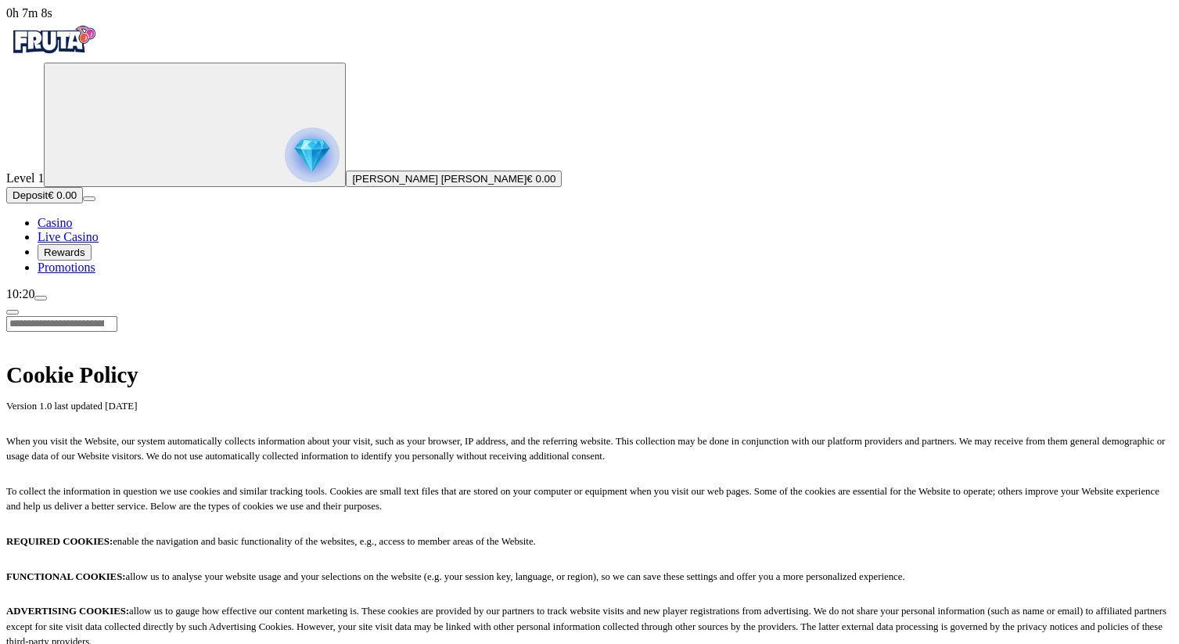
click at [13, 312] on span "chevron-left icon" at bounding box center [13, 312] width 0 height 0
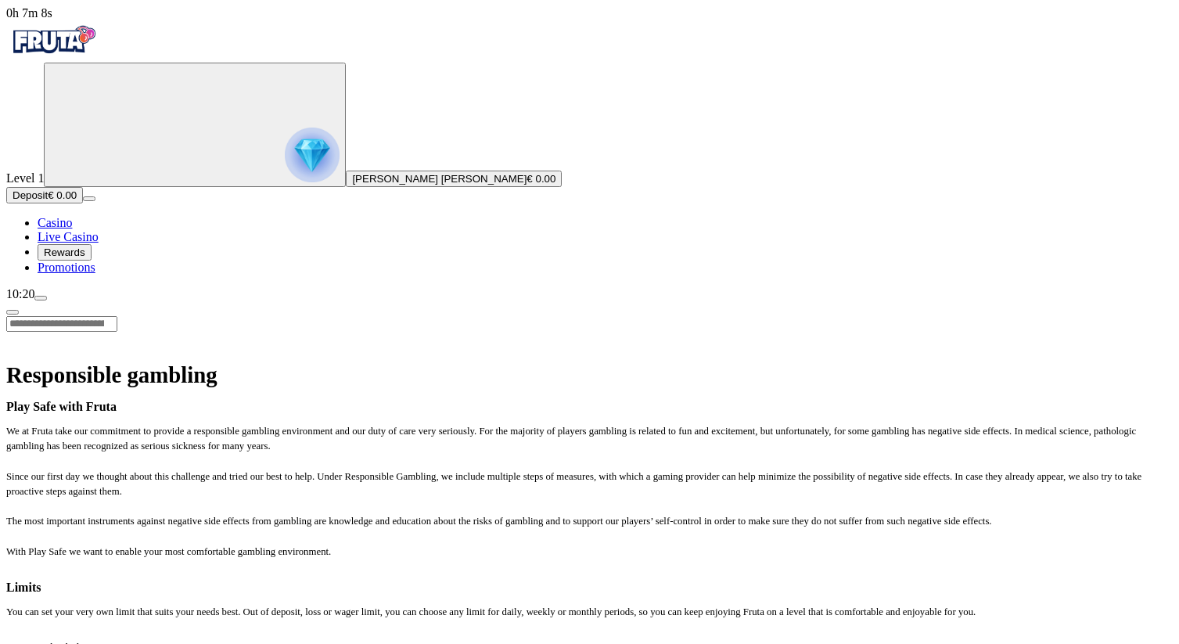
click at [13, 312] on span "chevron-left icon" at bounding box center [13, 312] width 0 height 0
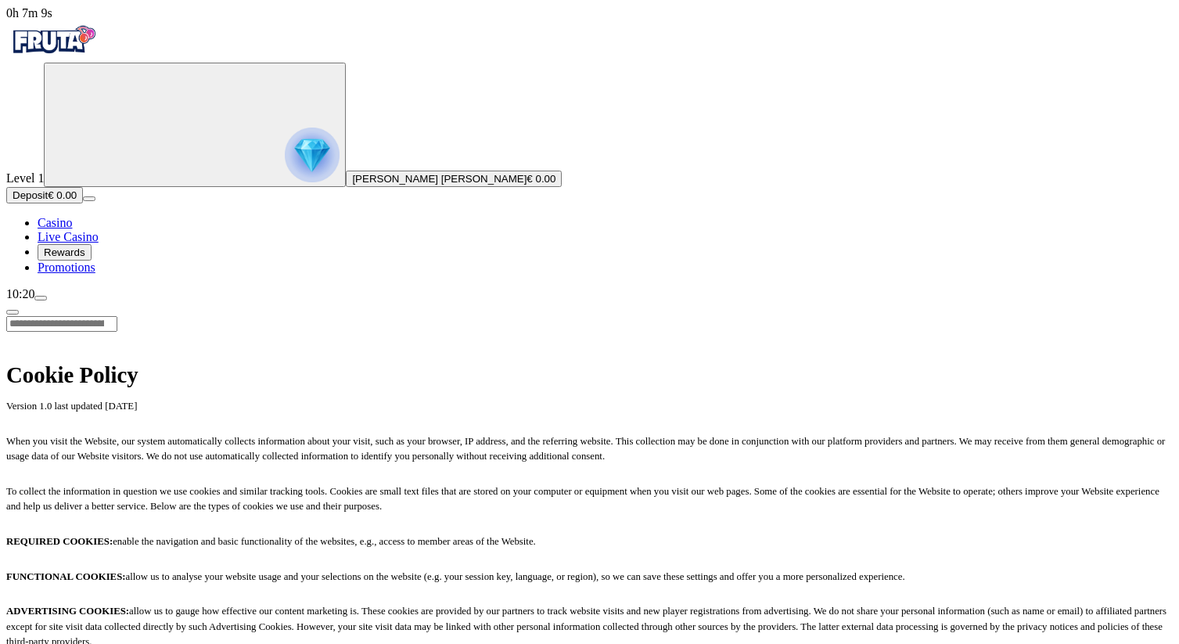
click at [13, 312] on span "chevron-left icon" at bounding box center [13, 312] width 0 height 0
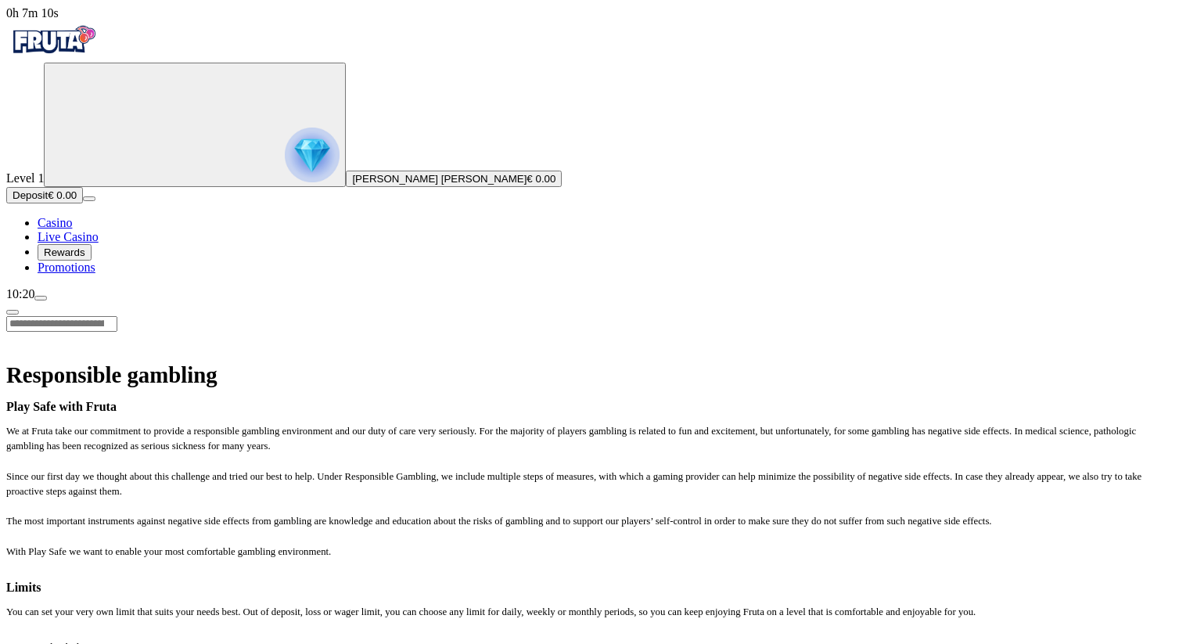
click at [13, 312] on span "chevron-left icon" at bounding box center [13, 312] width 0 height 0
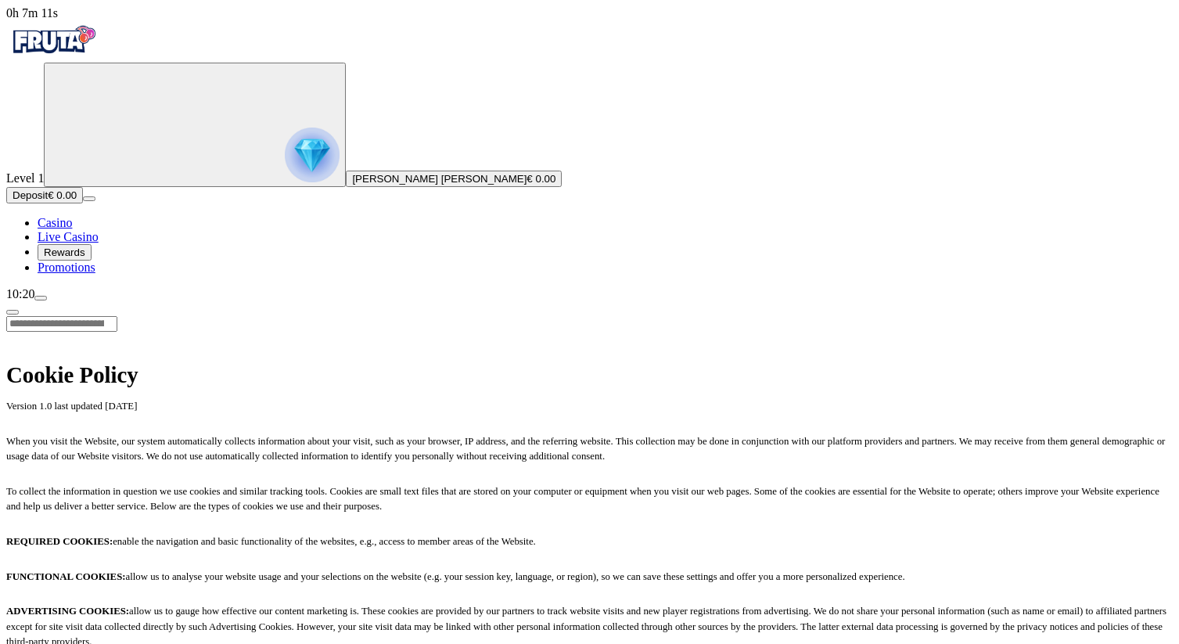
click at [13, 312] on span "chevron-left icon" at bounding box center [13, 312] width 0 height 0
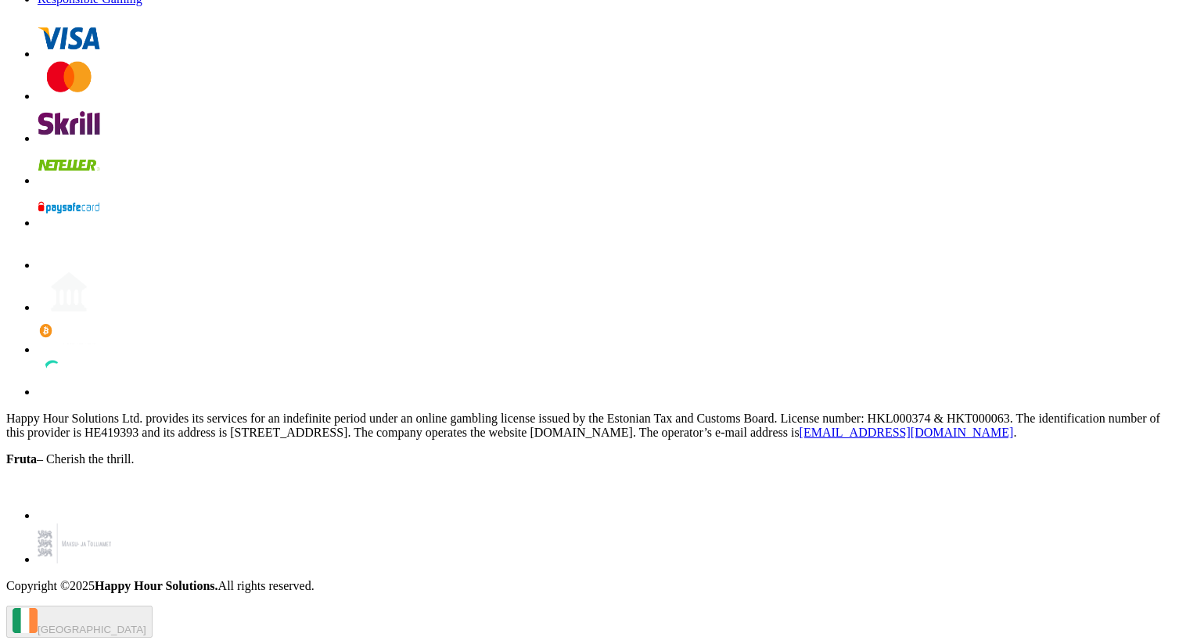
scroll to position [3863, 0]
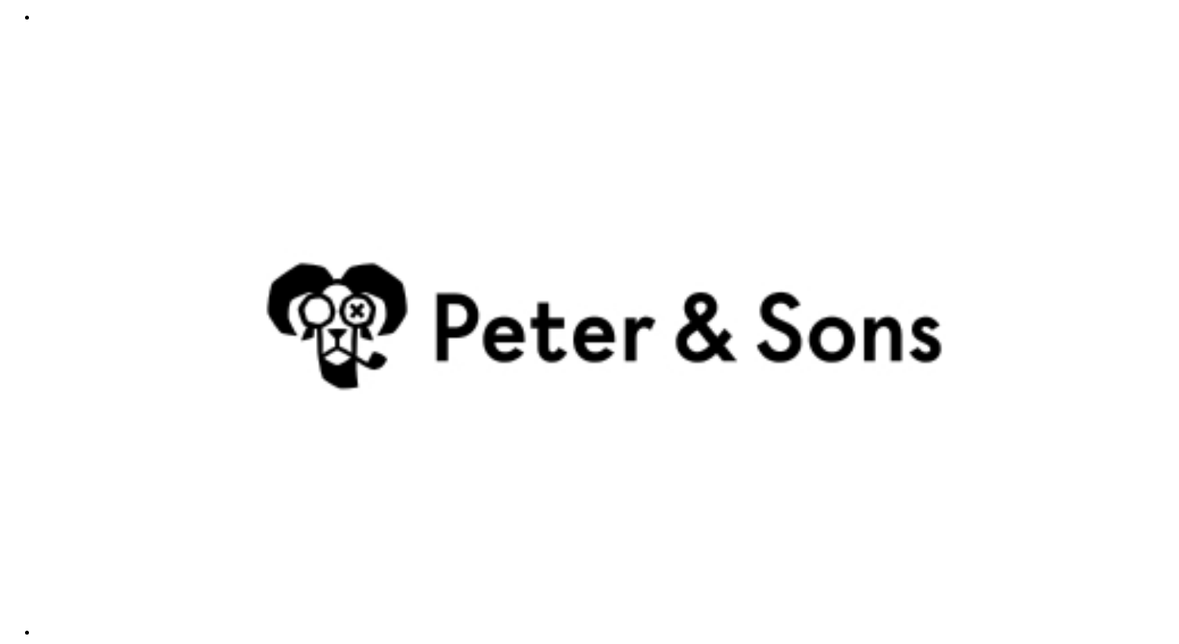
scroll to position [4047, 0]
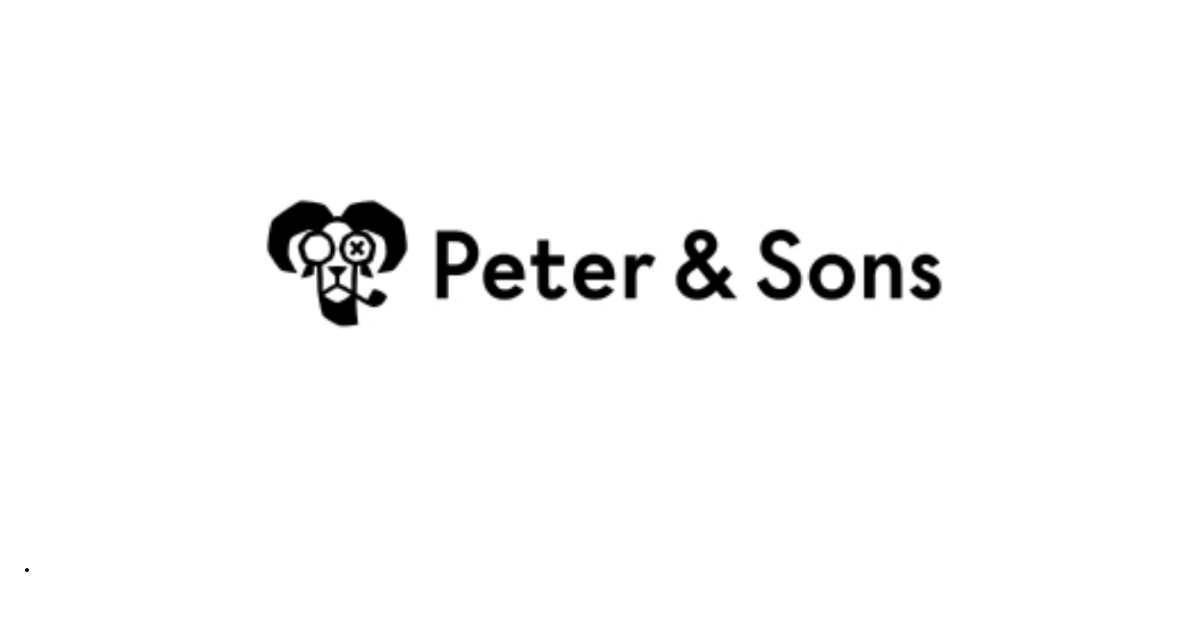
drag, startPoint x: 307, startPoint y: 228, endPoint x: 280, endPoint y: 206, distance: 35.1
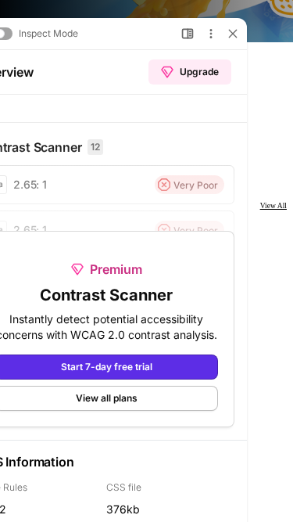
scroll to position [553, 0]
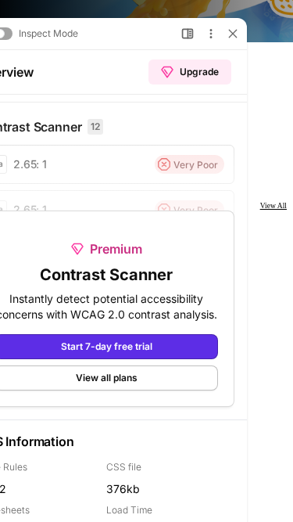
click at [232, 37] on icon at bounding box center [232, 33] width 9 height 9
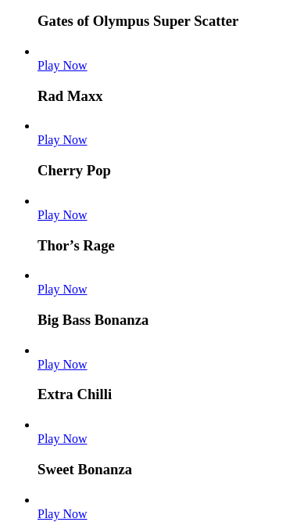
scroll to position [816, 0]
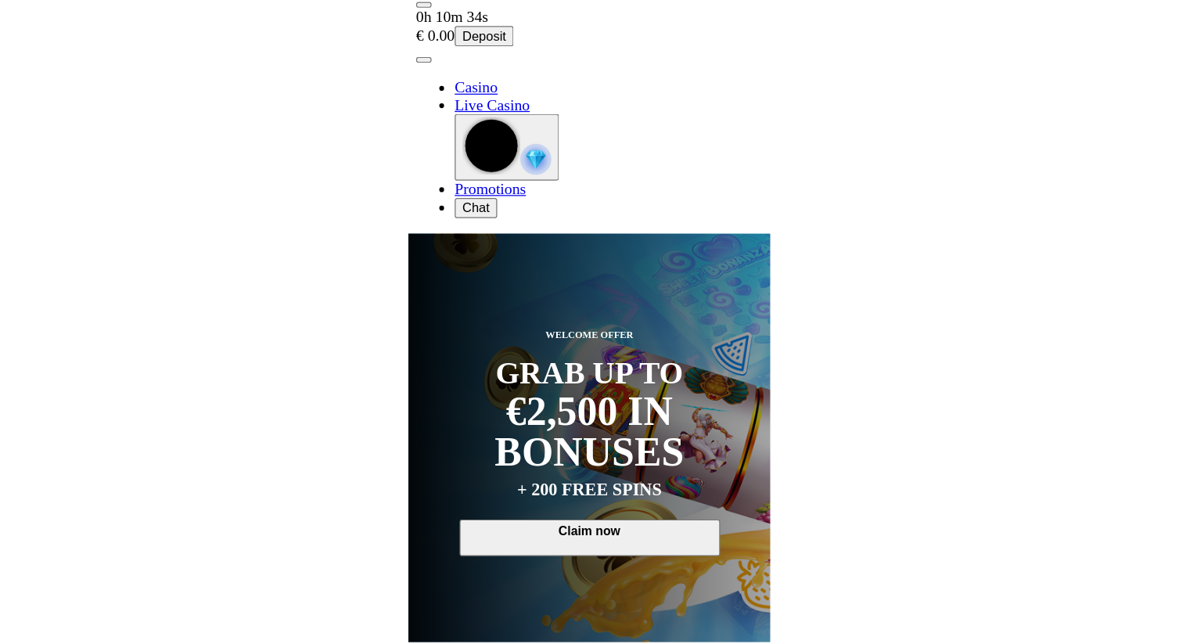
scroll to position [0, 0]
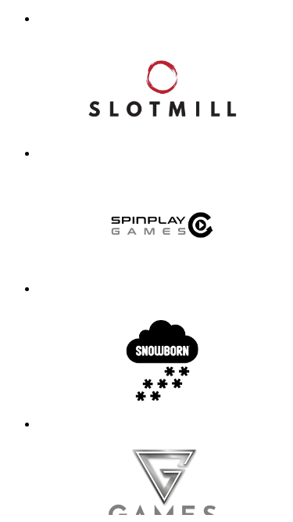
scroll to position [3478, 0]
